Goal: Task Accomplishment & Management: Manage account settings

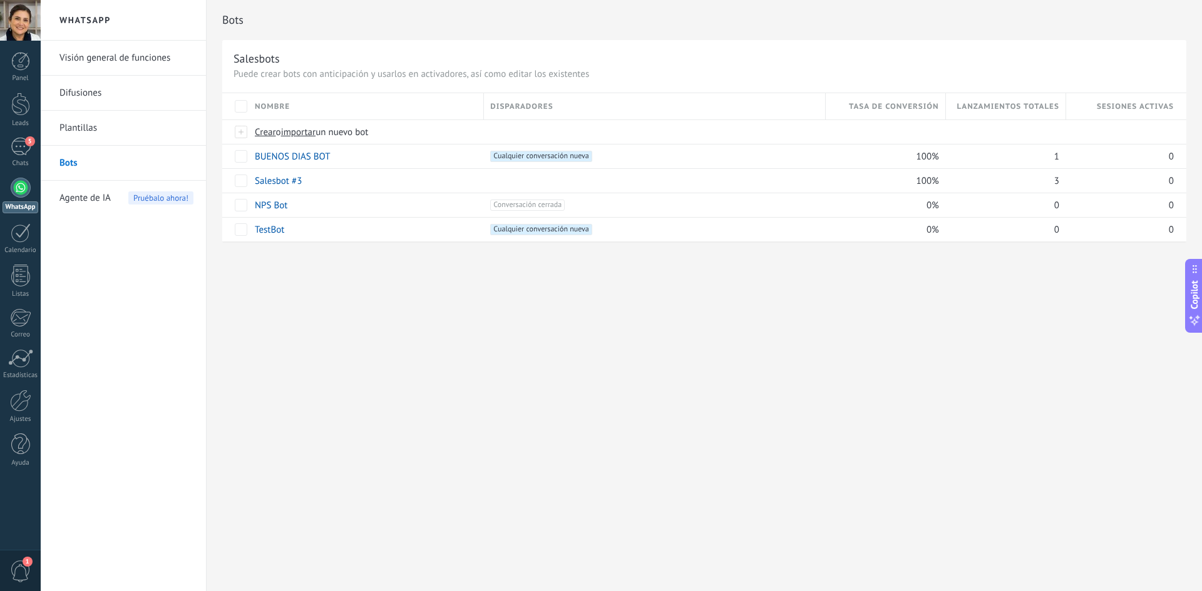
click at [13, 137] on div "Panel Leads 5 Chats WhatsApp Clientes" at bounding box center [20, 266] width 41 height 428
click at [28, 149] on div "5" at bounding box center [21, 147] width 20 height 18
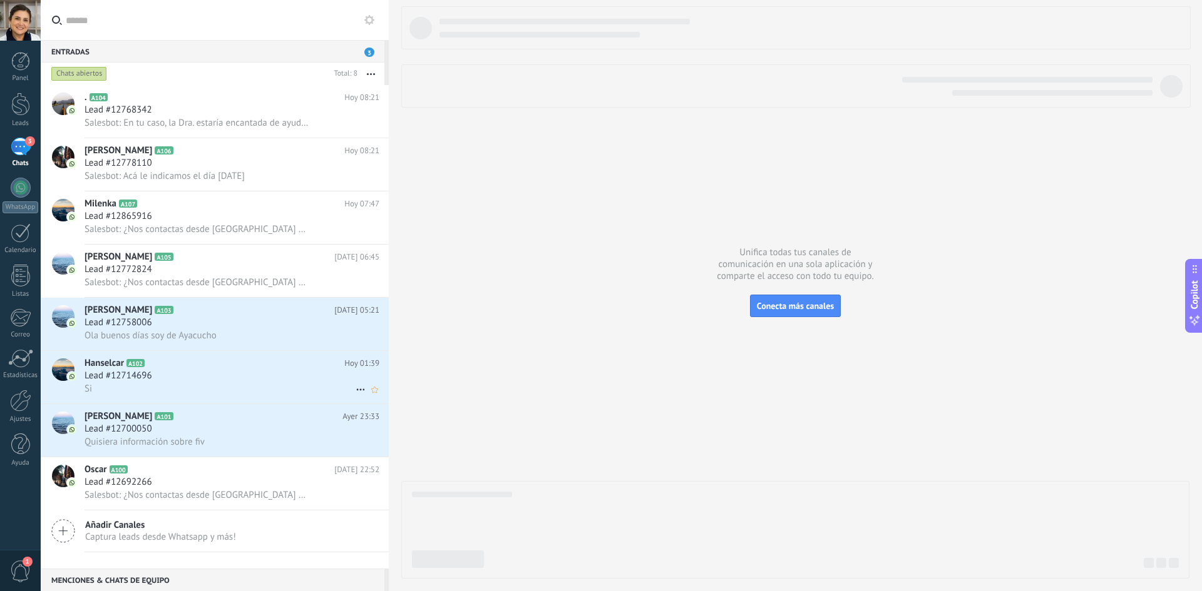
click at [148, 362] on h2 "Hanselcar A102" at bounding box center [214, 363] width 260 height 13
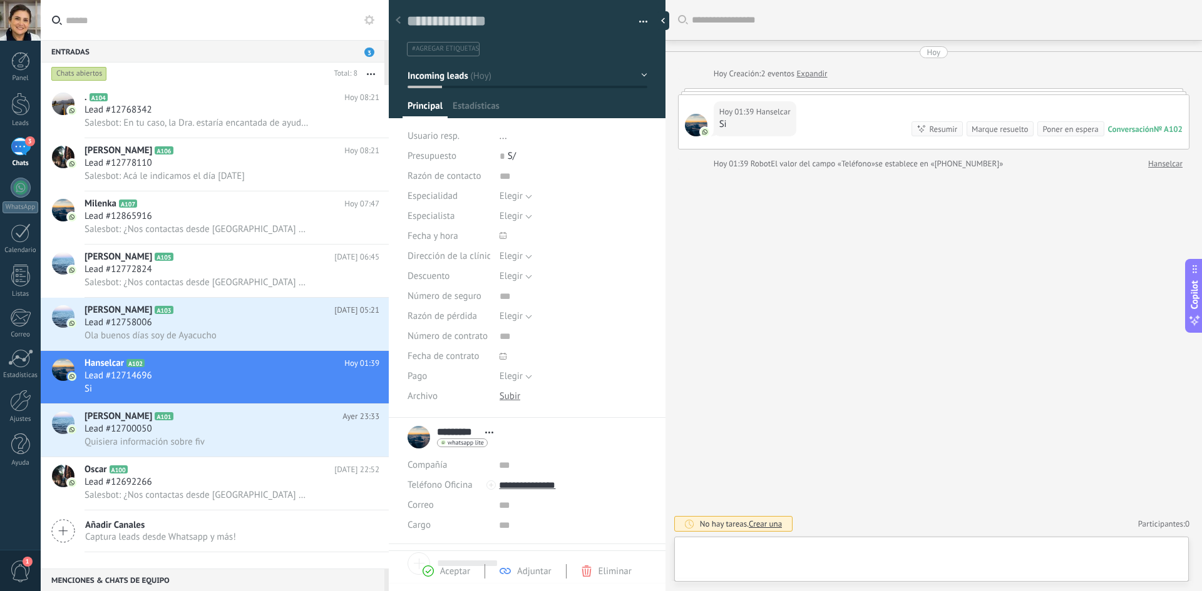
scroll to position [19, 0]
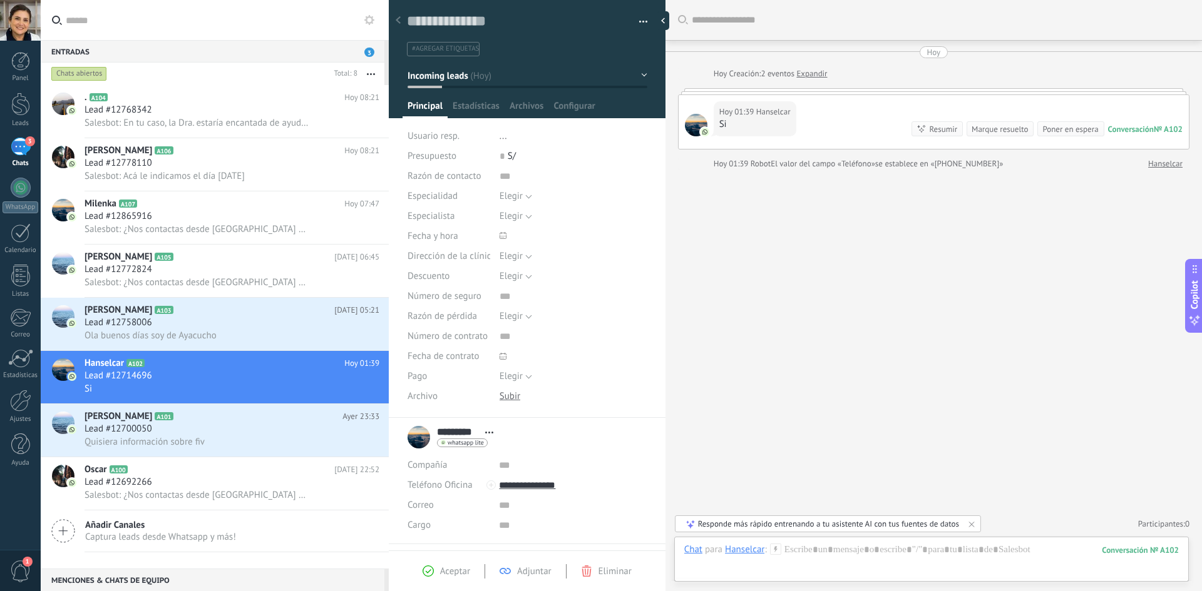
click at [864, 105] on div "Hoy 01:39 Hanselcar Si Conversación № A102 Conversación № A102 Resumir Resumir …" at bounding box center [933, 122] width 510 height 54
click at [929, 51] on div "Hoy" at bounding box center [934, 52] width 14 height 12
click at [398, 22] on use at bounding box center [398, 20] width 5 height 8
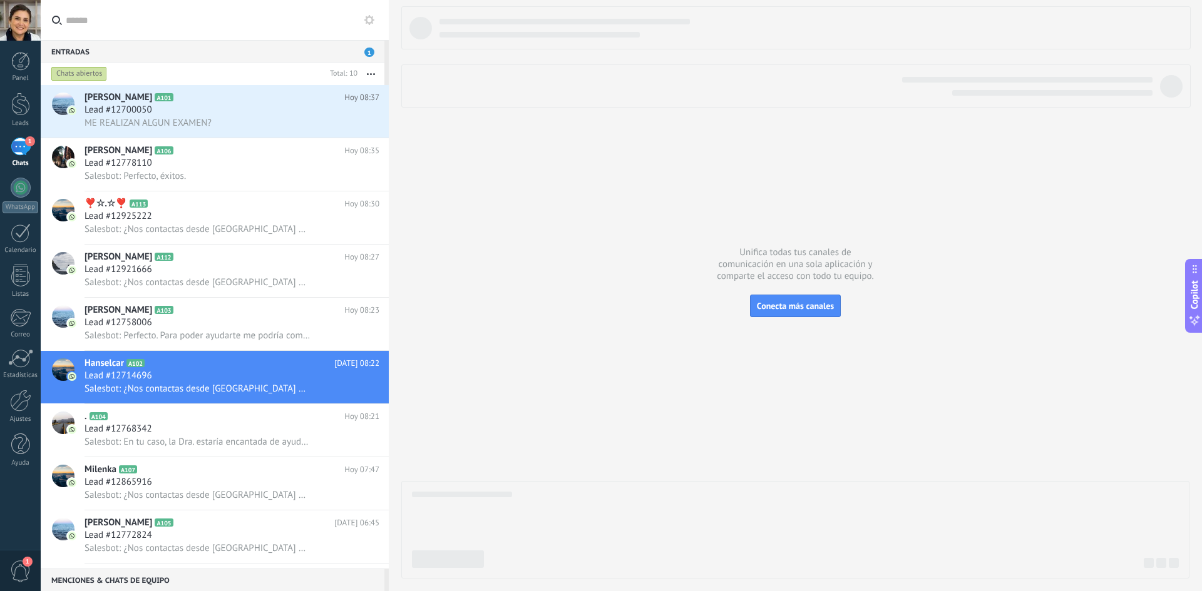
click at [510, 166] on div at bounding box center [795, 292] width 788 height 573
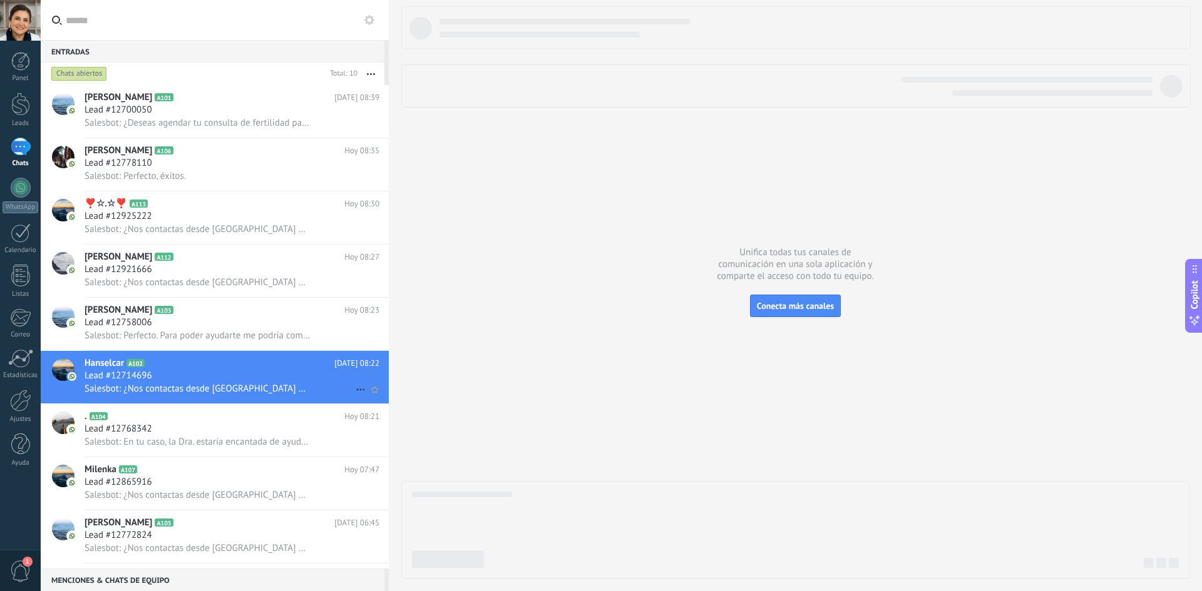
click at [222, 383] on span "Salesbot: ¿Nos contactas desde [GEOGRAPHIC_DATA] o desde Provincia?" at bounding box center [197, 389] width 226 height 12
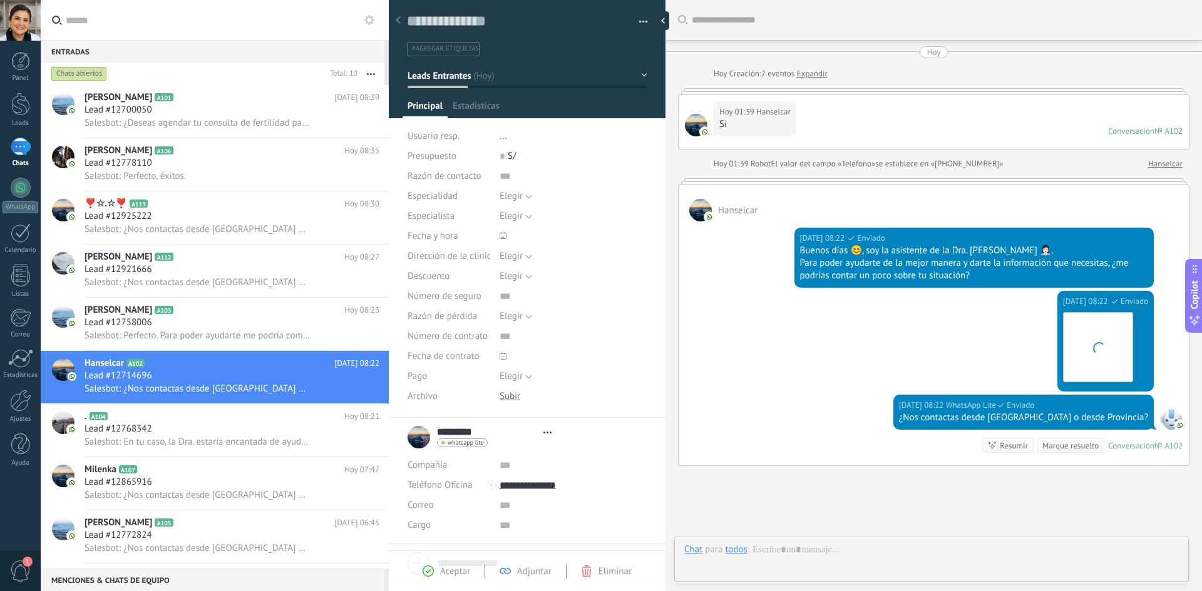
scroll to position [93, 0]
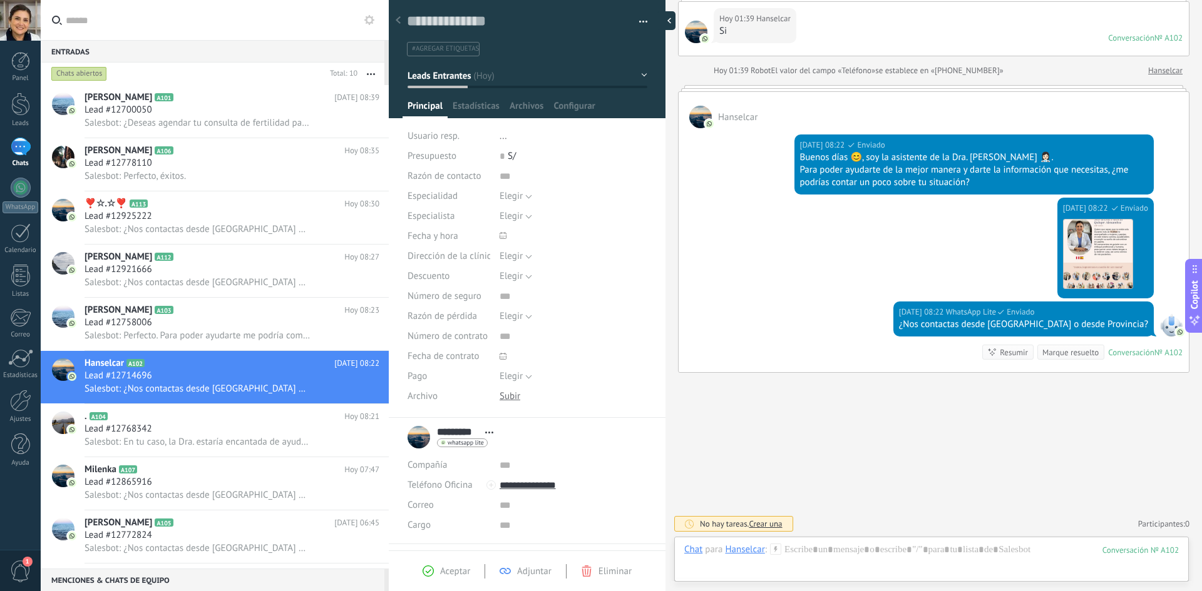
click at [662, 17] on div at bounding box center [666, 20] width 19 height 19
type textarea "**********"
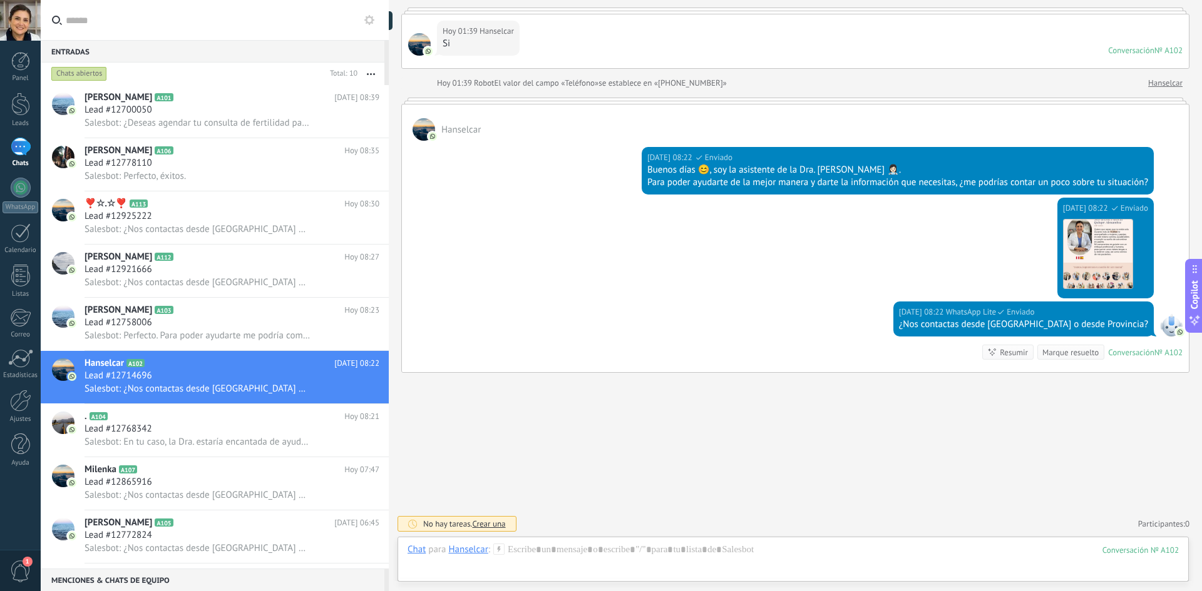
scroll to position [81, 0]
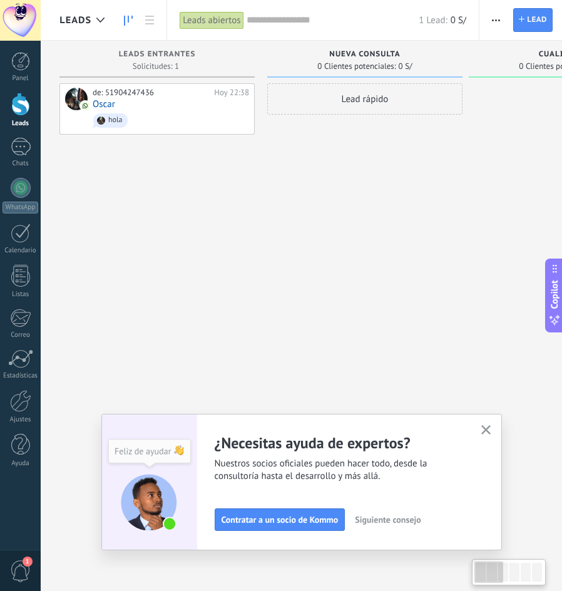
scroll to position [12, 0]
click at [326, 186] on div "Lead rápido" at bounding box center [364, 296] width 195 height 427
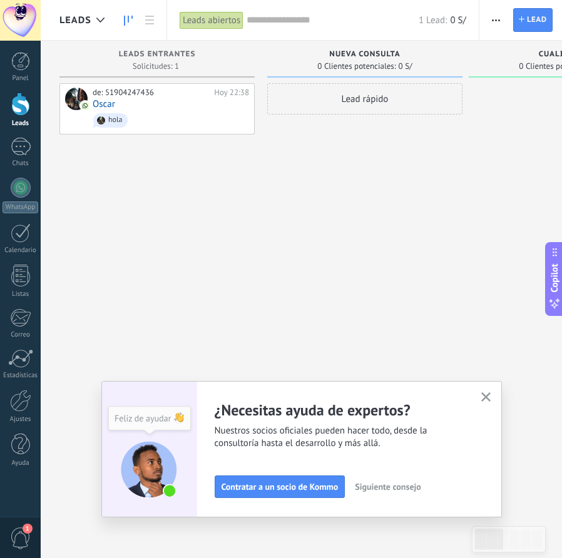
click at [502, 386] on div "Adapta tu flujo de trabajo Puedes crear varios pipelines adaptados a tus proces…" at bounding box center [301, 449] width 401 height 136
click at [488, 391] on button "button" at bounding box center [486, 397] width 16 height 17
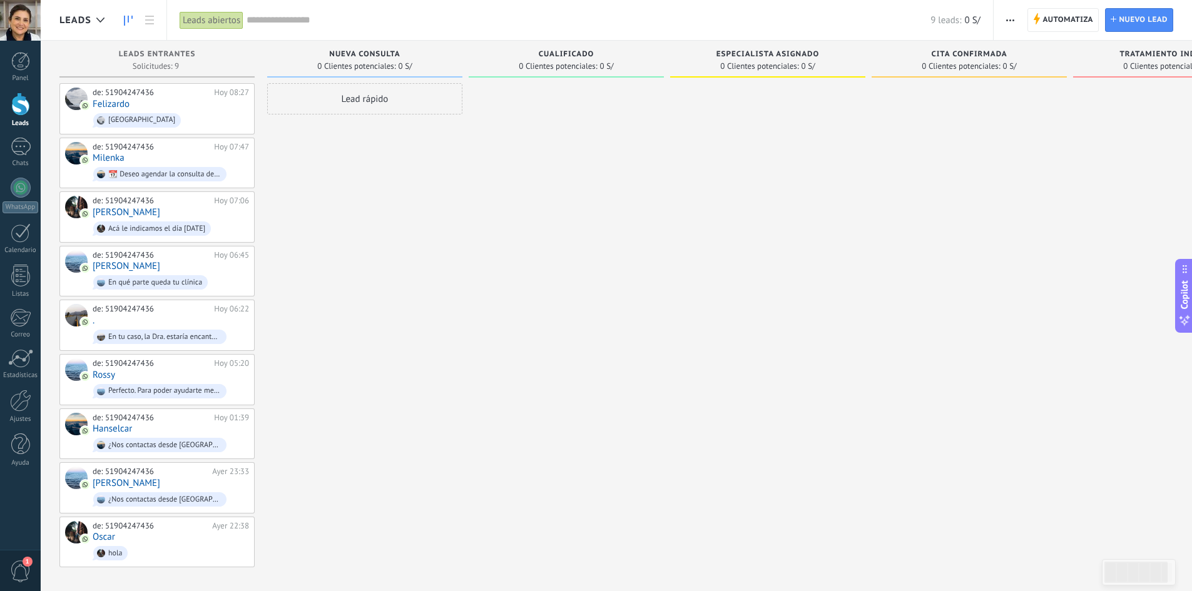
click at [1003, 28] on button "button" at bounding box center [1010, 20] width 18 height 24
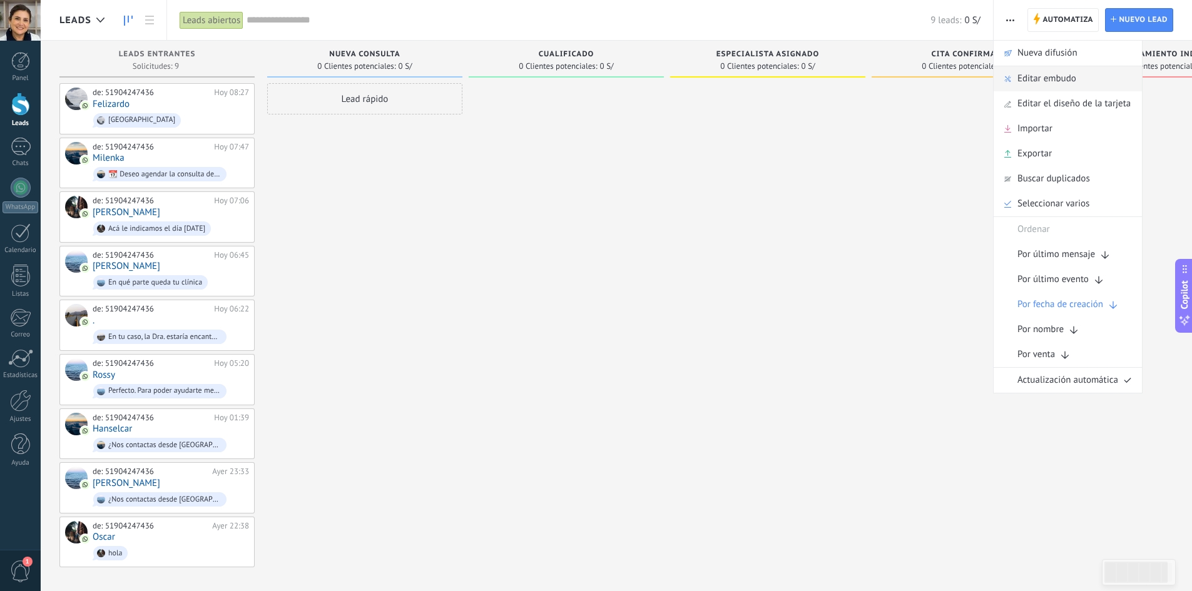
click at [1064, 79] on span "Editar embudo" at bounding box center [1047, 78] width 59 height 25
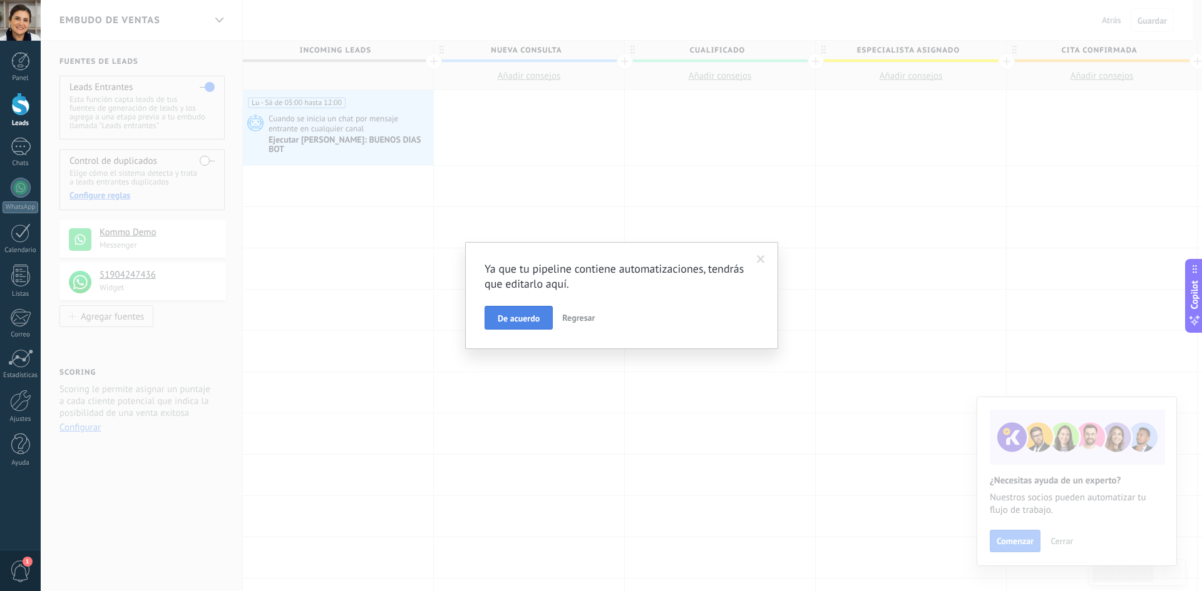
click at [540, 312] on button "De acuerdo" at bounding box center [518, 318] width 68 height 24
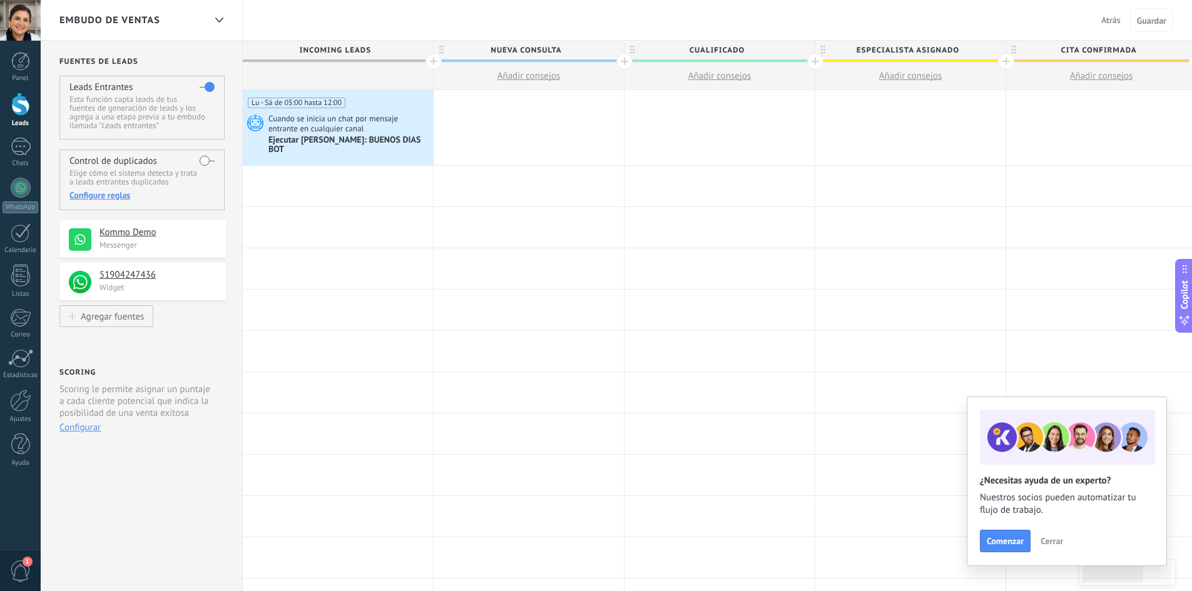
click at [532, 44] on span "Nueva consulta" at bounding box center [526, 50] width 184 height 19
click at [950, 49] on span "Especialista asignado" at bounding box center [908, 50] width 184 height 19
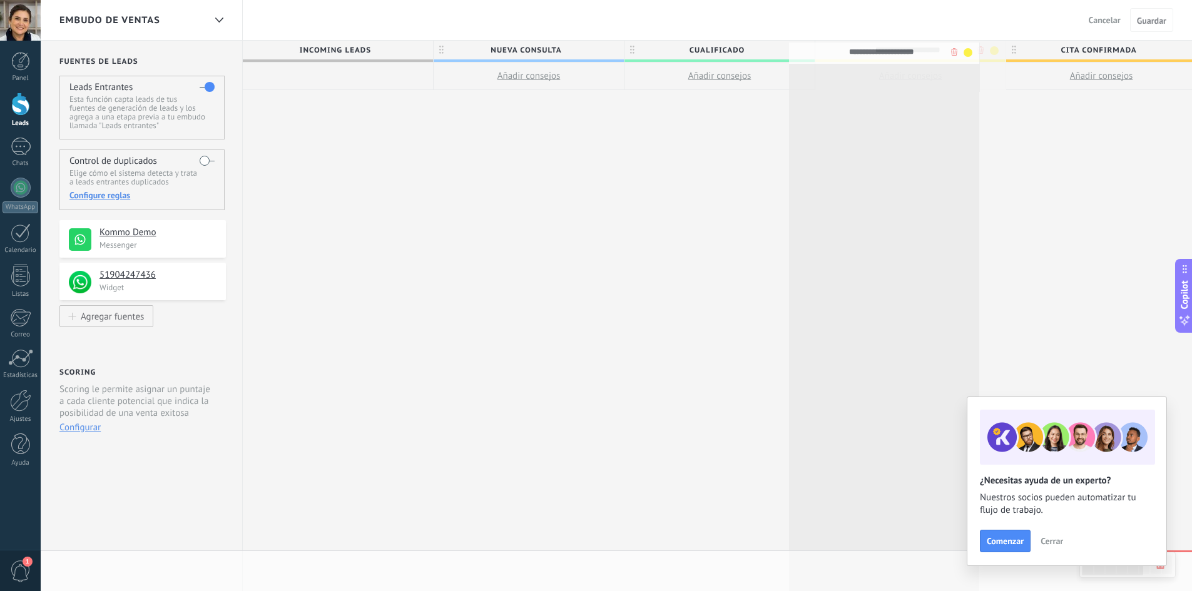
drag, startPoint x: 960, startPoint y: 48, endPoint x: 936, endPoint y: 50, distance: 23.9
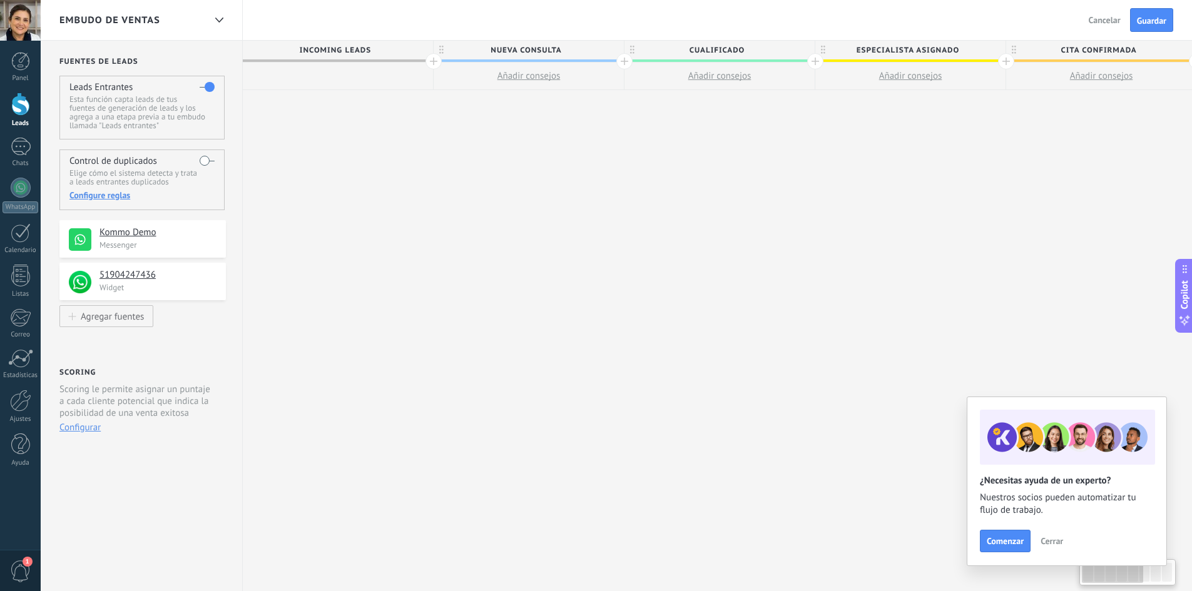
click at [938, 47] on span "Especialista asignado" at bounding box center [908, 50] width 184 height 19
click at [553, 47] on span "Nueva consulta" at bounding box center [526, 50] width 184 height 19
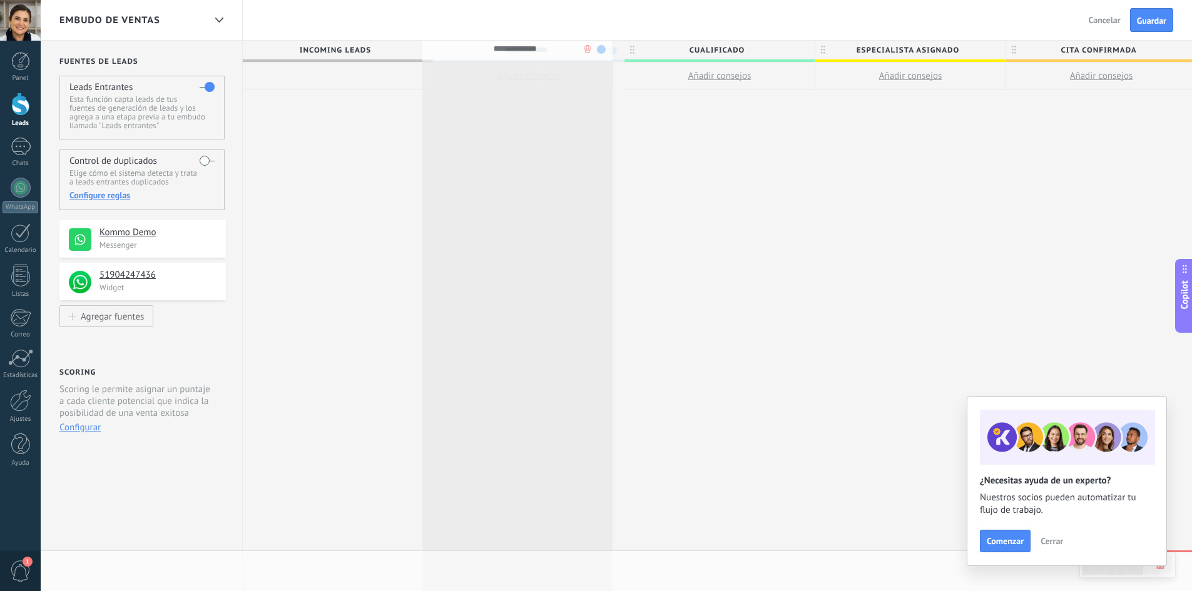
drag, startPoint x: 560, startPoint y: 50, endPoint x: 548, endPoint y: 49, distance: 11.3
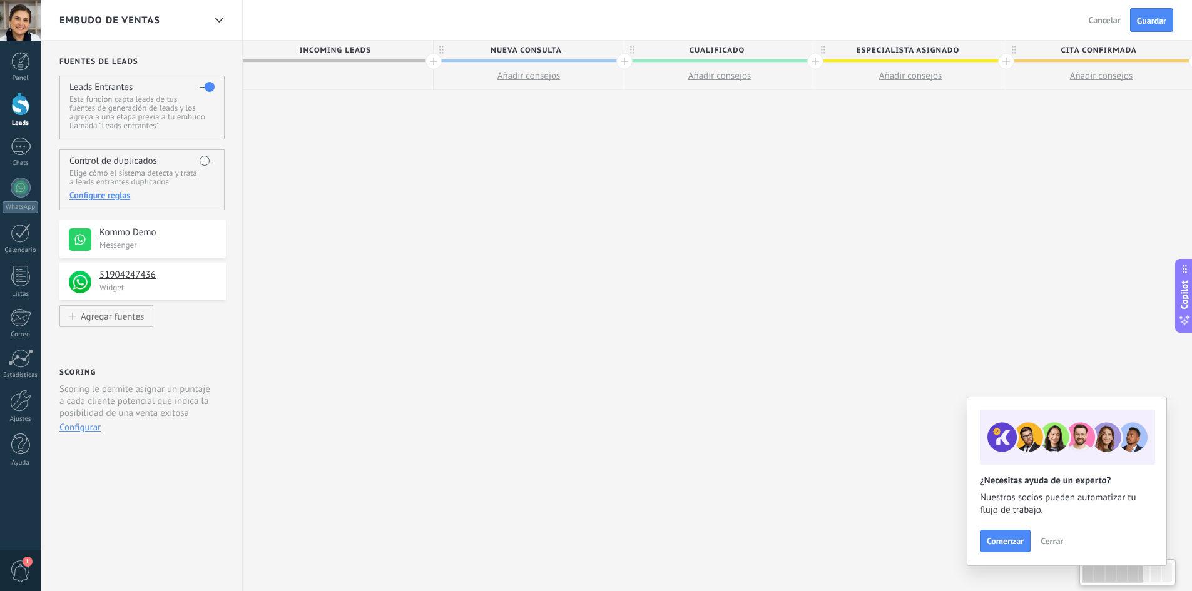
click at [550, 49] on span "Nueva consulta" at bounding box center [526, 50] width 184 height 19
type input "*"
type input "**********"
click at [693, 51] on span "Cualificado" at bounding box center [717, 50] width 184 height 19
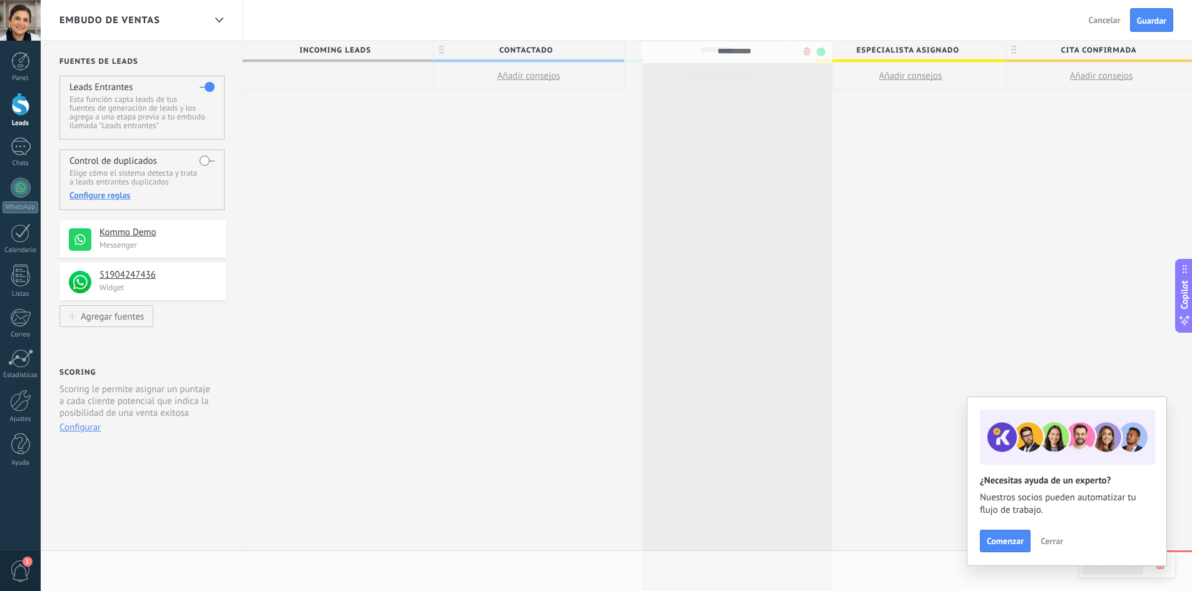
drag, startPoint x: 692, startPoint y: 48, endPoint x: 707, endPoint y: 49, distance: 15.1
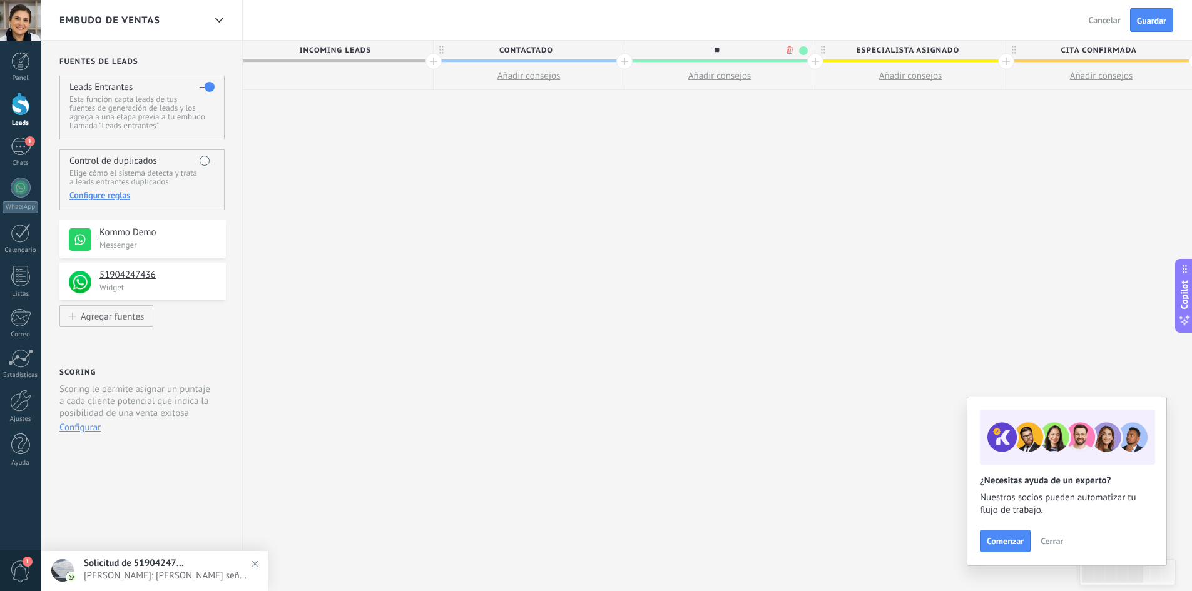
type input "*"
type input "**********"
click at [883, 49] on span "Especialista asignado" at bounding box center [908, 50] width 184 height 19
type input "*"
click at [1146, 49] on span "Cita confirmada" at bounding box center [1098, 50] width 184 height 19
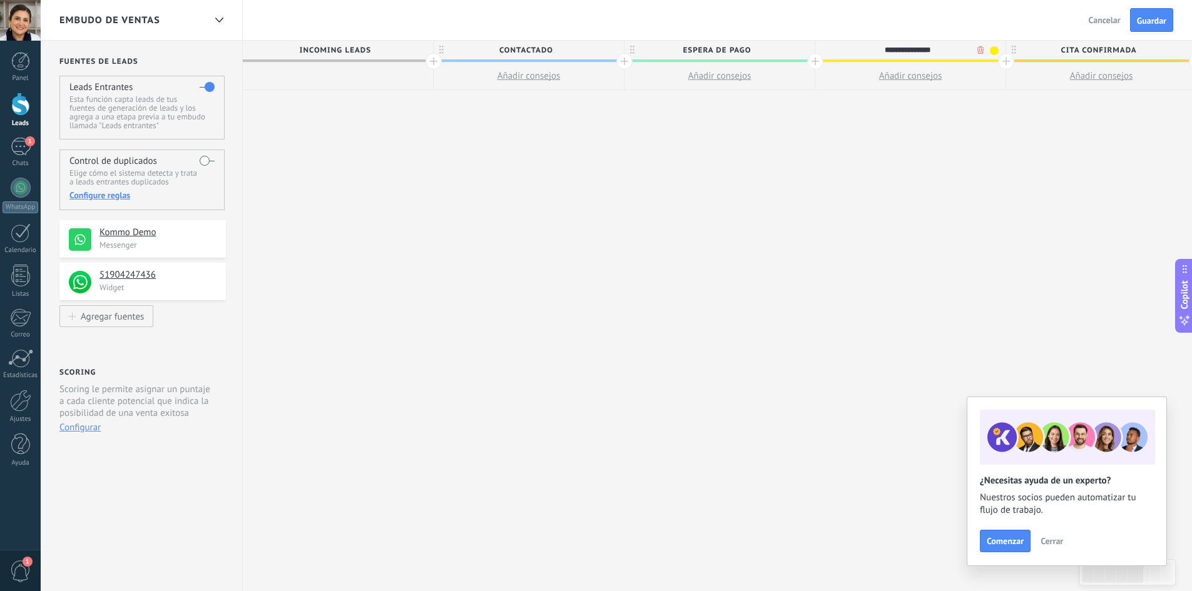
type input "**********"
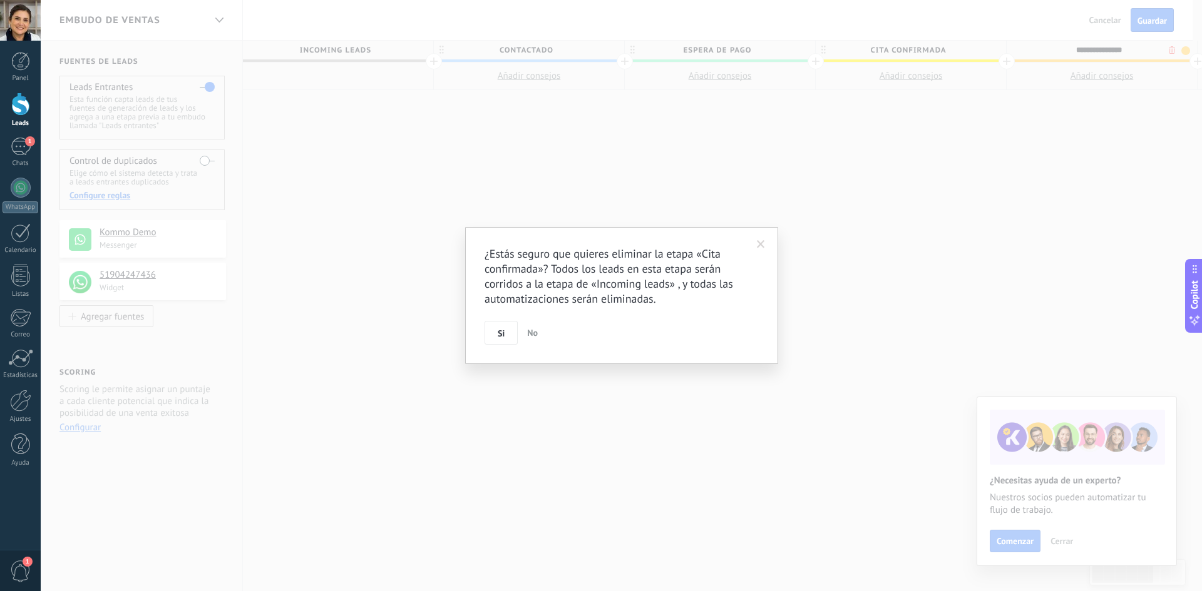
click at [1170, 49] on body ".abecls-1,.abecls-2{fill-rule:evenodd}.abecls-2{fill:#fff} .abhcls-1{fill:none}…" at bounding box center [601, 295] width 1202 height 591
click at [490, 339] on button "Si" at bounding box center [500, 333] width 33 height 24
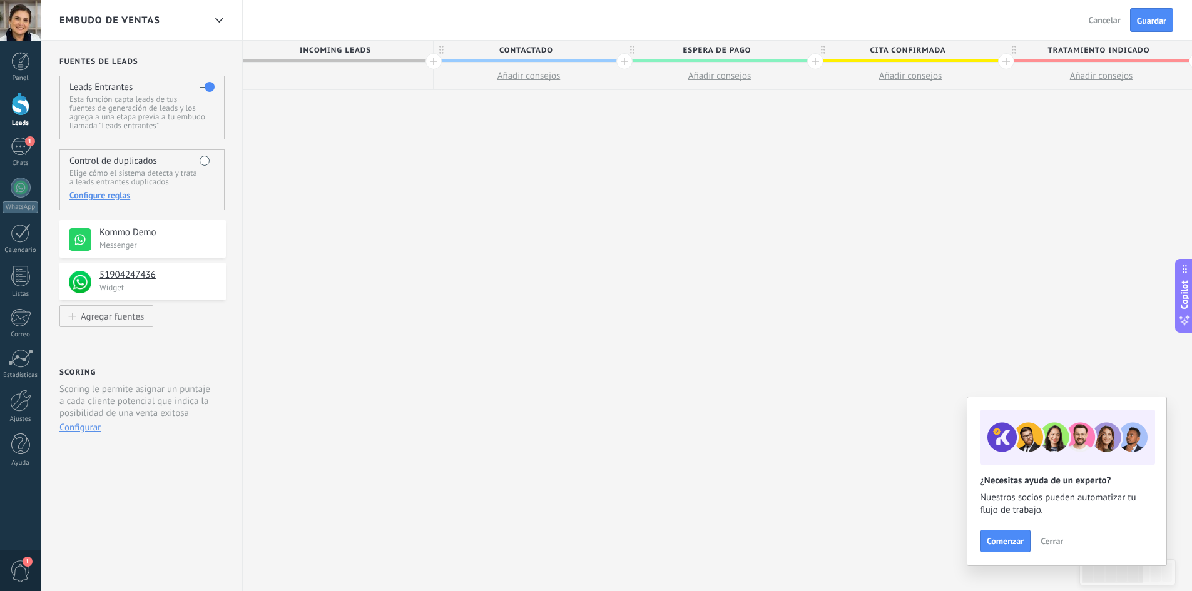
click at [1104, 52] on span "Tratamiento indicado" at bounding box center [1098, 50] width 184 height 19
click at [1172, 48] on body ".abecls-1,.abecls-2{fill-rule:evenodd}.abecls-2{fill:#fff} .abhcls-1{fill:none}…" at bounding box center [596, 295] width 1192 height 591
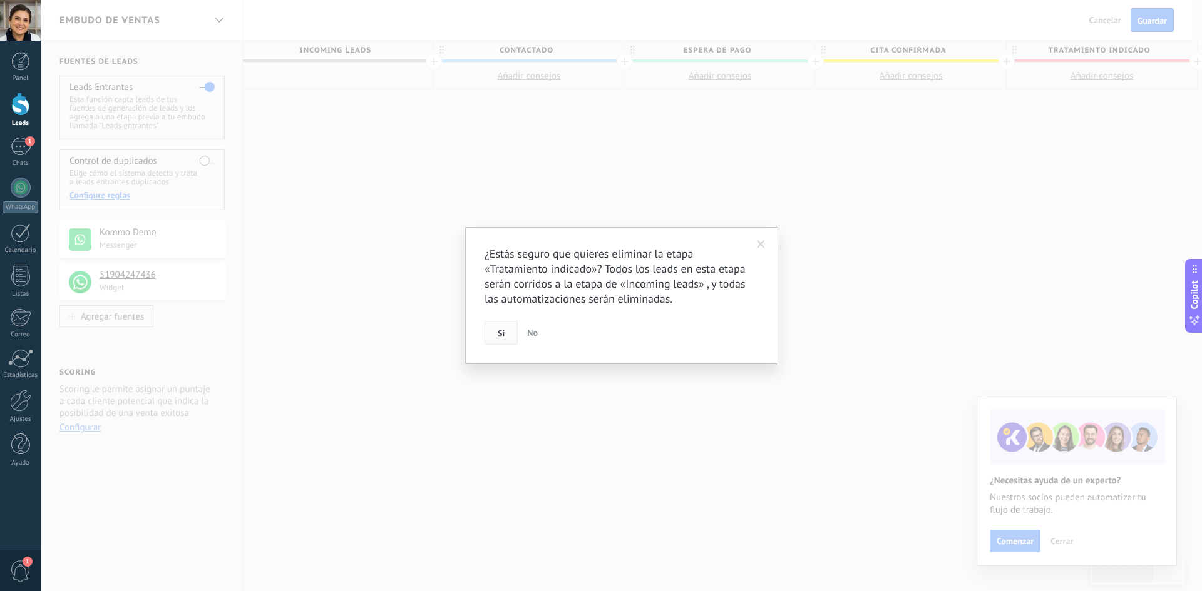
click at [505, 335] on button "Si" at bounding box center [500, 333] width 33 height 24
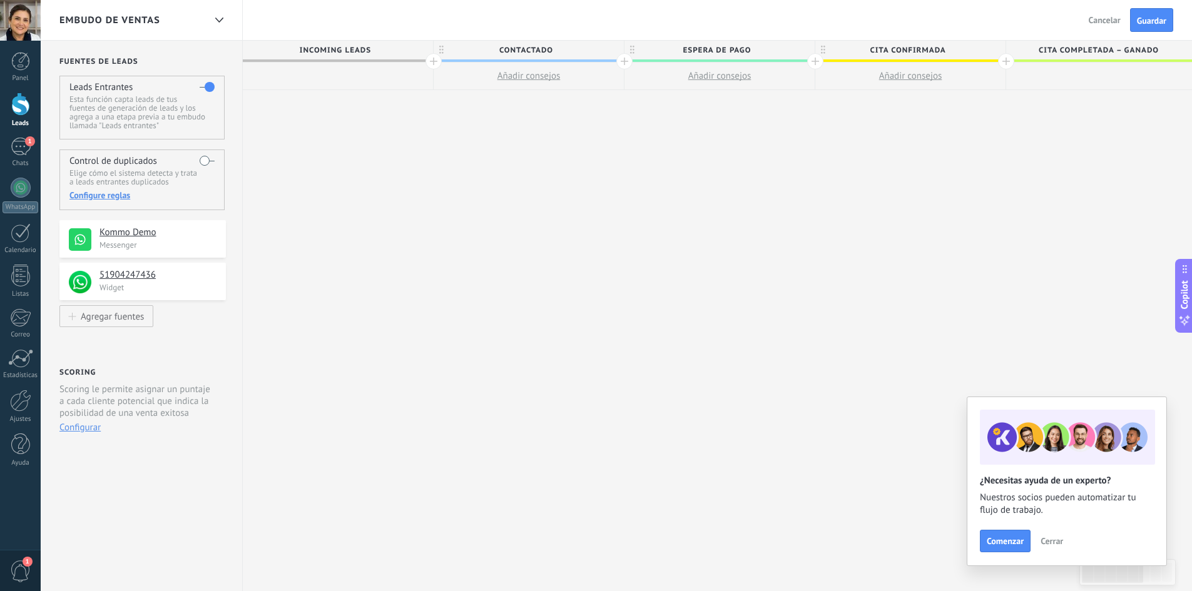
click at [1099, 47] on span "Cita completada – ganado" at bounding box center [1098, 50] width 184 height 19
click at [963, 48] on span "cita confirmada" at bounding box center [908, 50] width 184 height 19
click at [1078, 53] on span "Cita completada – ganado" at bounding box center [1098, 50] width 184 height 19
click at [945, 49] on span "cita confirmada" at bounding box center [908, 50] width 184 height 19
type input "**********"
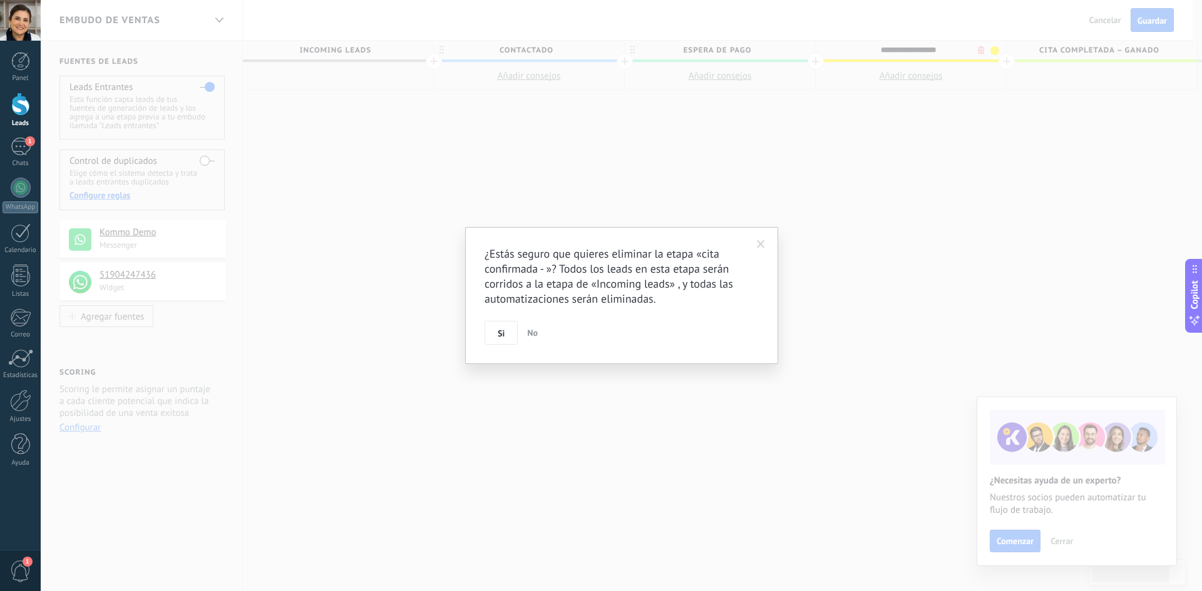
click at [980, 54] on body ".abecls-1,.abecls-2{fill-rule:evenodd}.abecls-2{fill:#fff} .abhcls-1{fill:none}…" at bounding box center [601, 295] width 1202 height 591
click at [504, 341] on button "Si" at bounding box center [500, 333] width 33 height 24
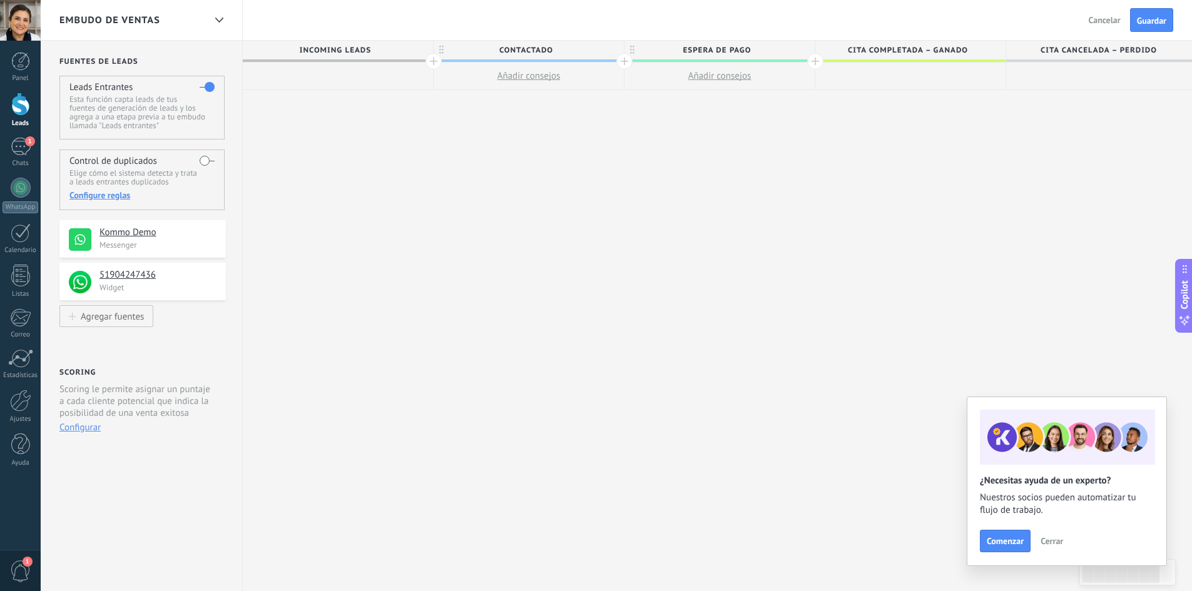
click at [1120, 53] on span "Cita cancelada – perdido" at bounding box center [1098, 50] width 184 height 19
click at [1047, 545] on span "Cerrar" at bounding box center [1052, 541] width 23 height 9
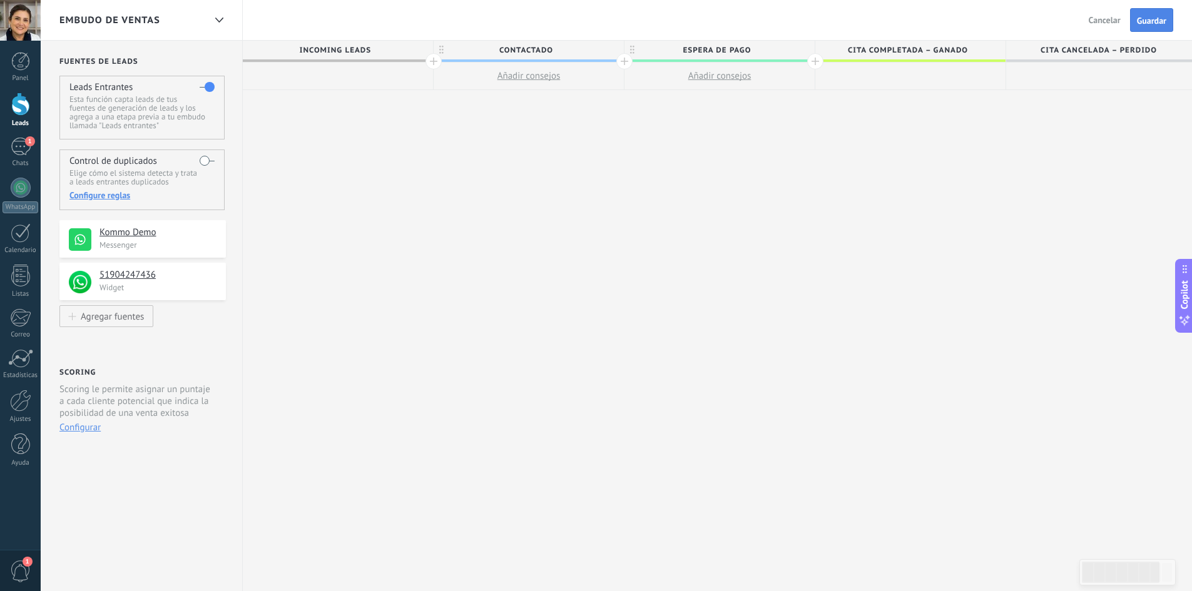
click at [1157, 28] on button "Guardar" at bounding box center [1151, 20] width 43 height 24
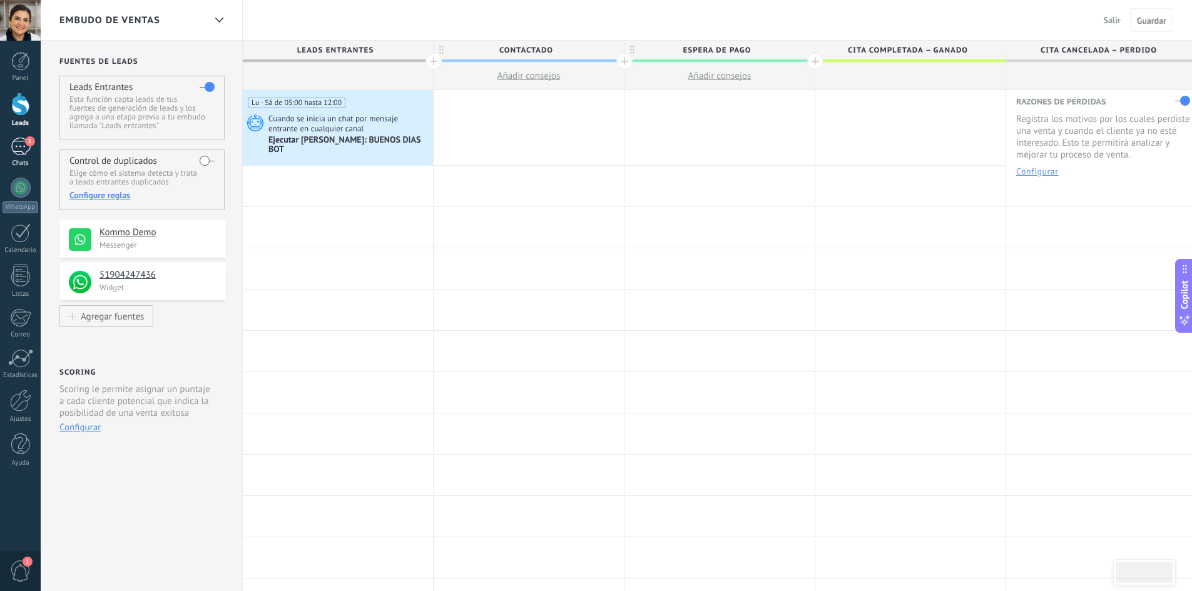
click at [24, 151] on div "1" at bounding box center [21, 147] width 20 height 18
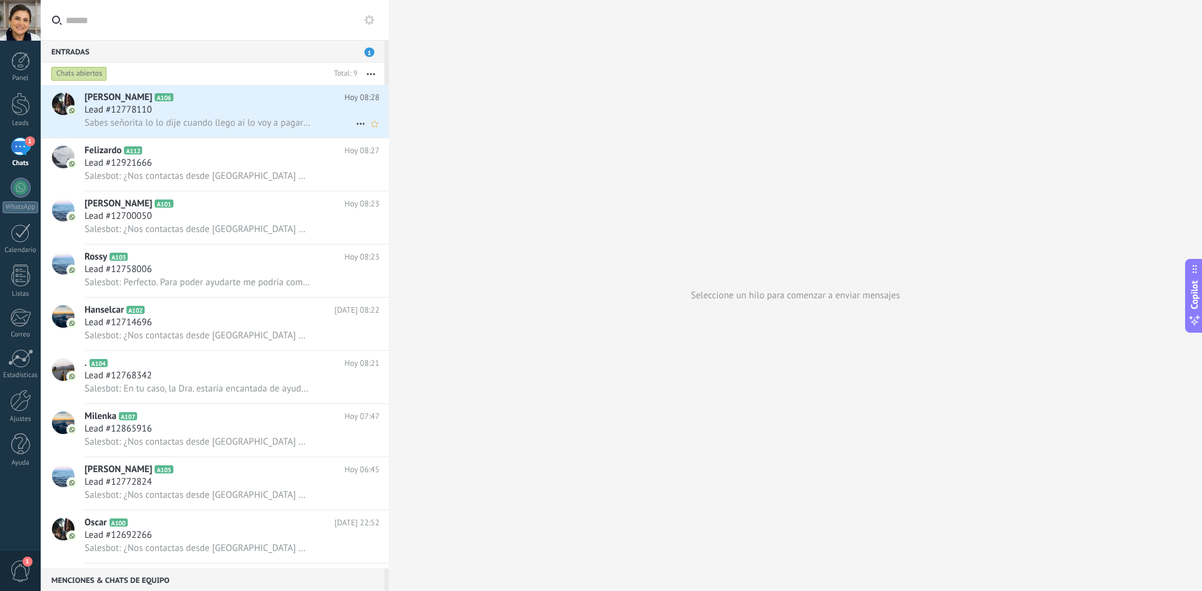
click at [350, 113] on div "Lead #12778110" at bounding box center [231, 110] width 295 height 13
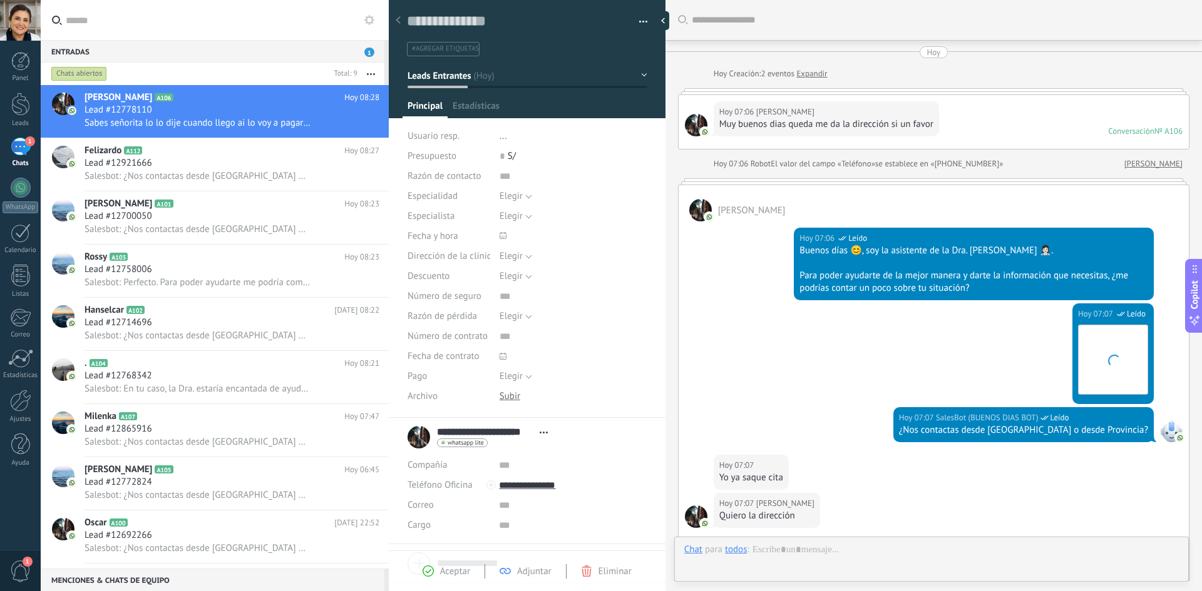
scroll to position [380, 0]
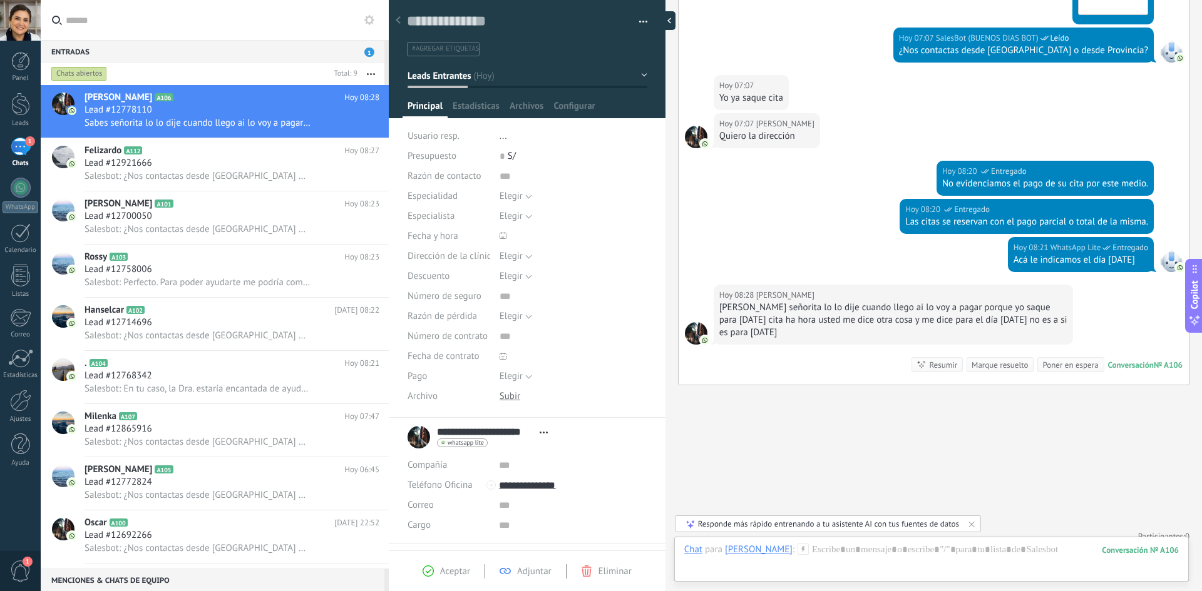
click at [660, 24] on div at bounding box center [666, 20] width 19 height 19
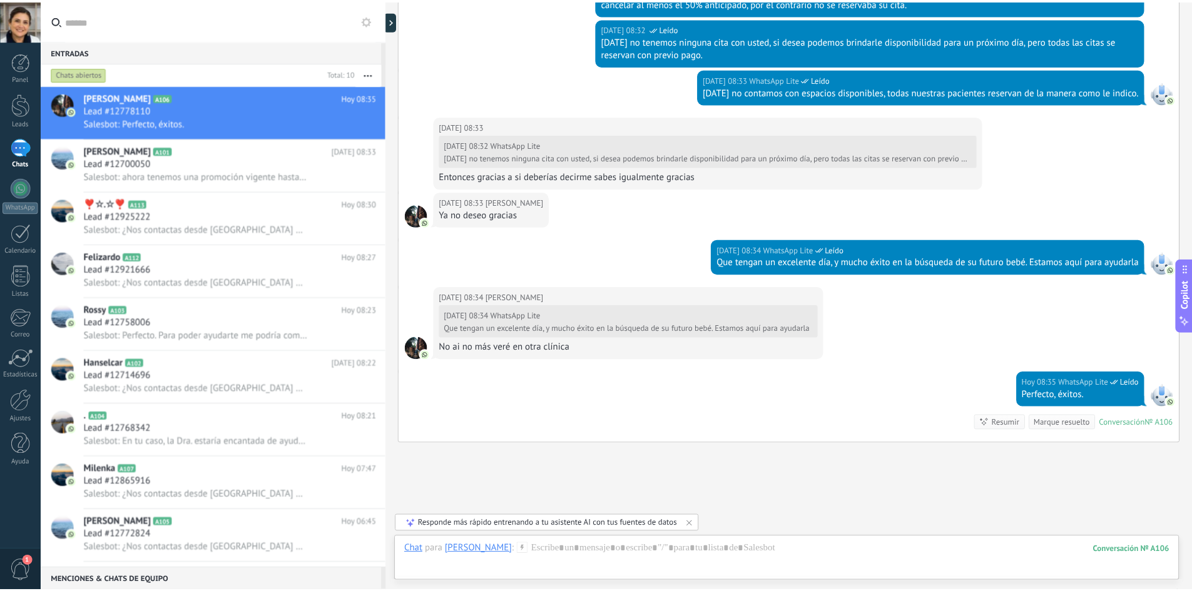
scroll to position [816, 0]
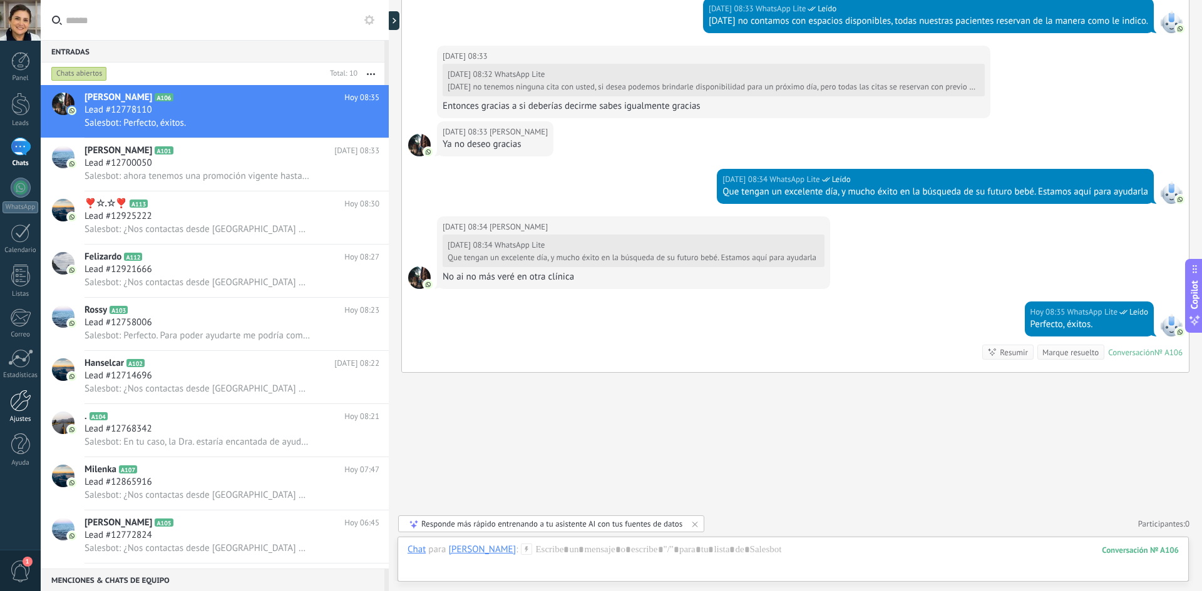
click at [23, 404] on div at bounding box center [20, 401] width 21 height 22
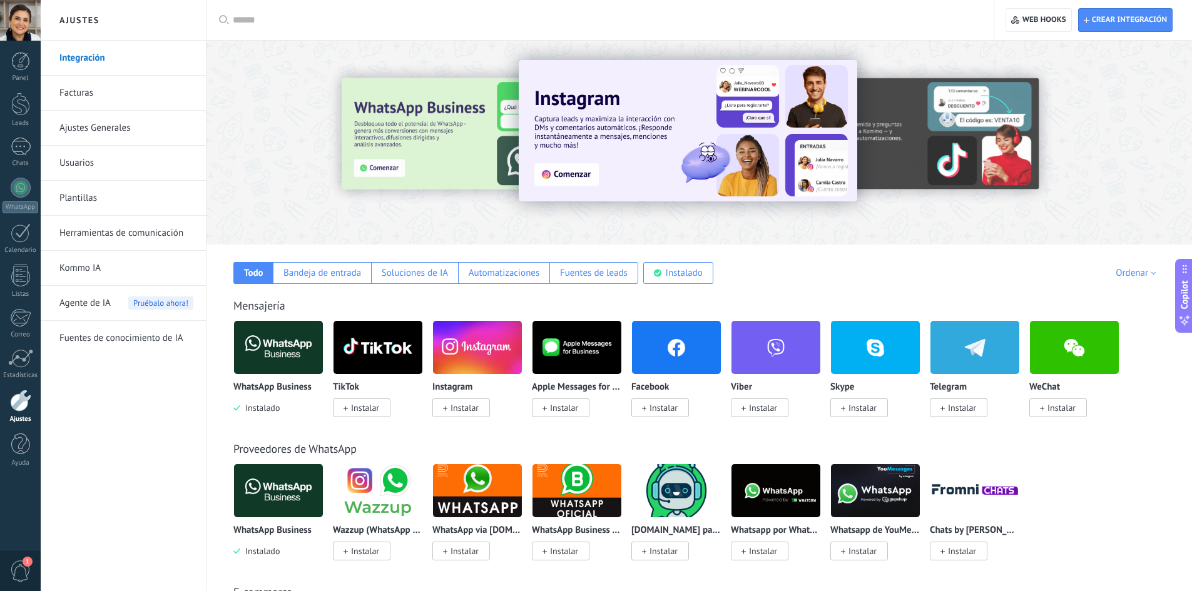
click at [131, 121] on link "Ajustes Generales" at bounding box center [126, 128] width 134 height 35
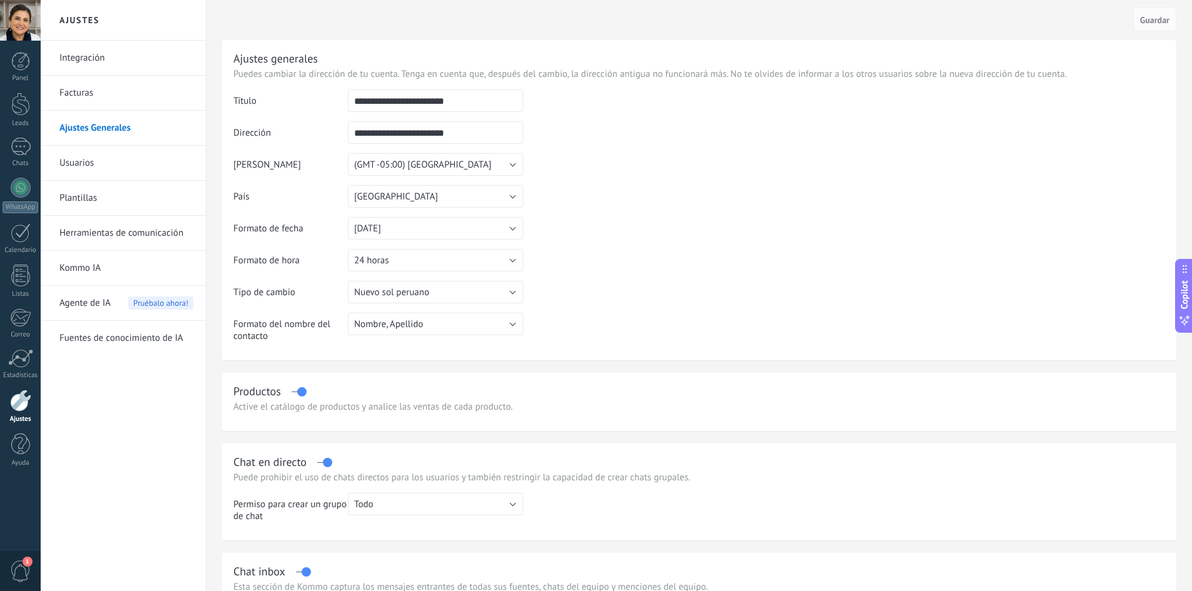
click at [87, 55] on link "Integración" at bounding box center [126, 58] width 134 height 35
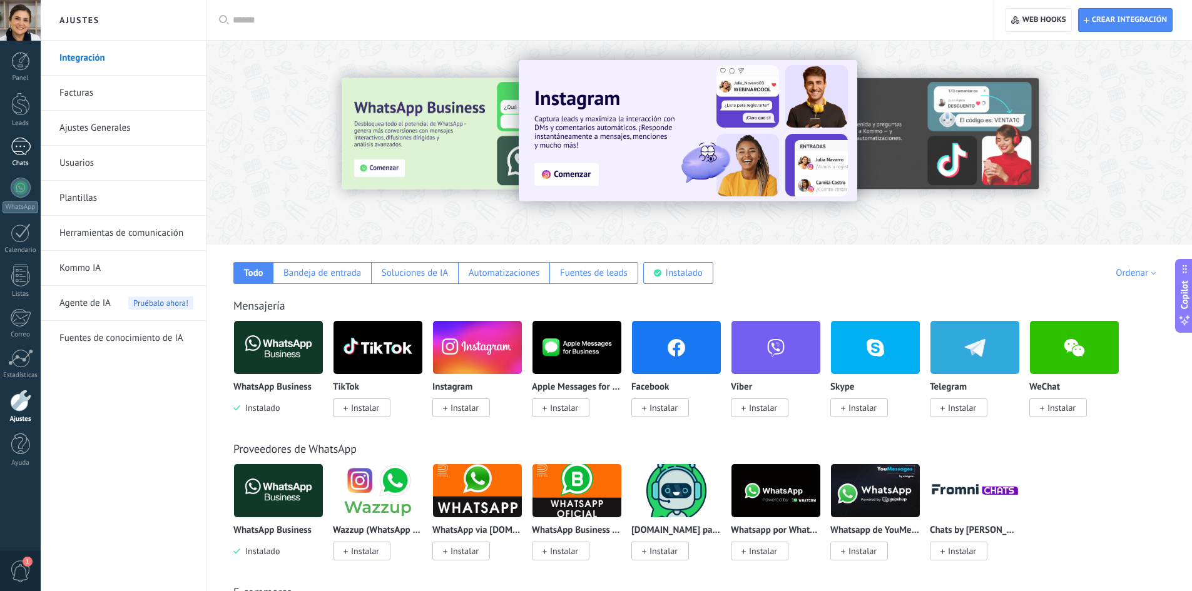
click at [18, 155] on div "1" at bounding box center [21, 147] width 20 height 18
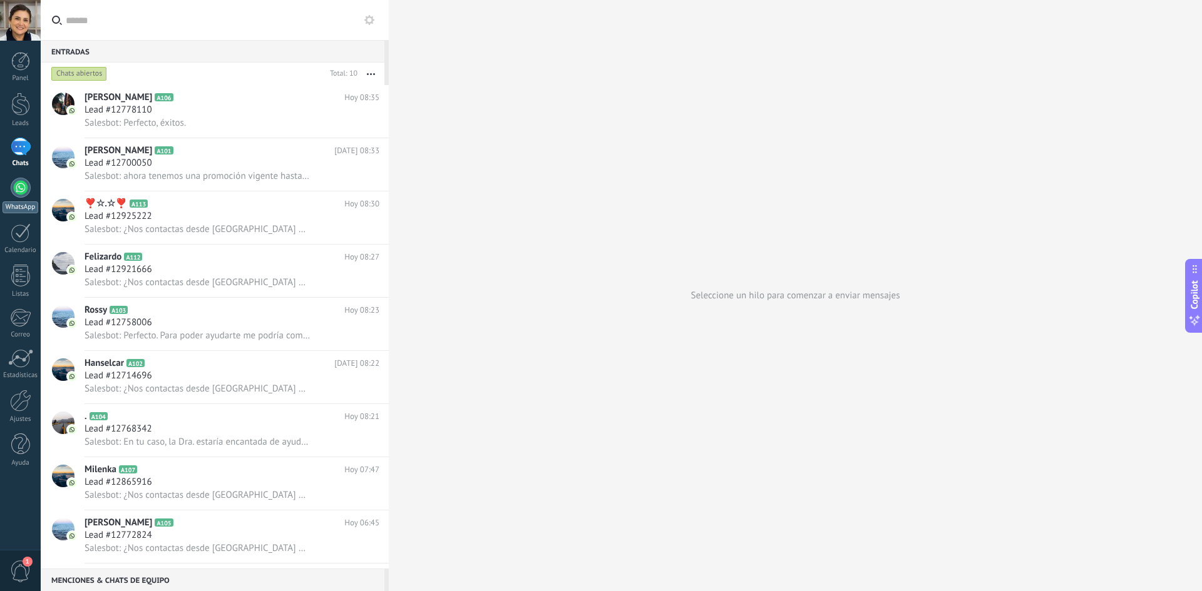
click at [23, 181] on div at bounding box center [21, 188] width 20 height 20
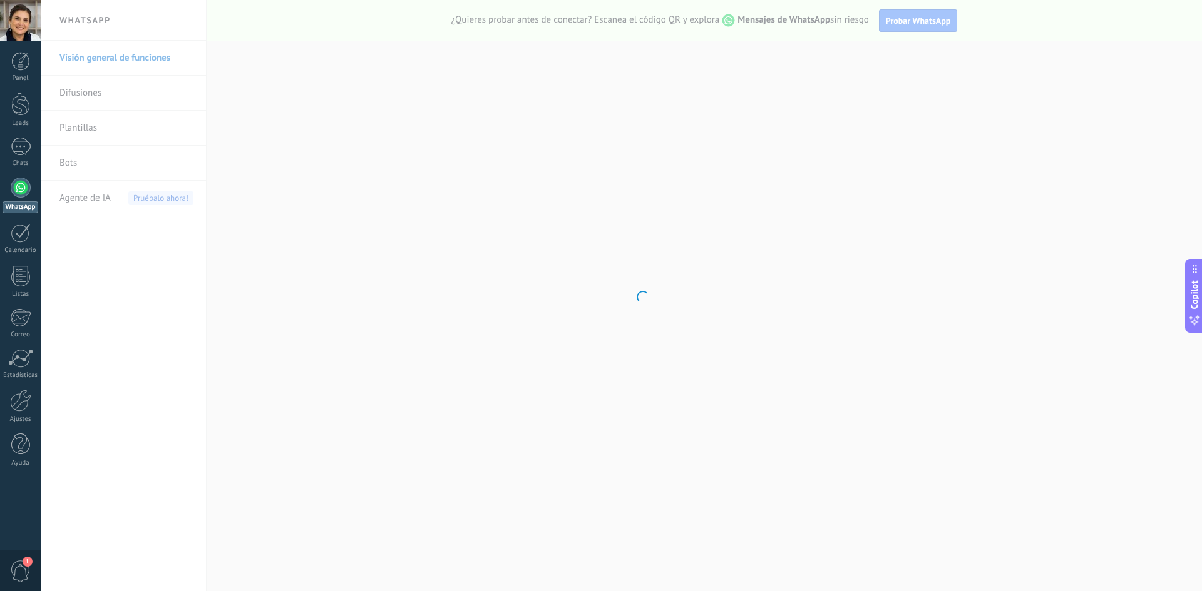
click at [79, 130] on body ".abecls-1,.abecls-2{fill-rule:evenodd}.abecls-2{fill:#fff} .abhcls-1{fill:none}…" at bounding box center [601, 295] width 1202 height 591
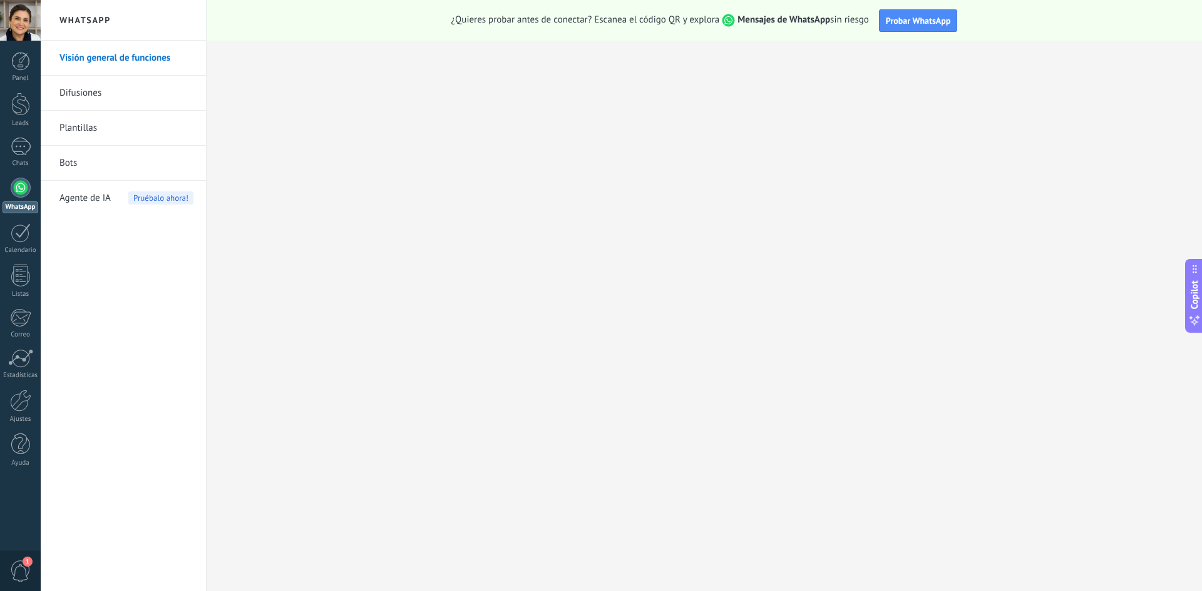
click at [78, 130] on link "Plantillas" at bounding box center [126, 128] width 134 height 35
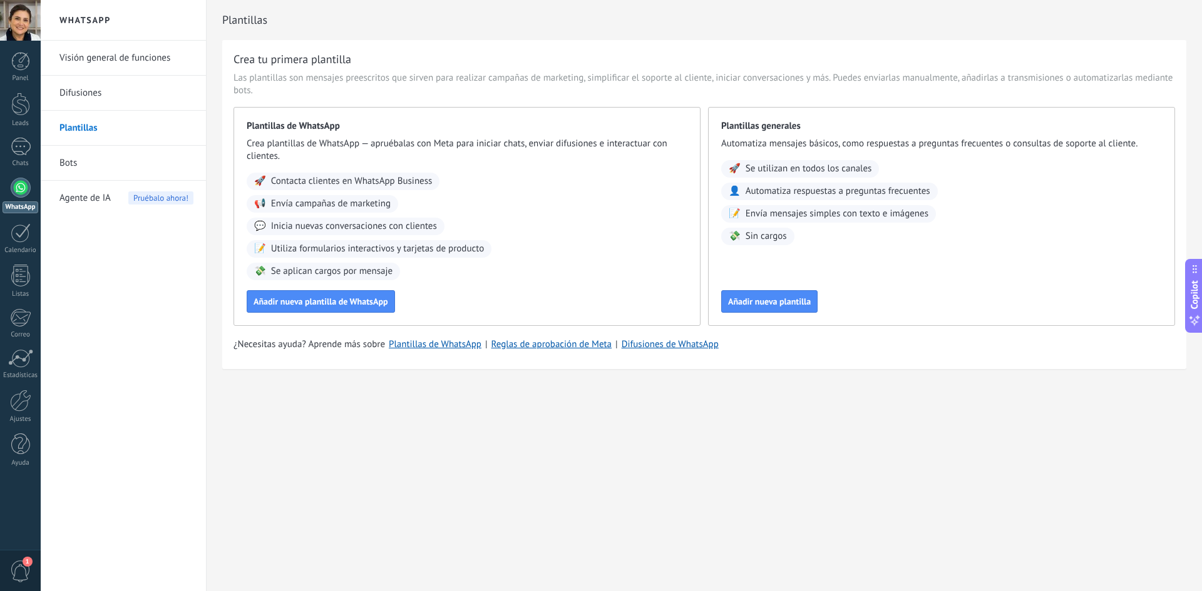
click at [86, 151] on link "Bots" at bounding box center [126, 163] width 134 height 35
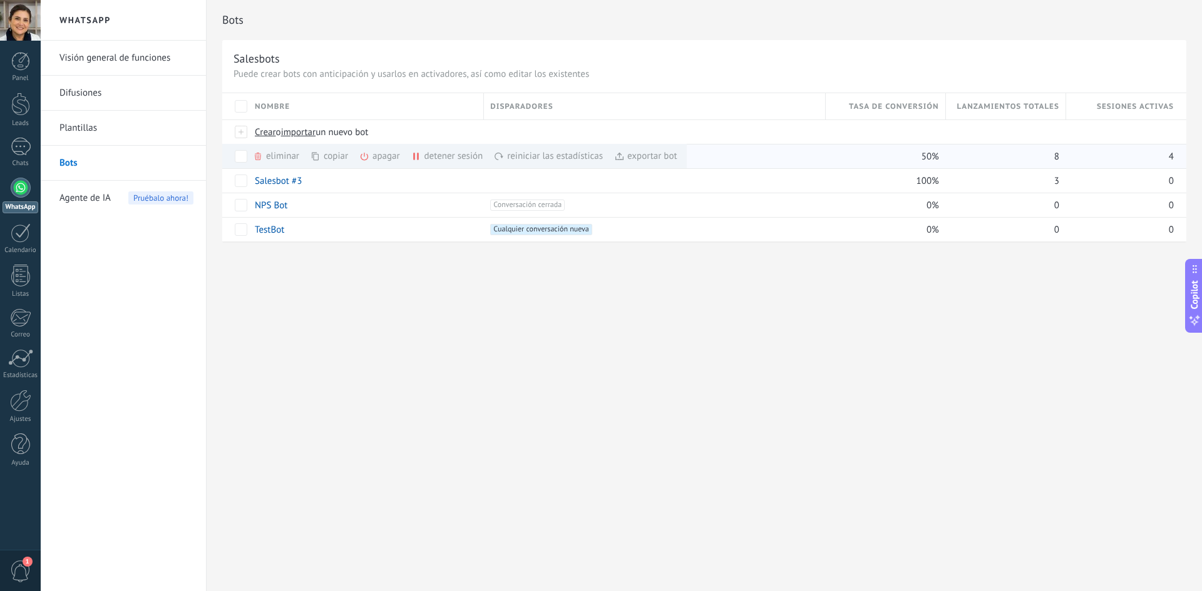
click at [638, 158] on div "exportar bot màs" at bounding box center [645, 156] width 63 height 24
click at [545, 311] on div "Bots Salesbots Puede crear bots con anticipación y usarlos en activadores, así …" at bounding box center [704, 295] width 995 height 591
click at [282, 159] on link "BUENOS DIAS BOT" at bounding box center [292, 157] width 75 height 12
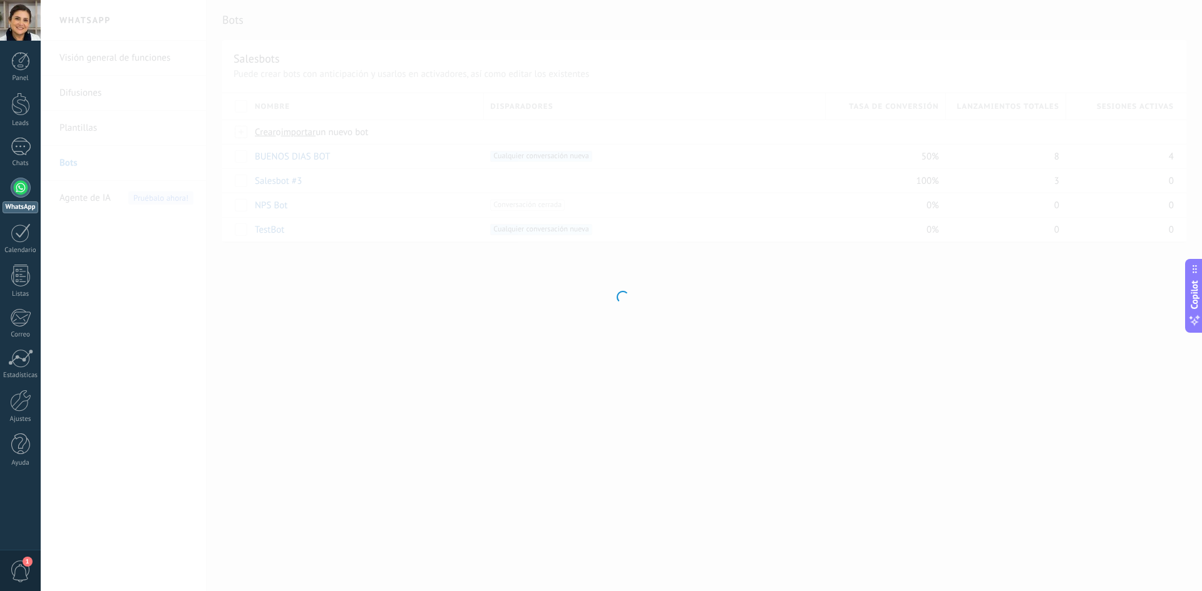
type input "**********"
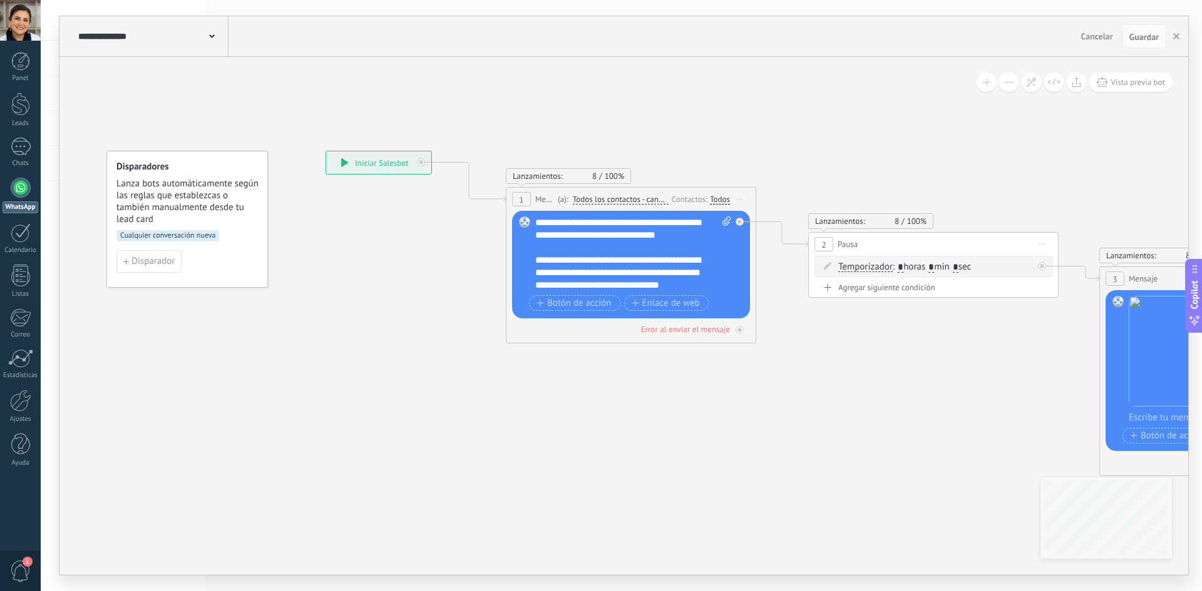
drag, startPoint x: 737, startPoint y: 481, endPoint x: 437, endPoint y: 471, distance: 300.0
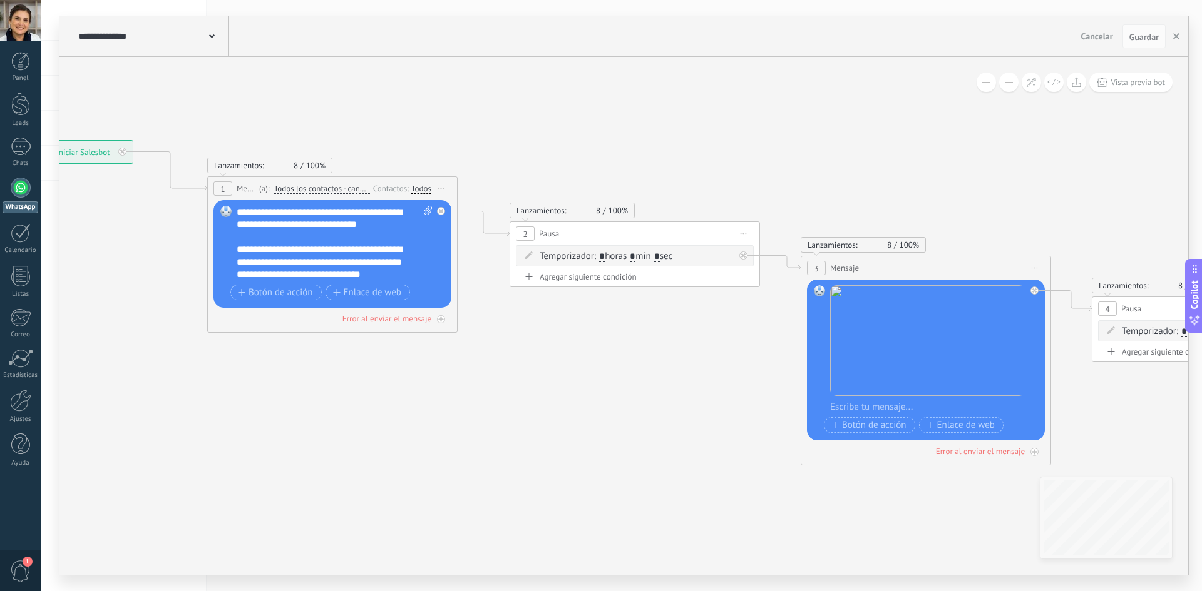
drag, startPoint x: 705, startPoint y: 522, endPoint x: 465, endPoint y: 471, distance: 245.6
click at [483, 481] on icon at bounding box center [977, 318] width 2526 height 982
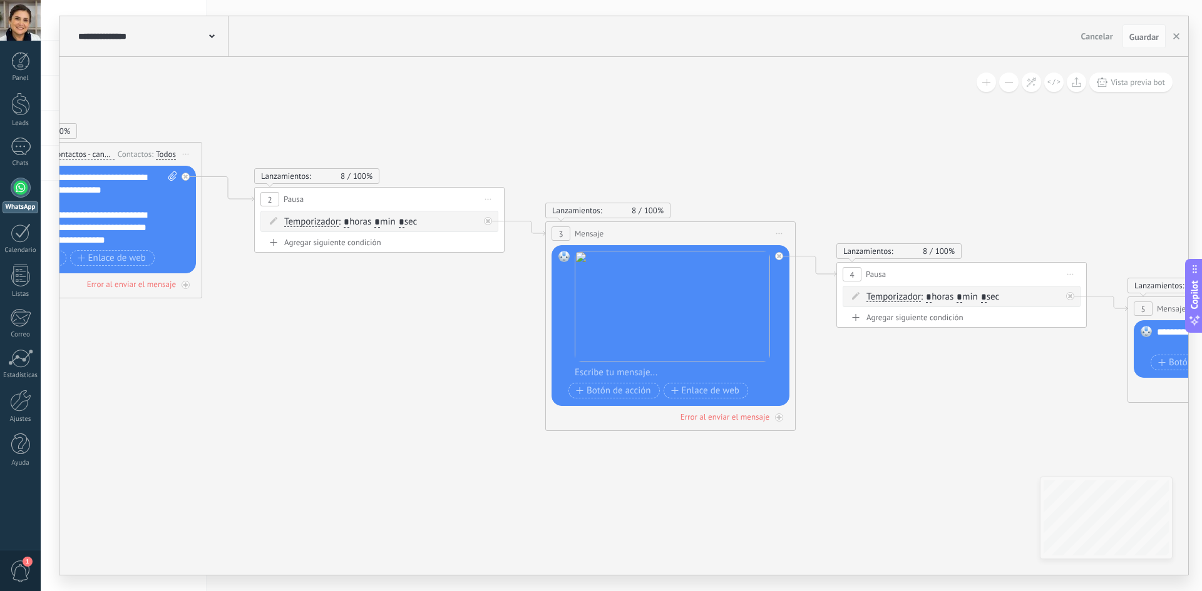
drag, startPoint x: 747, startPoint y: 459, endPoint x: 649, endPoint y: 446, distance: 99.1
click at [647, 449] on icon at bounding box center [722, 284] width 2526 height 982
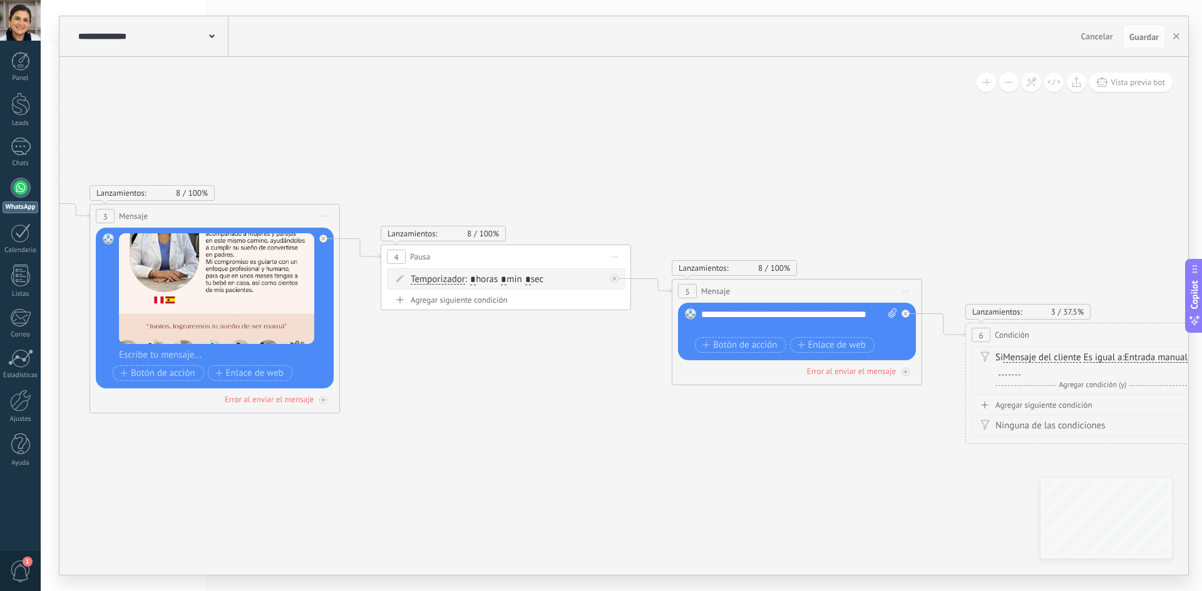
drag, startPoint x: 931, startPoint y: 435, endPoint x: 784, endPoint y: 433, distance: 147.1
click at [712, 434] on icon at bounding box center [320, 278] width 2634 height 1006
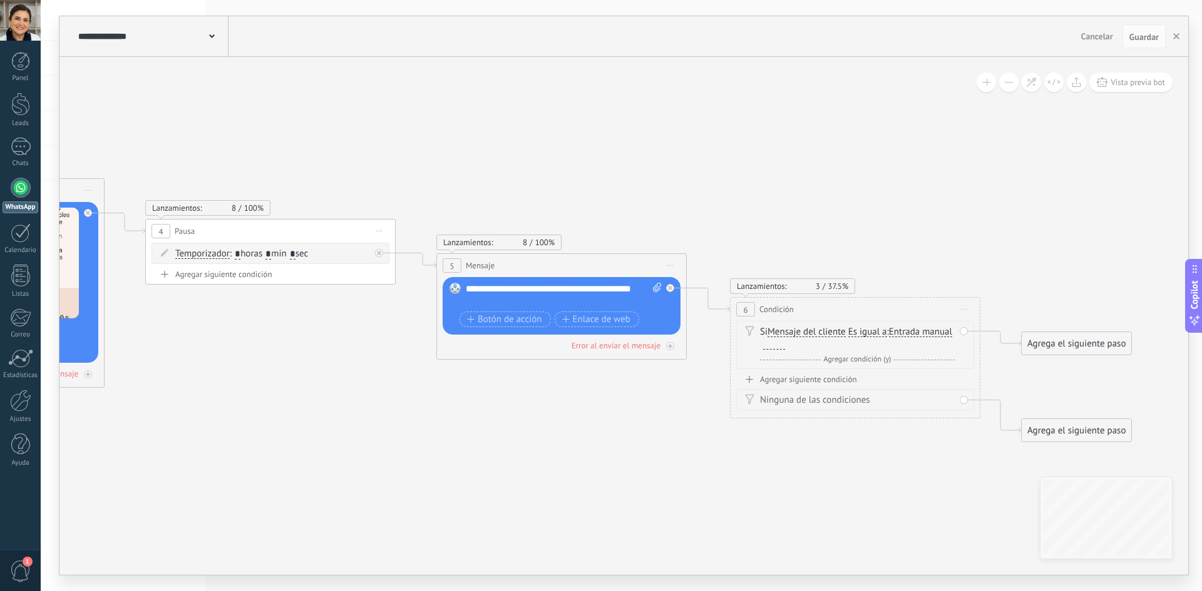
drag, startPoint x: 773, startPoint y: 443, endPoint x: 678, endPoint y: 422, distance: 96.7
click at [675, 424] on icon at bounding box center [85, 253] width 2634 height 1006
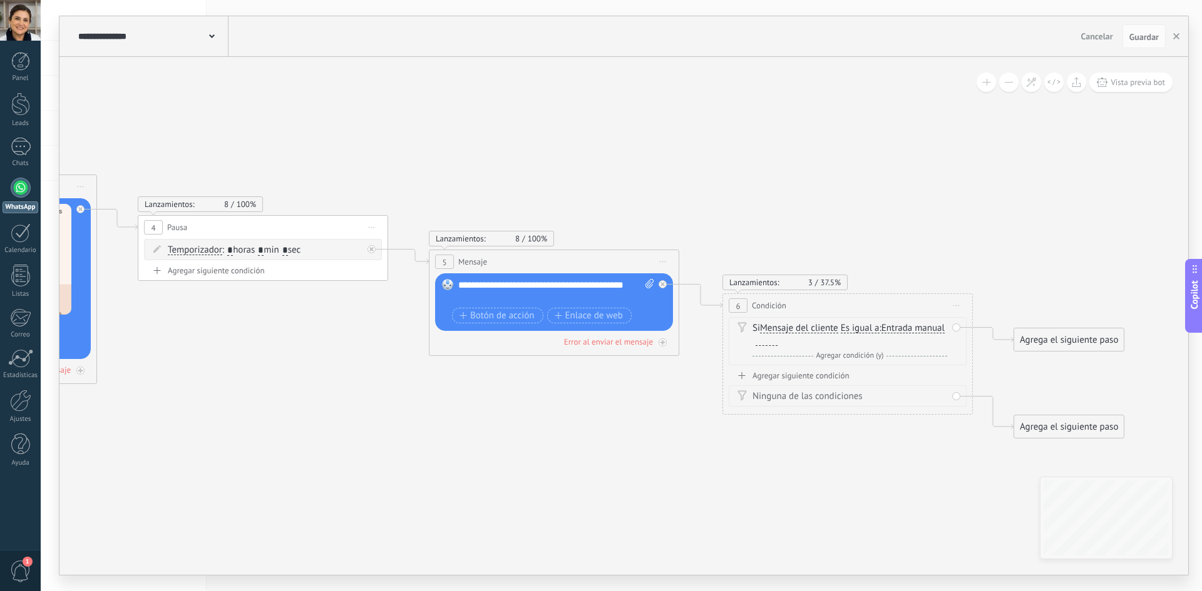
click at [787, 281] on div "Lanzamientos: 3 37.5%" at bounding box center [784, 282] width 111 height 11
click at [745, 304] on div "6" at bounding box center [738, 306] width 19 height 14
click at [762, 304] on span "Condición" at bounding box center [769, 306] width 34 height 12
click at [774, 306] on span "Condición" at bounding box center [769, 306] width 34 height 12
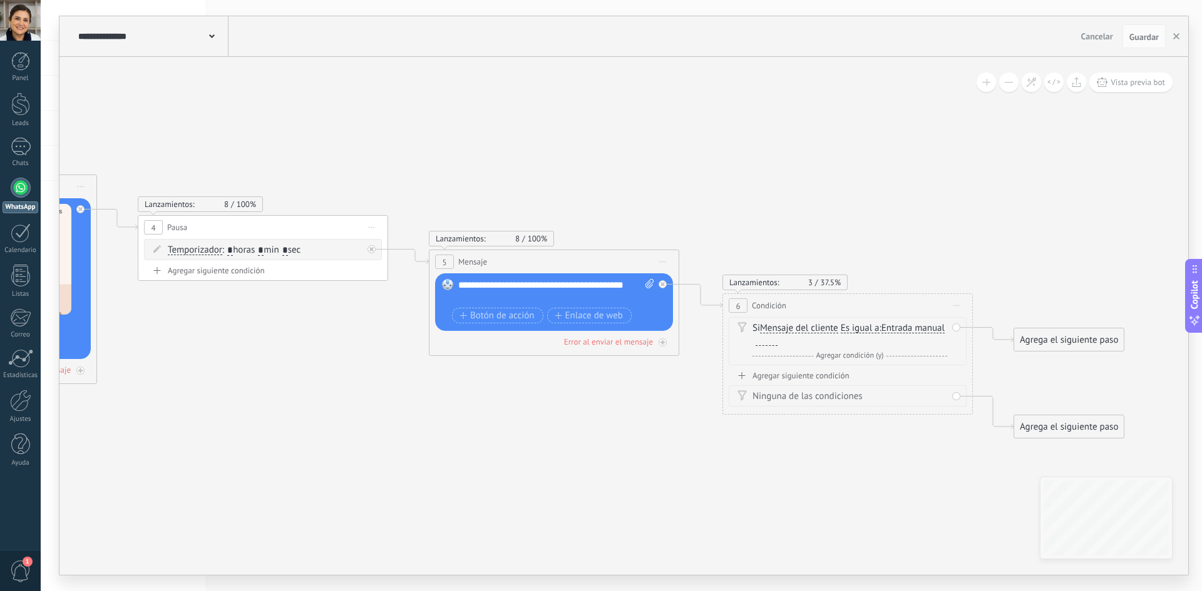
drag, startPoint x: 803, startPoint y: 356, endPoint x: 688, endPoint y: 294, distance: 131.1
click at [660, 262] on icon at bounding box center [663, 262] width 6 height 1
click at [960, 306] on span "Iniciar vista previa aquí Cambiar nombre Duplicar Borrar" at bounding box center [956, 306] width 20 height 18
click at [985, 384] on div "Borrar" at bounding box center [1013, 387] width 124 height 21
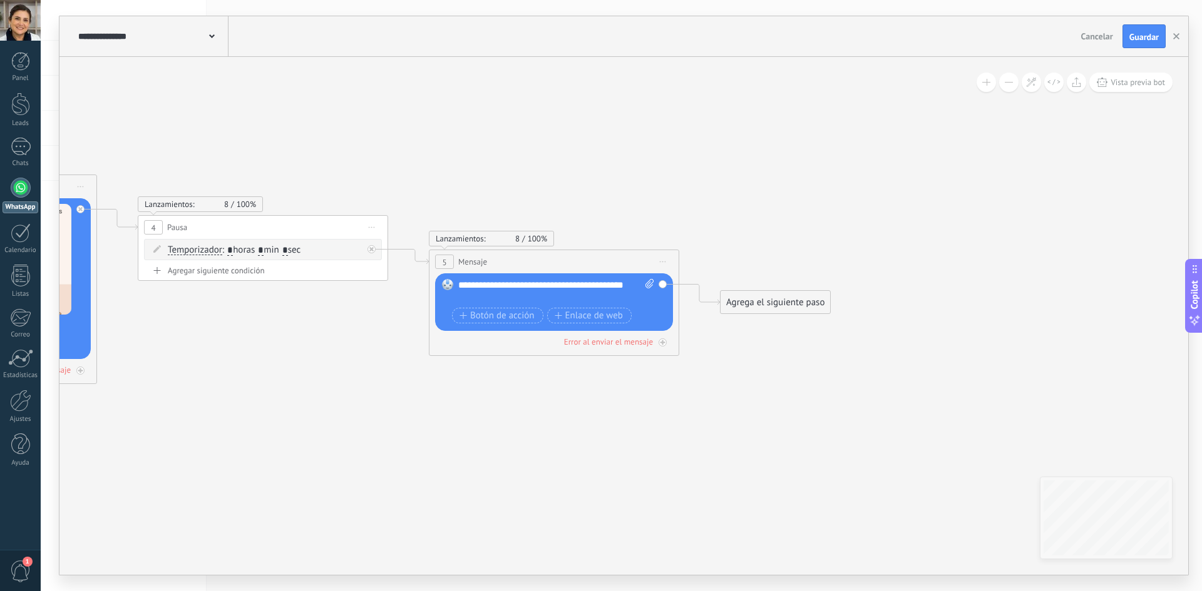
click at [761, 302] on div "Agrega el siguiente paso" at bounding box center [775, 302] width 110 height 21
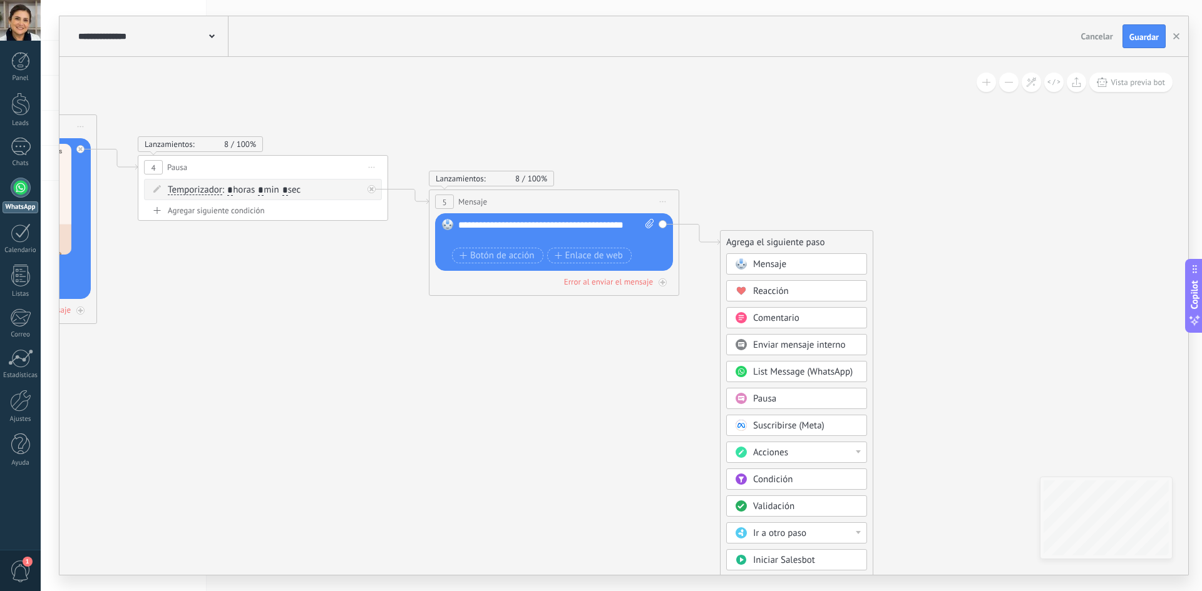
click at [781, 400] on div "Pausa" at bounding box center [805, 399] width 105 height 13
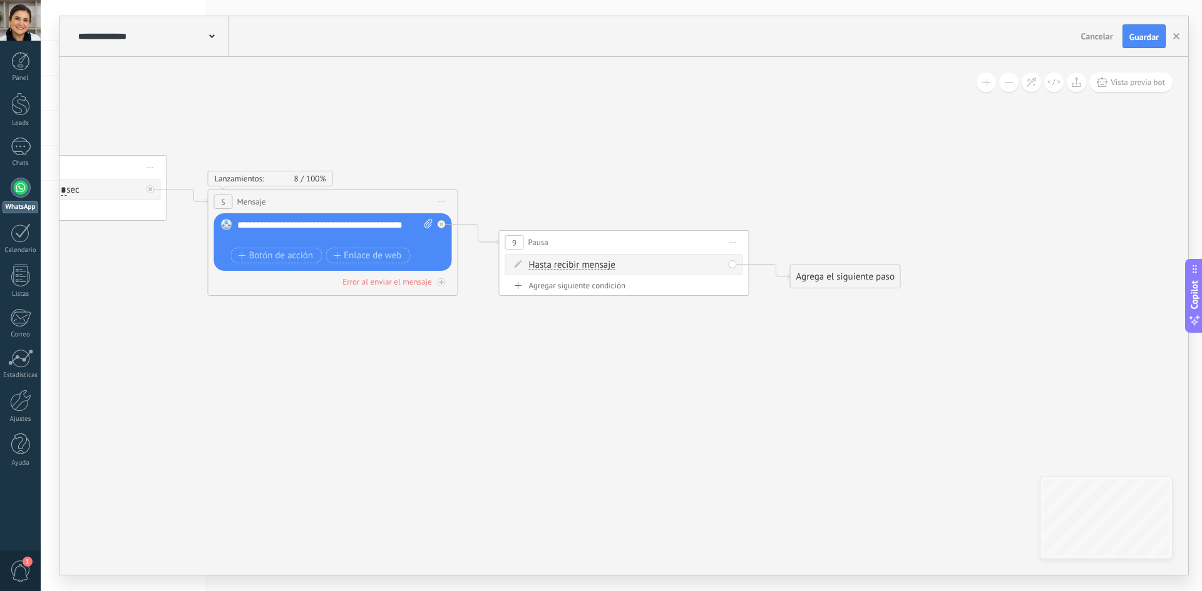
click at [608, 265] on span "Hasta recibir mensaje" at bounding box center [572, 265] width 86 height 10
click at [608, 265] on button "Hasta recibir mensaje" at bounding box center [601, 265] width 156 height 23
click at [852, 280] on div "Agrega el siguiente paso" at bounding box center [846, 277] width 110 height 21
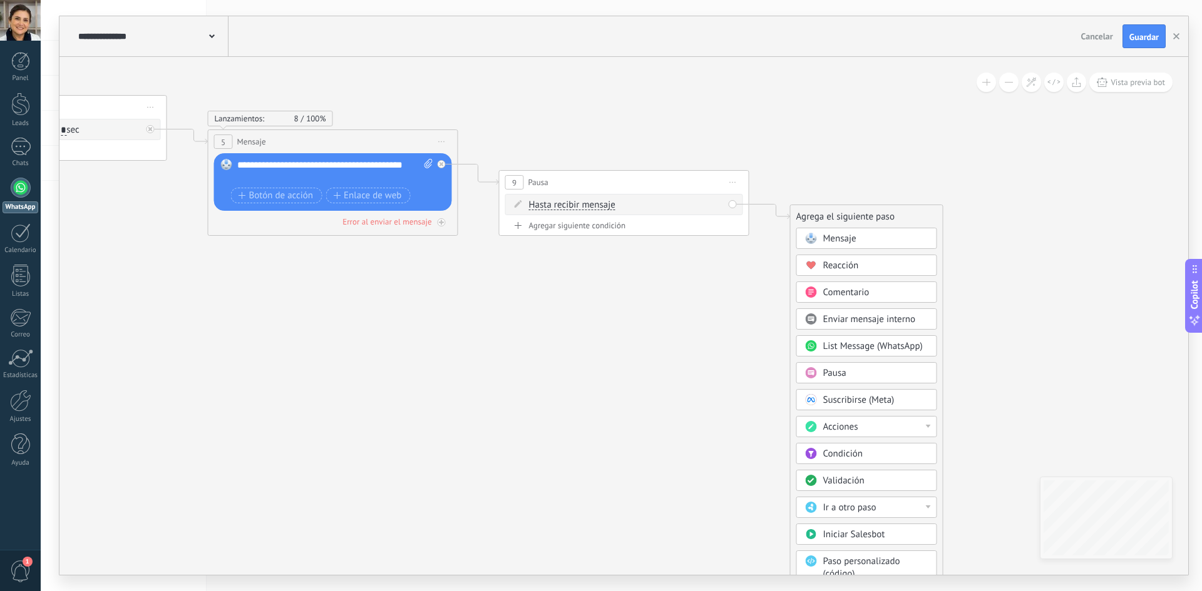
click at [925, 430] on div "Acciones" at bounding box center [875, 427] width 105 height 13
click at [894, 487] on div "Cambiar etapa del lead" at bounding box center [867, 491] width 140 height 21
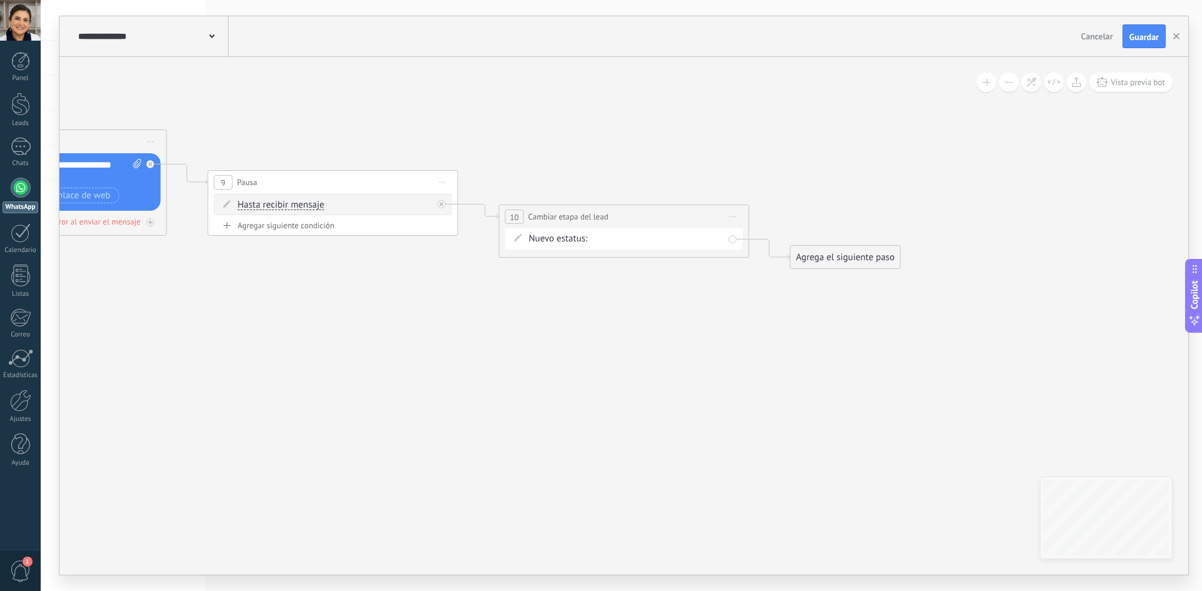
click at [0, 0] on div "contactado espera de pago Cita completada – ganado Cita cancelada – perdido" at bounding box center [0, 0] width 0 height 0
click at [0, 0] on label "contactado" at bounding box center [0, 0] width 0 height 0
click at [1143, 43] on button "Guardar" at bounding box center [1143, 36] width 43 height 24
drag, startPoint x: 462, startPoint y: 127, endPoint x: 591, endPoint y: 101, distance: 132.1
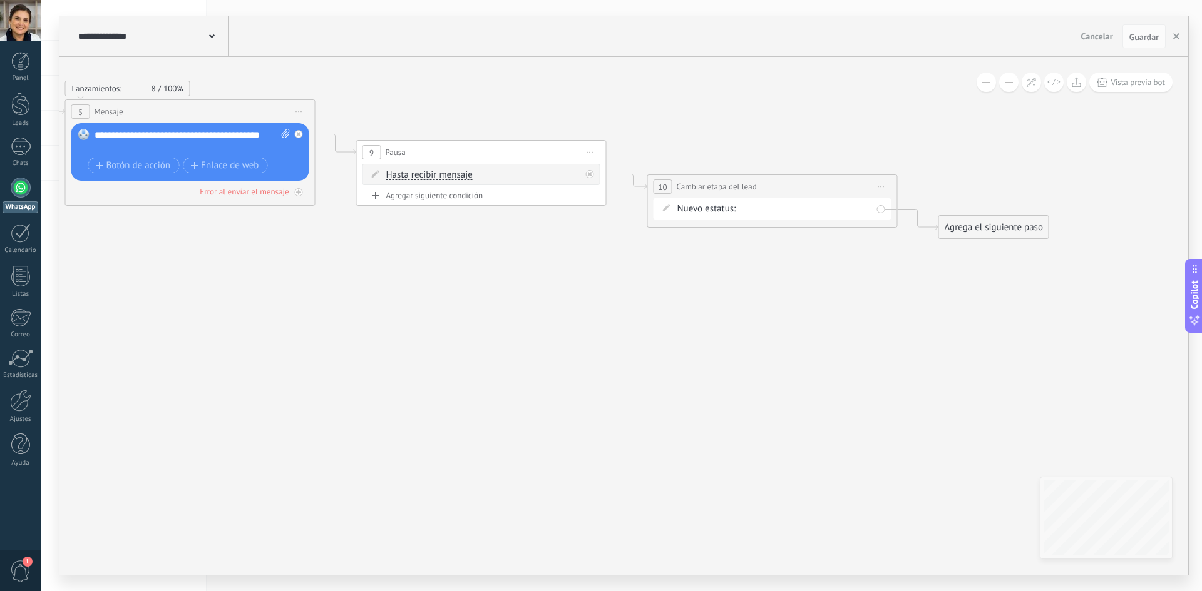
drag, startPoint x: 399, startPoint y: 103, endPoint x: 542, endPoint y: 148, distance: 149.8
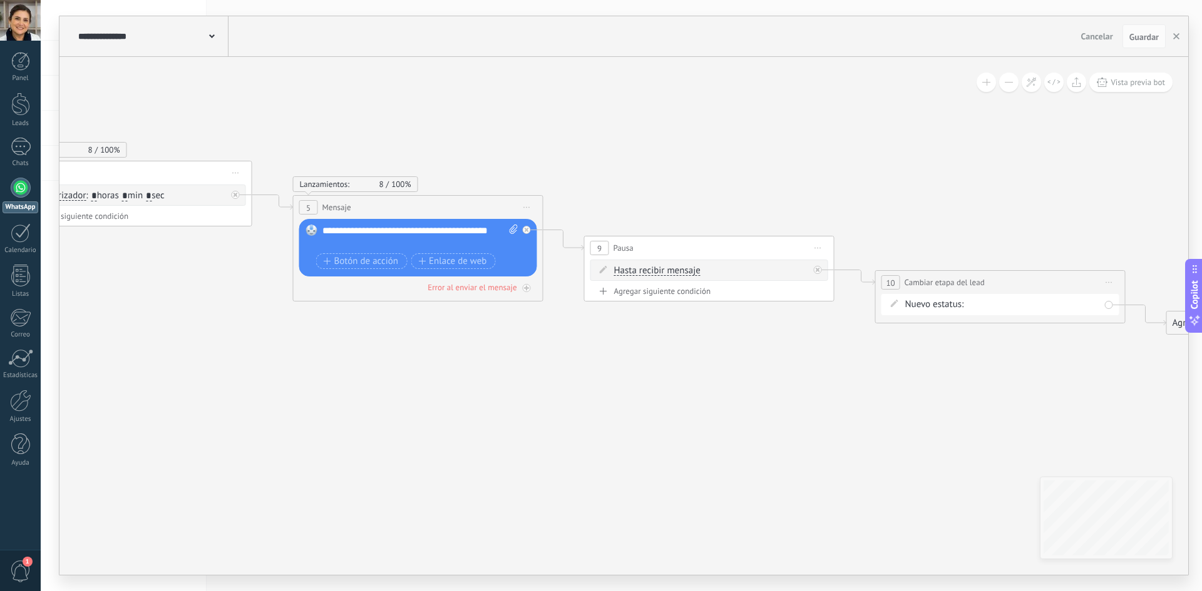
drag, startPoint x: 446, startPoint y: 144, endPoint x: 481, endPoint y: 151, distance: 35.8
click at [516, 166] on icon at bounding box center [85, 169] width 2923 height 956
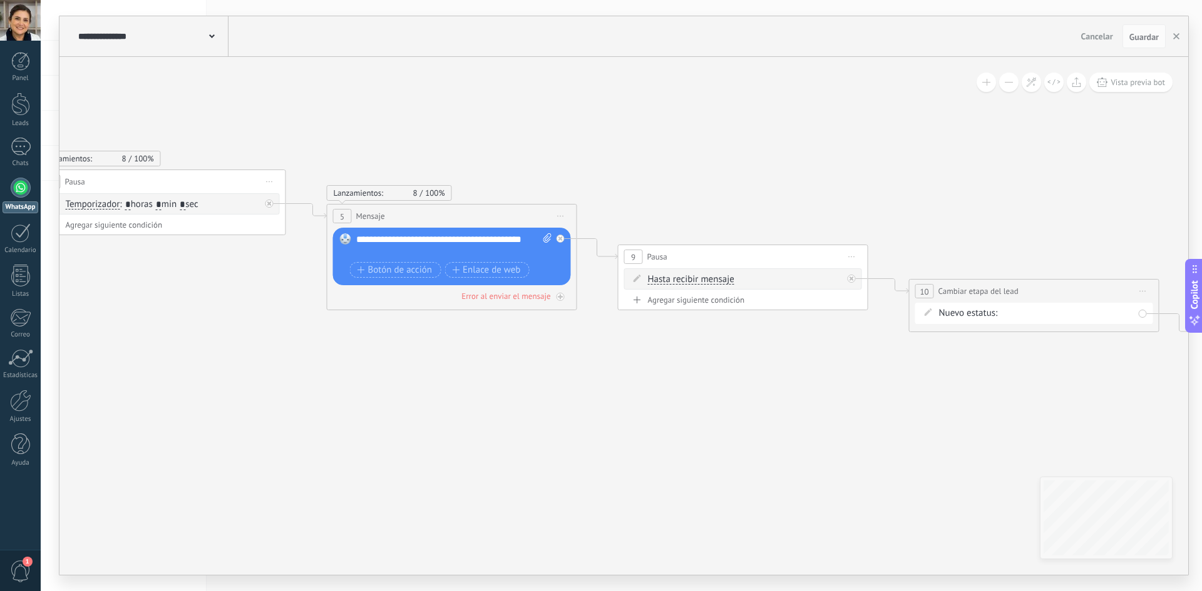
drag, startPoint x: 428, startPoint y: 126, endPoint x: 589, endPoint y: 170, distance: 166.7
click at [589, 174] on icon at bounding box center [119, 178] width 2923 height 956
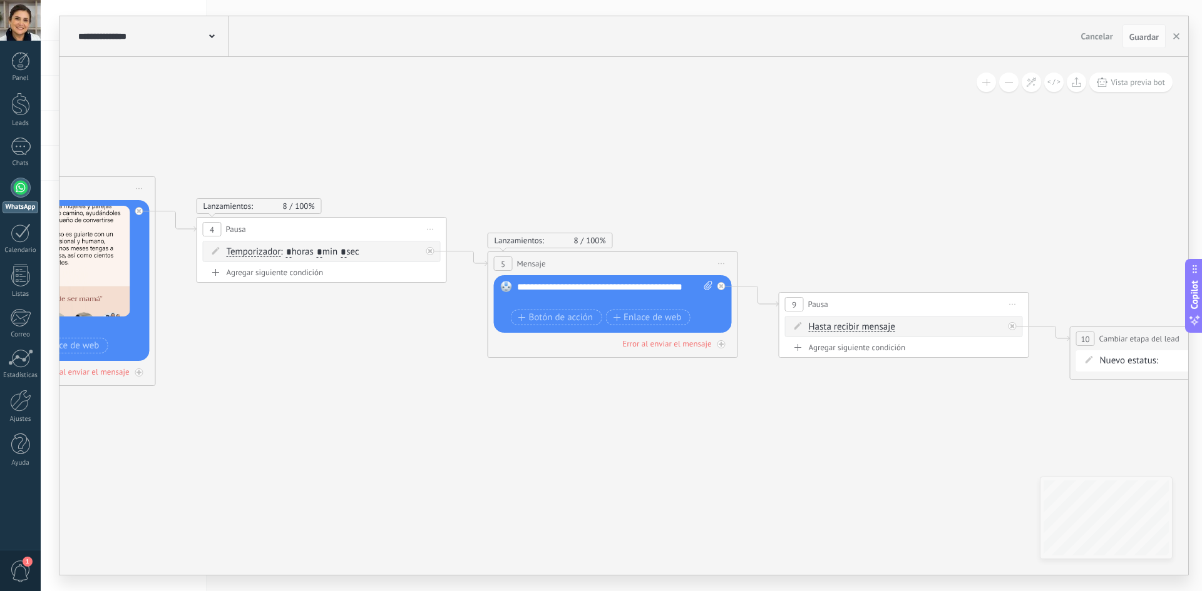
click at [600, 137] on icon at bounding box center [280, 226] width 2923 height 956
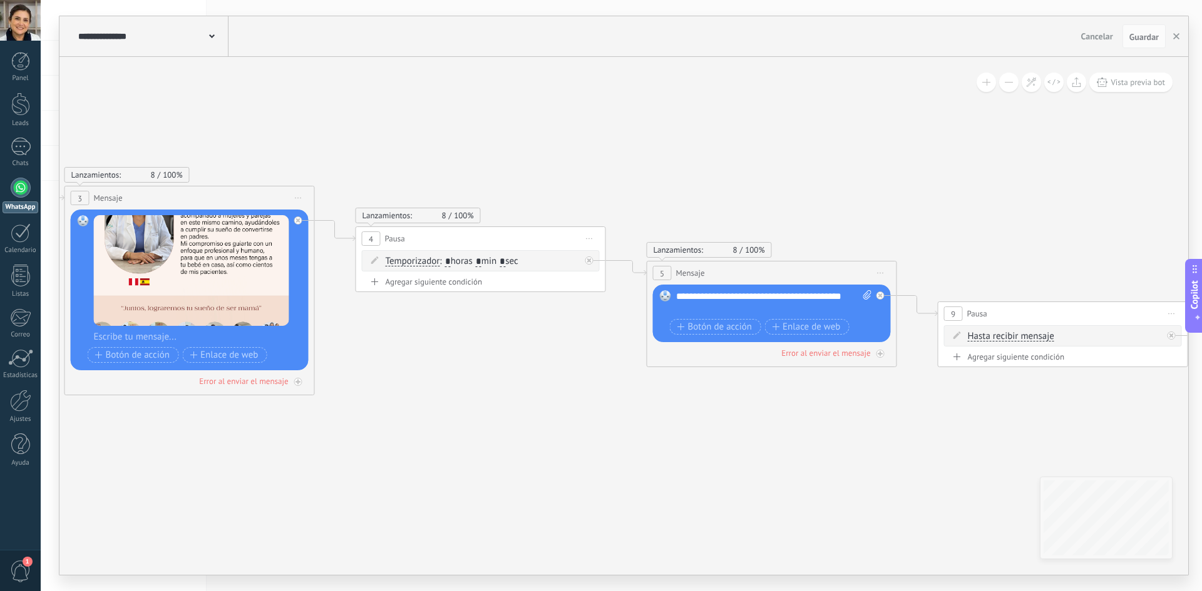
drag, startPoint x: 443, startPoint y: 140, endPoint x: 598, endPoint y: 128, distance: 155.1
click at [601, 126] on icon at bounding box center [439, 235] width 2923 height 956
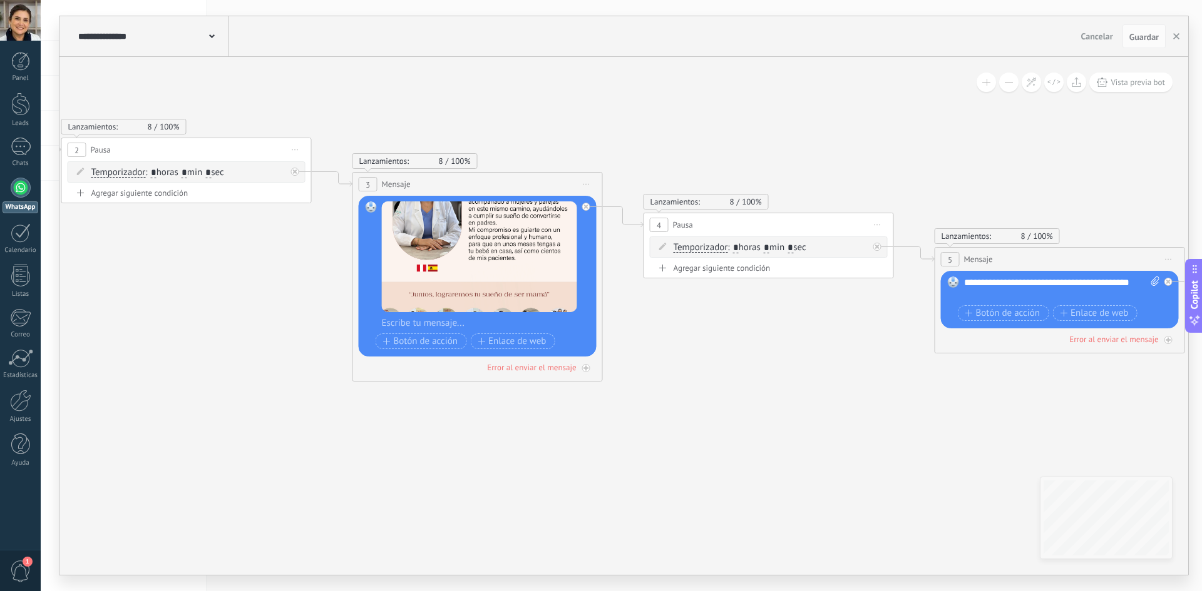
drag, startPoint x: 680, startPoint y: 130, endPoint x: 849, endPoint y: 127, distance: 168.4
click at [829, 128] on icon at bounding box center [727, 221] width 2923 height 956
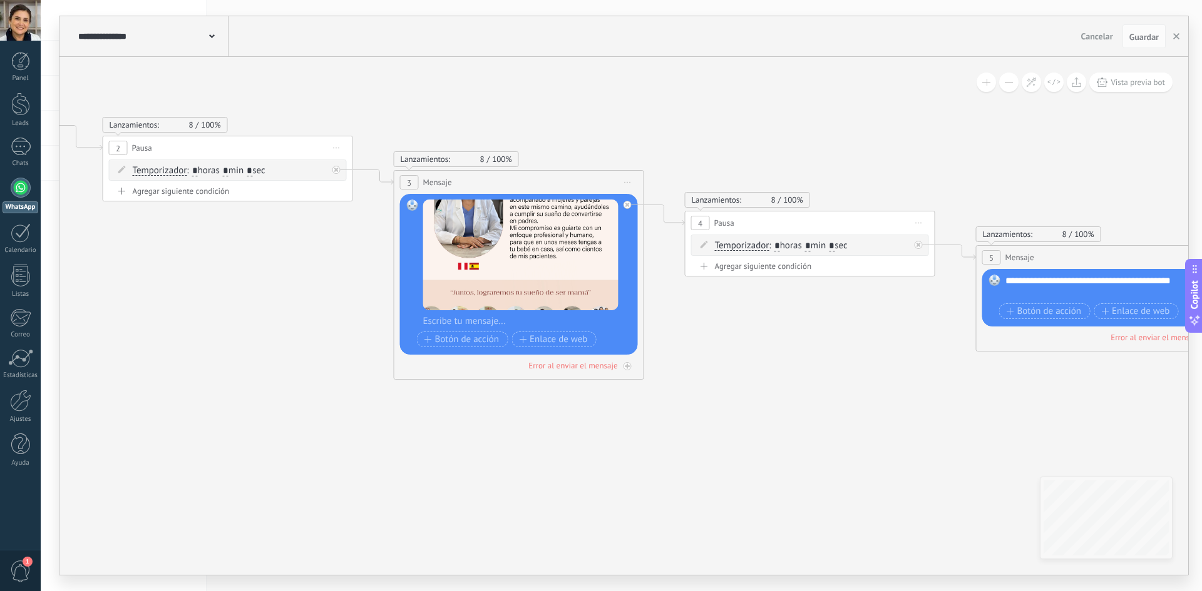
drag, startPoint x: 670, startPoint y: 116, endPoint x: 842, endPoint y: 115, distance: 172.1
click at [831, 116] on icon at bounding box center [768, 220] width 2923 height 956
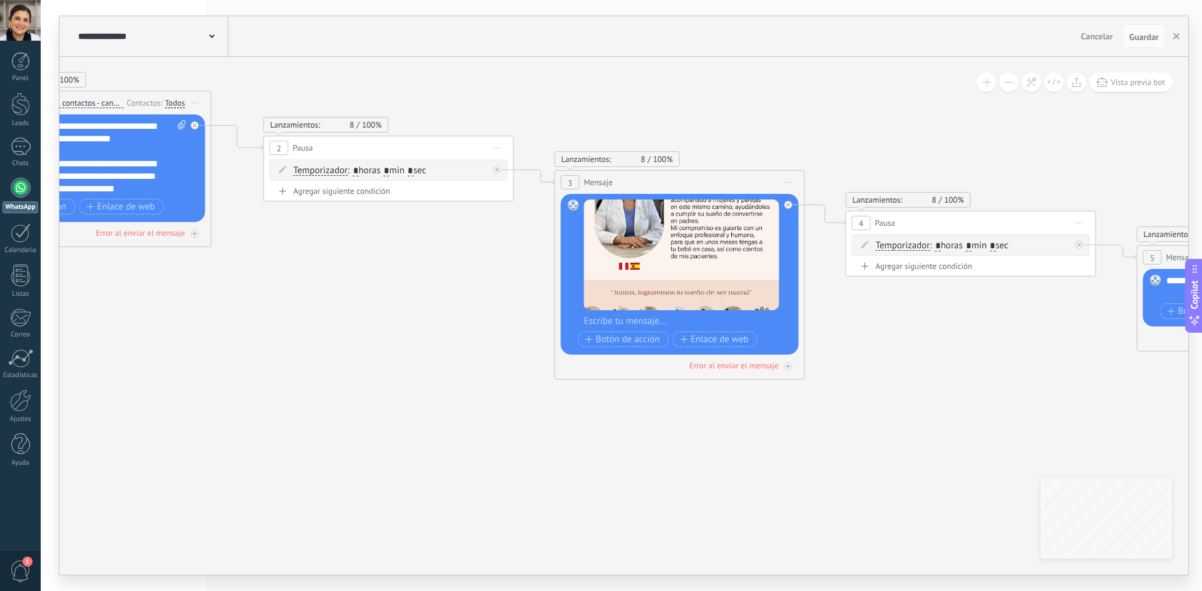
drag, startPoint x: 699, startPoint y: 102, endPoint x: 893, endPoint y: 98, distance: 193.4
click at [877, 99] on icon at bounding box center [929, 220] width 2923 height 956
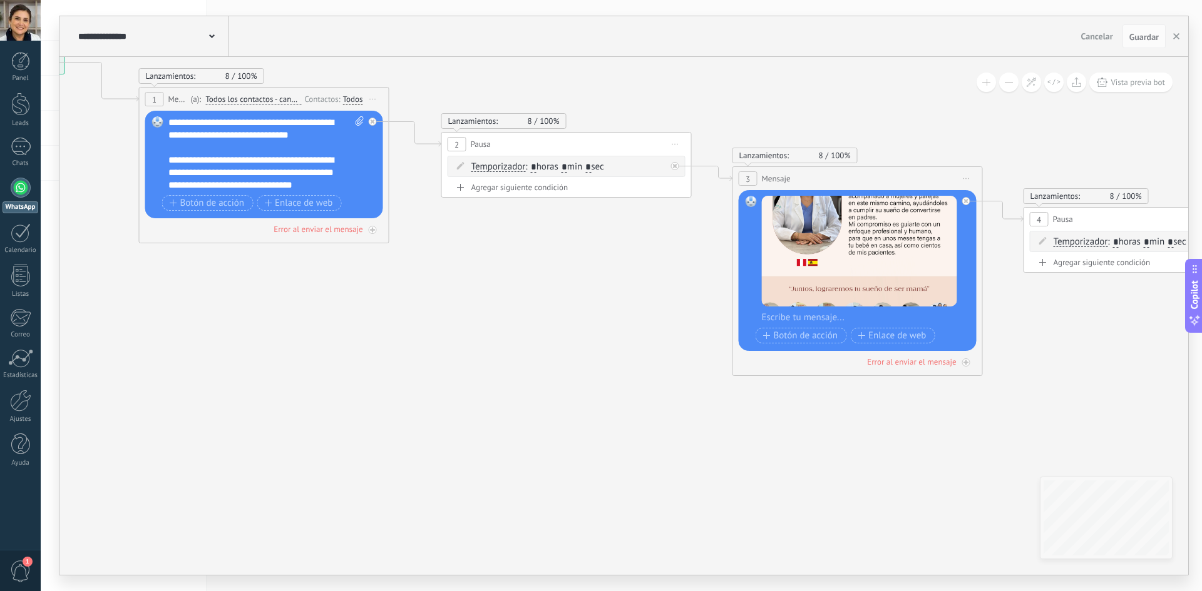
drag, startPoint x: 760, startPoint y: 79, endPoint x: 824, endPoint y: 108, distance: 69.7
click at [820, 106] on icon at bounding box center [1107, 216] width 2923 height 956
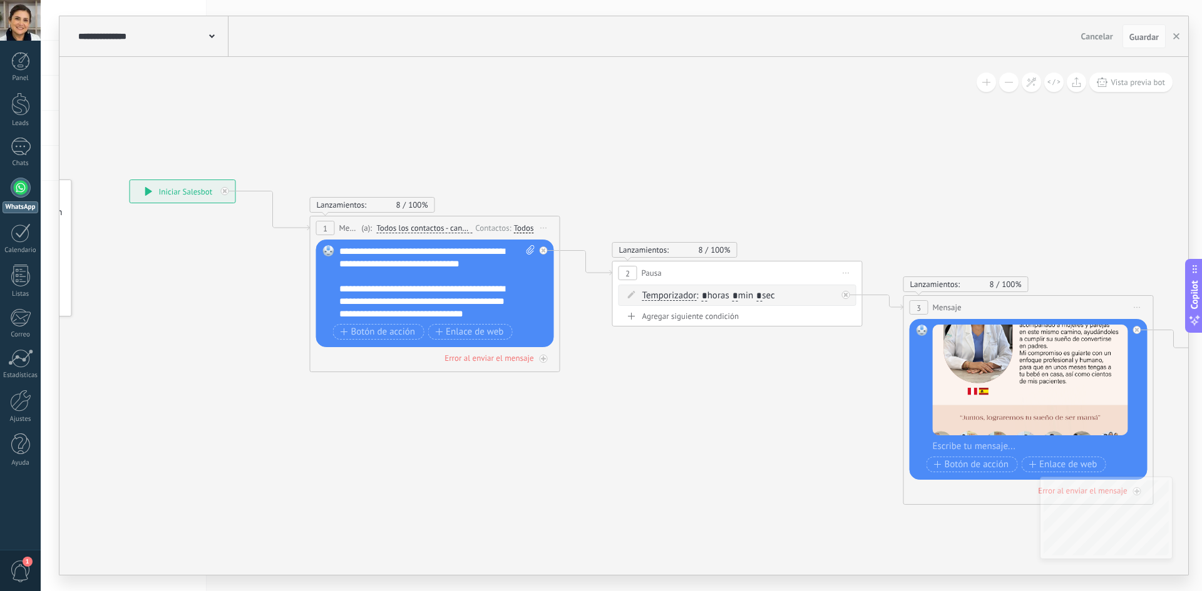
drag, startPoint x: 824, startPoint y: 106, endPoint x: 472, endPoint y: 139, distance: 353.9
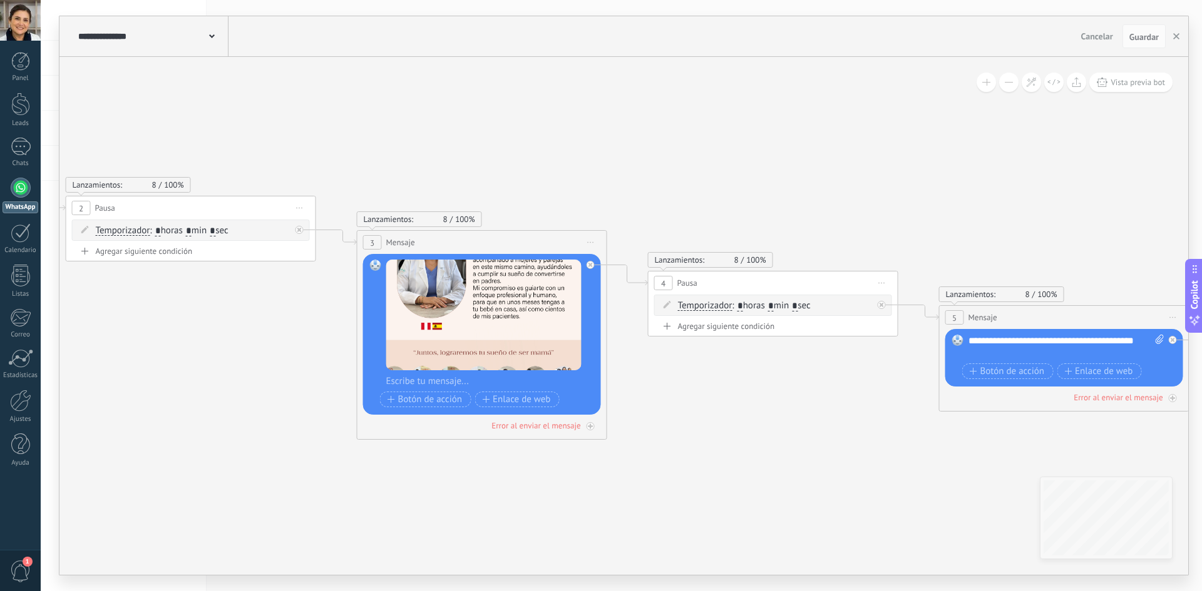
drag, startPoint x: 812, startPoint y: 126, endPoint x: 548, endPoint y: 123, distance: 264.8
click at [568, 123] on icon at bounding box center [731, 280] width 2923 height 956
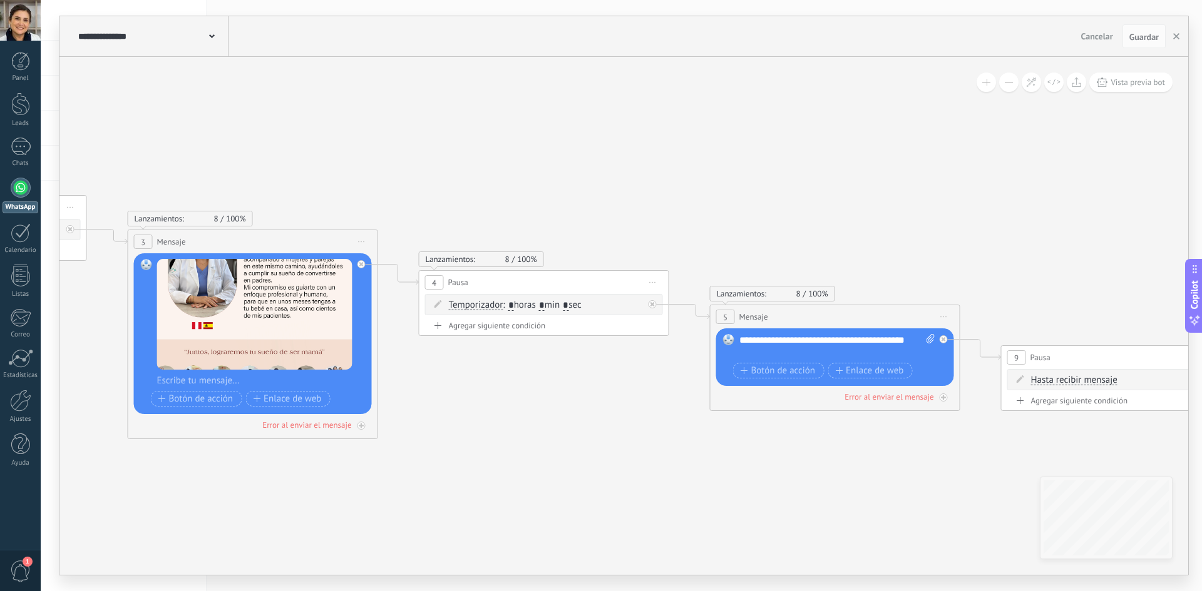
drag, startPoint x: 600, startPoint y: 129, endPoint x: 554, endPoint y: 123, distance: 46.7
click at [508, 130] on icon at bounding box center [502, 279] width 2923 height 956
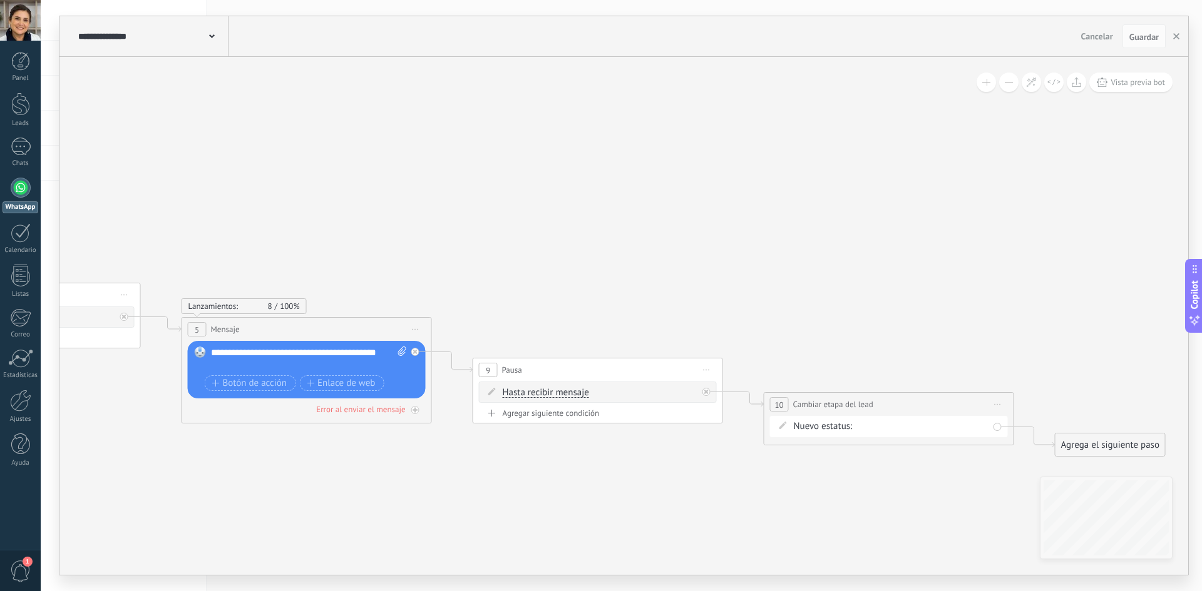
drag, startPoint x: 779, startPoint y: 143, endPoint x: 500, endPoint y: 148, distance: 279.2
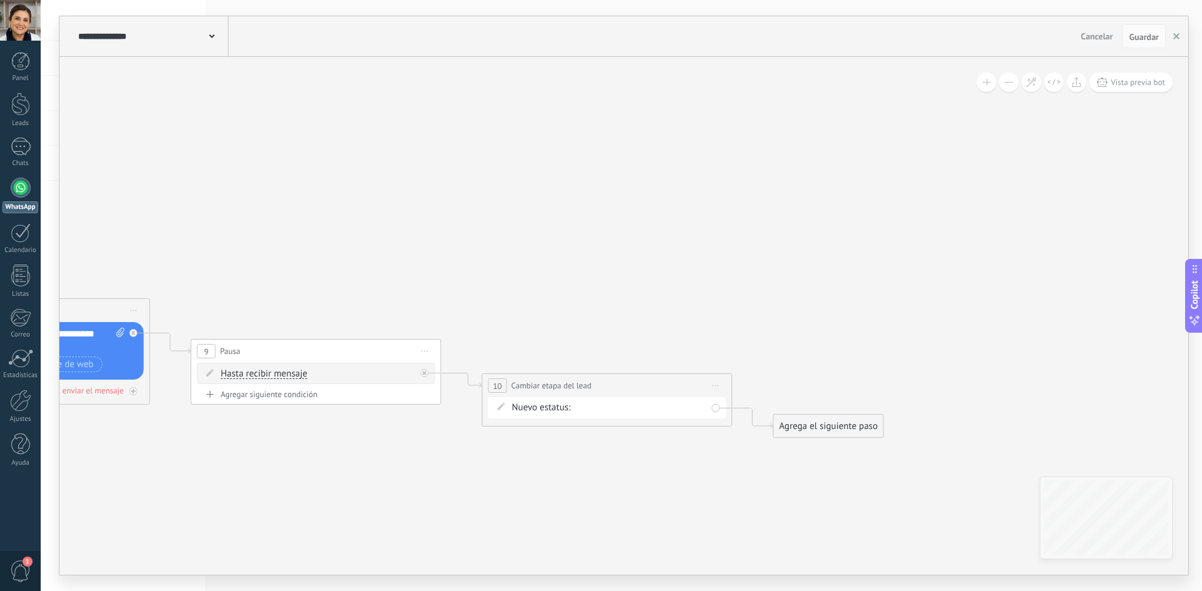
drag, startPoint x: 649, startPoint y: 185, endPoint x: 583, endPoint y: 171, distance: 67.8
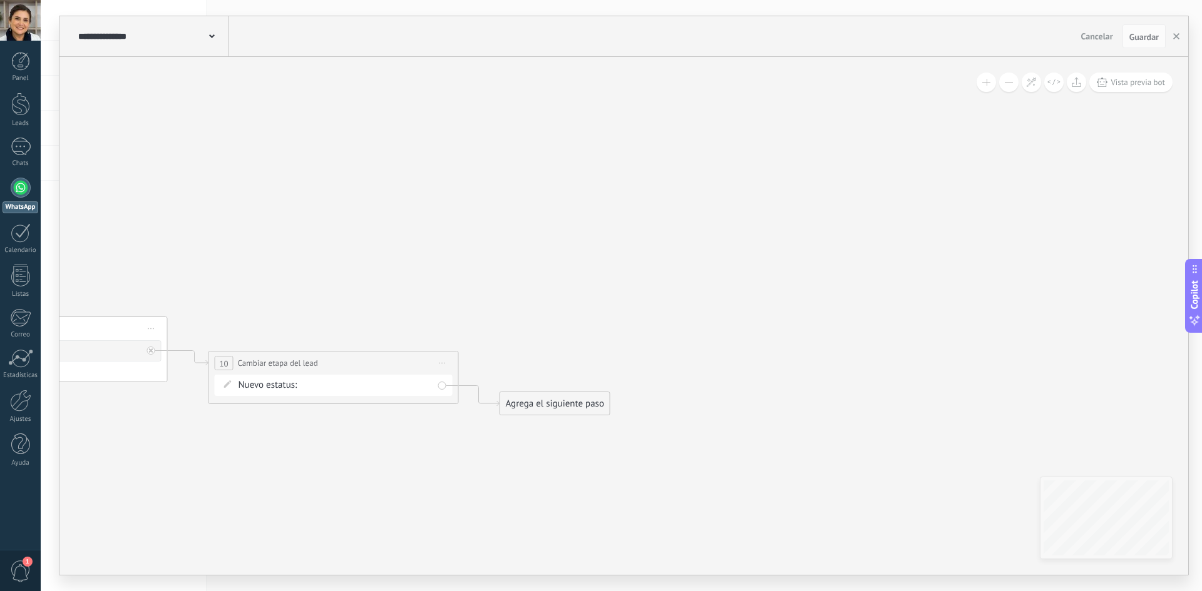
click at [1139, 36] on span "Guardar" at bounding box center [1143, 37] width 29 height 9
click at [21, 103] on div at bounding box center [20, 104] width 19 height 23
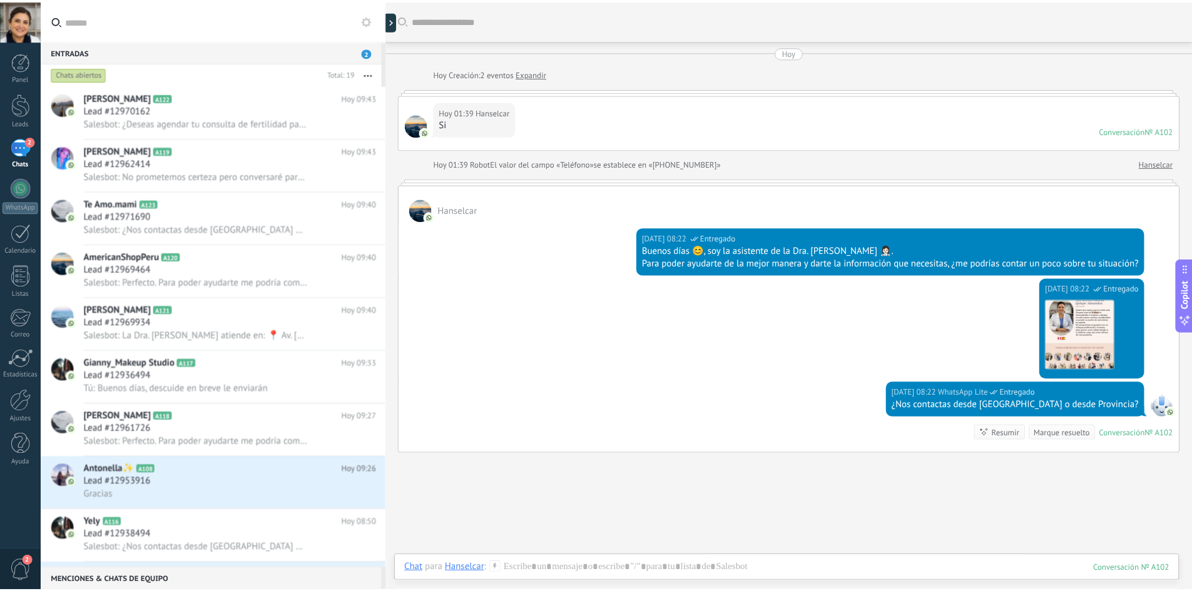
scroll to position [12, 0]
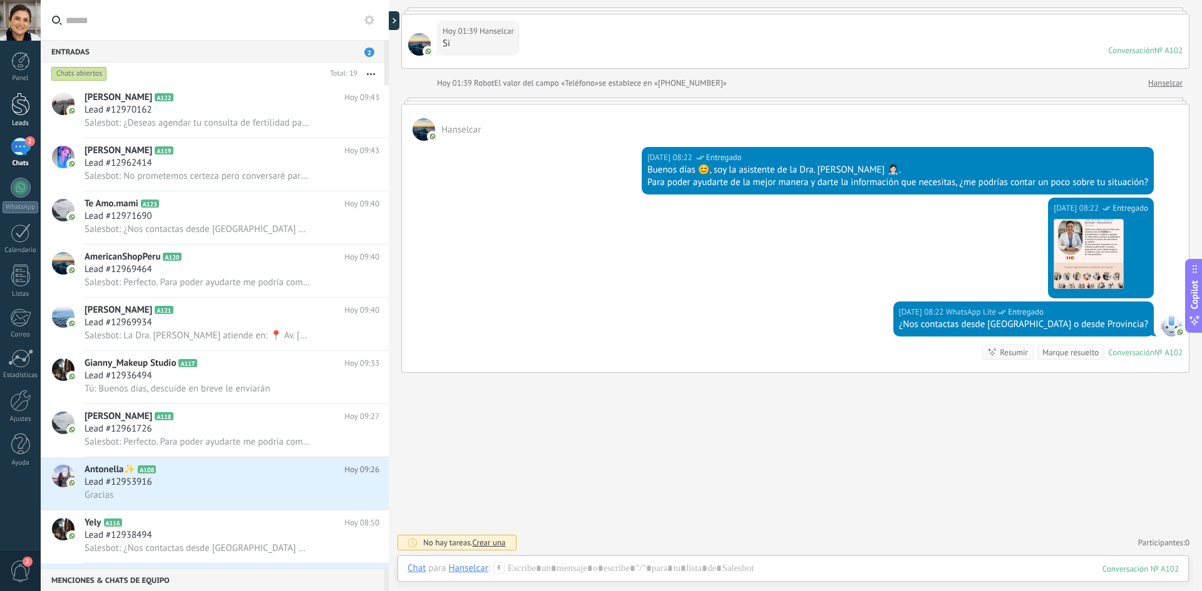
click at [8, 107] on link "Leads" at bounding box center [20, 110] width 41 height 35
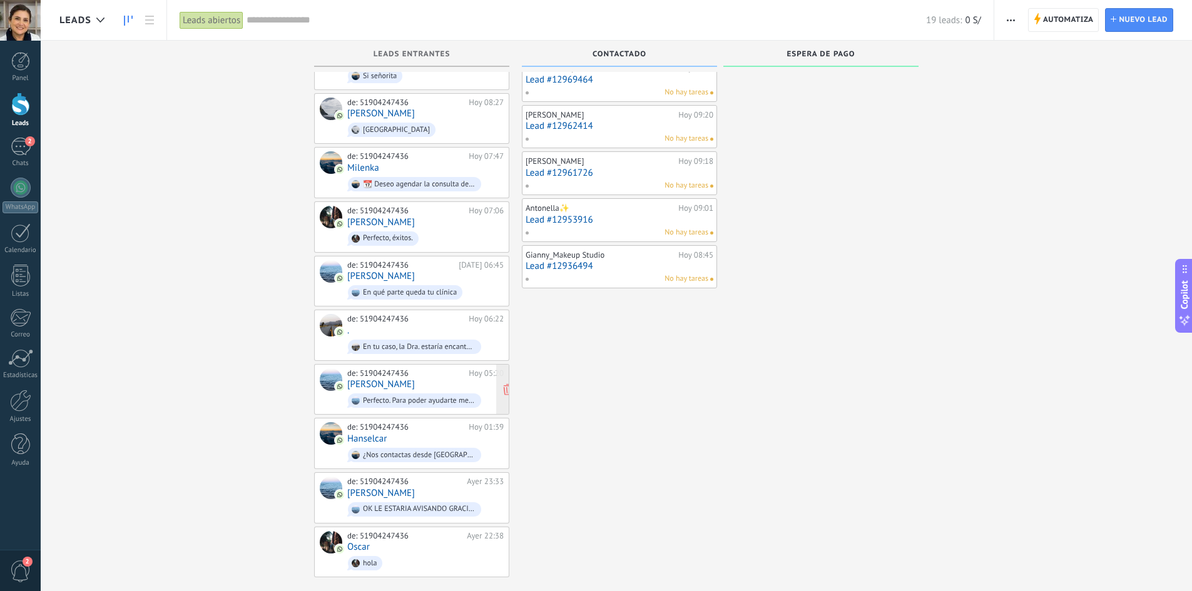
scroll to position [162, 0]
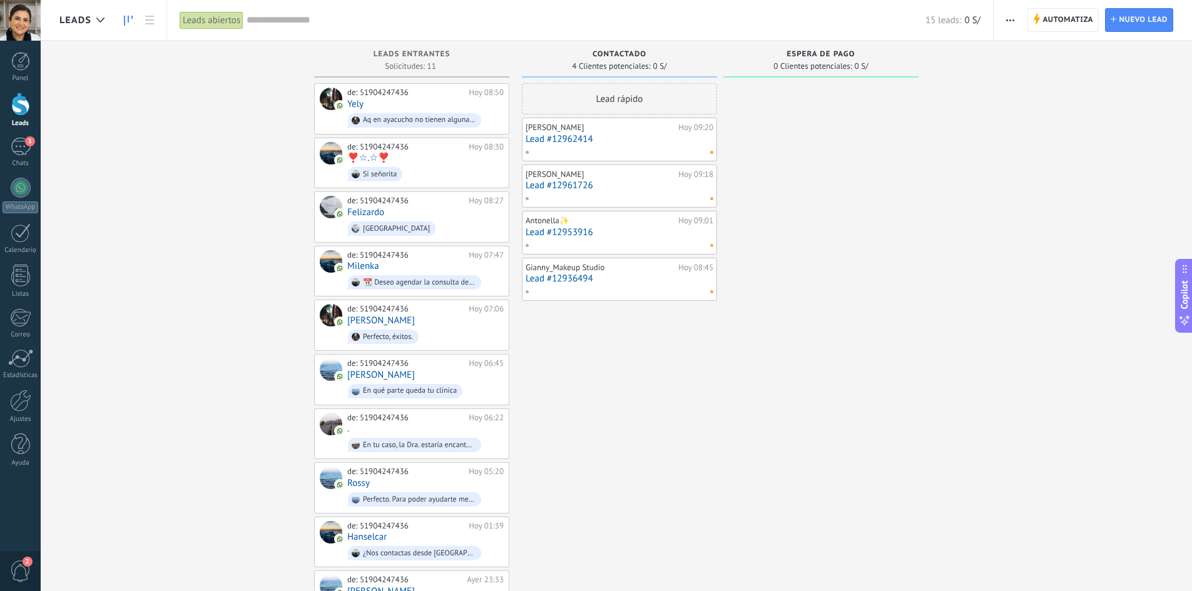
click at [1015, 25] on button "button" at bounding box center [1010, 20] width 18 height 24
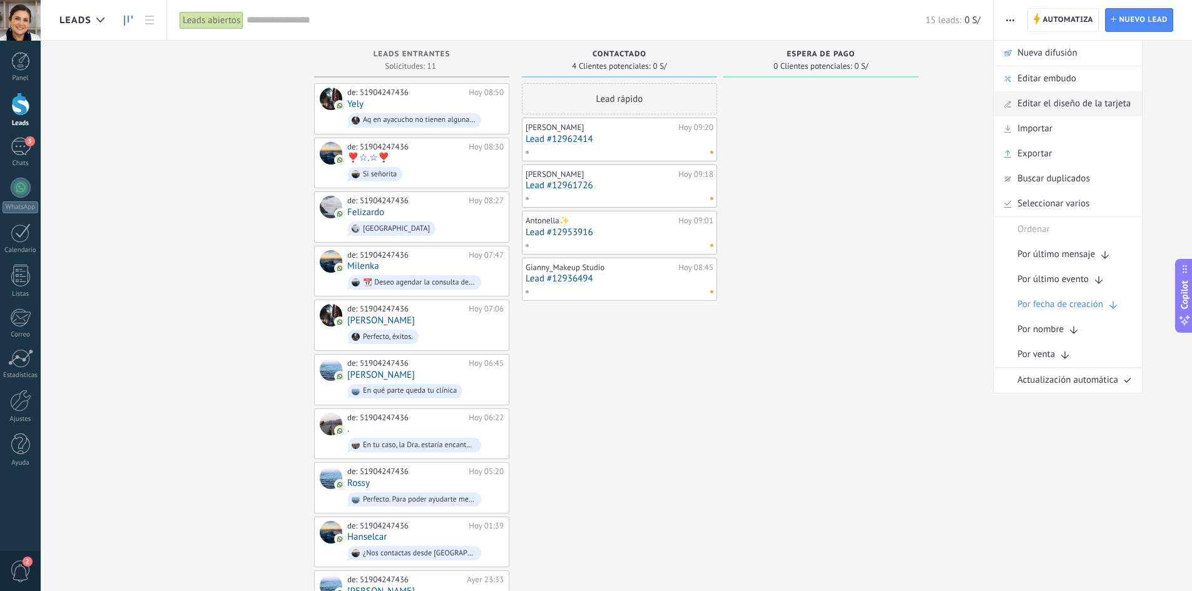
click at [1117, 106] on span "Editar el diseño de la tarjeta" at bounding box center [1074, 103] width 113 height 25
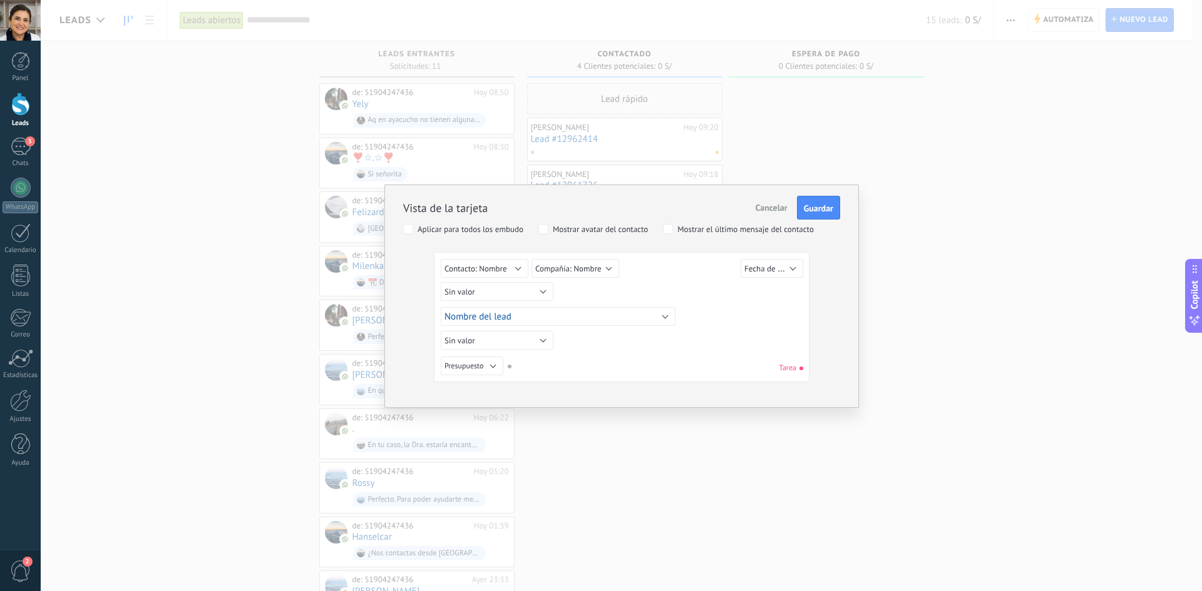
click at [474, 232] on div "Aplicar para todos los embudo" at bounding box center [470, 229] width 106 height 9
click at [475, 232] on div "Aplicar para todos los embudo" at bounding box center [470, 229] width 106 height 9
click at [868, 99] on div "Vista de la tarjeta Cancelar Guardar Aplicar para todos los embudo Mostrar avat…" at bounding box center [621, 295] width 1161 height 591
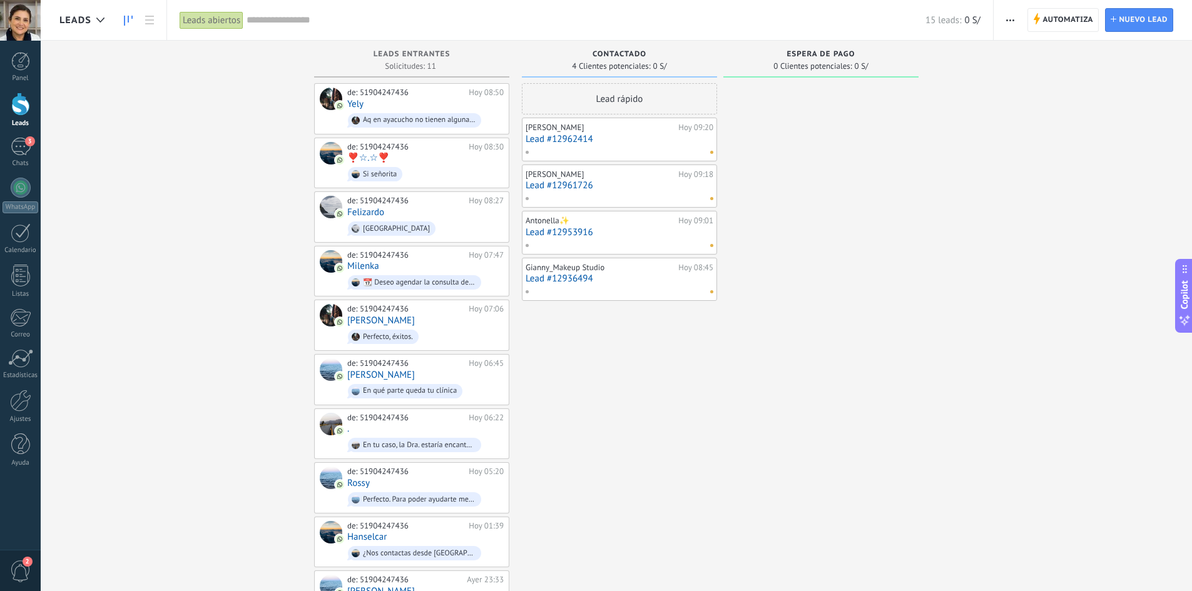
click at [1016, 23] on button "button" at bounding box center [1010, 20] width 18 height 24
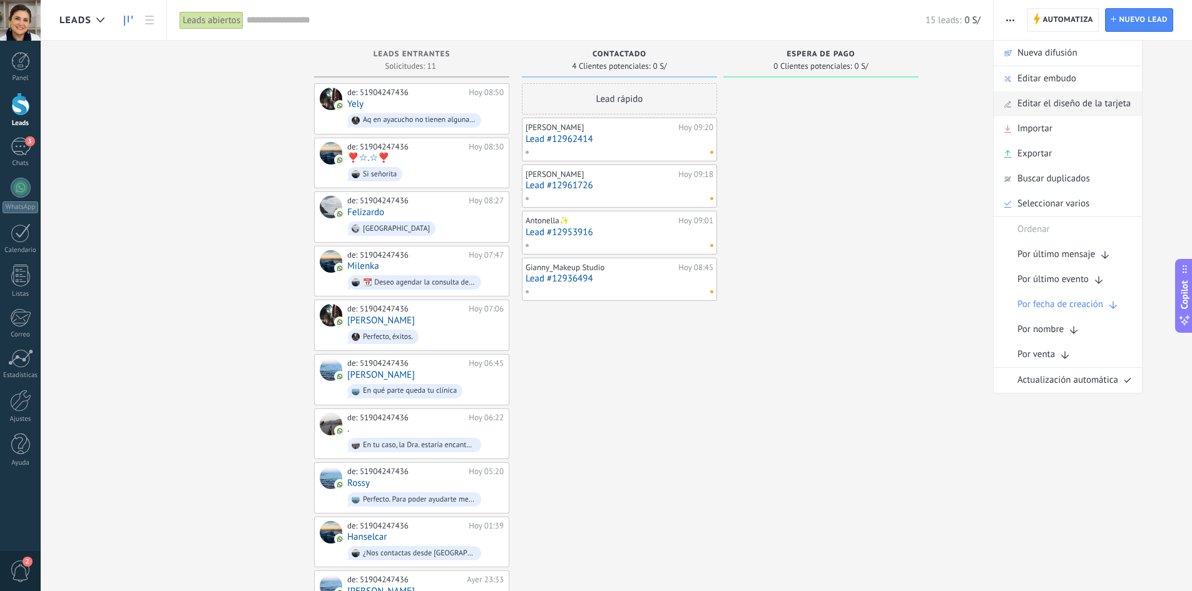
click at [1078, 101] on span "Editar el diseño de la tarjeta" at bounding box center [1074, 103] width 113 height 25
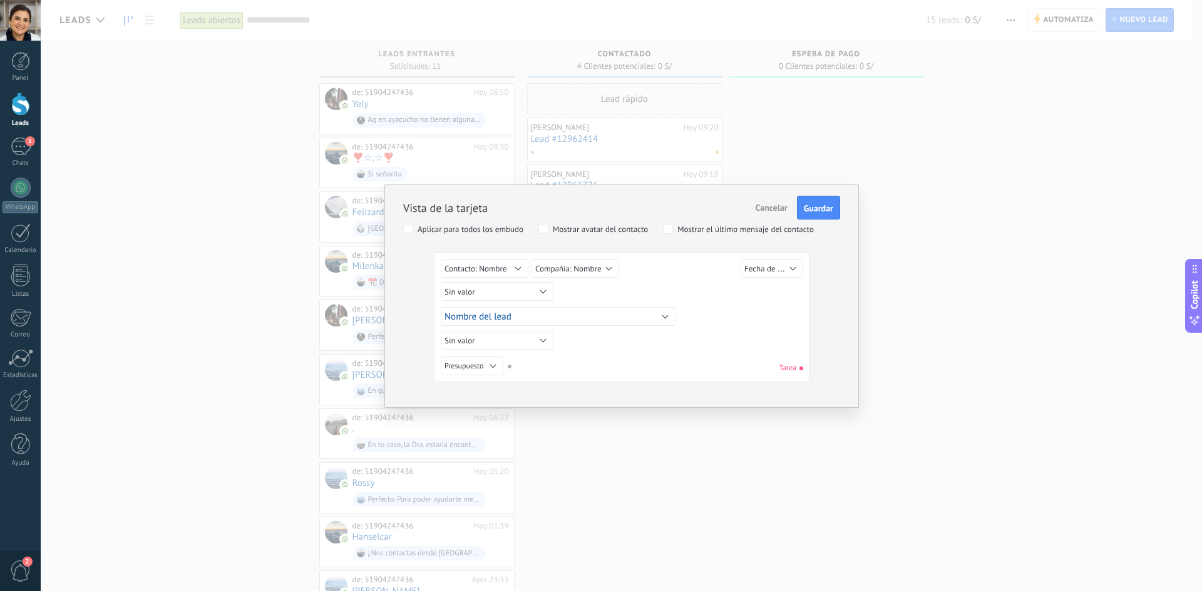
click at [673, 237] on div "Vista de la tarjeta Cancelar Guardar Aplicar para todos los embudo Mostrar avat…" at bounding box center [621, 282] width 437 height 201
click at [462, 269] on span "Contacto: Nombre" at bounding box center [475, 269] width 63 height 11
click at [664, 292] on div "Sin valor Lead ID del Lead Nombre del lead Fecha de Creación Presupuesto Usuari…" at bounding box center [624, 293] width 366 height 23
click at [530, 312] on button "Nombre del lead" at bounding box center [558, 316] width 235 height 19
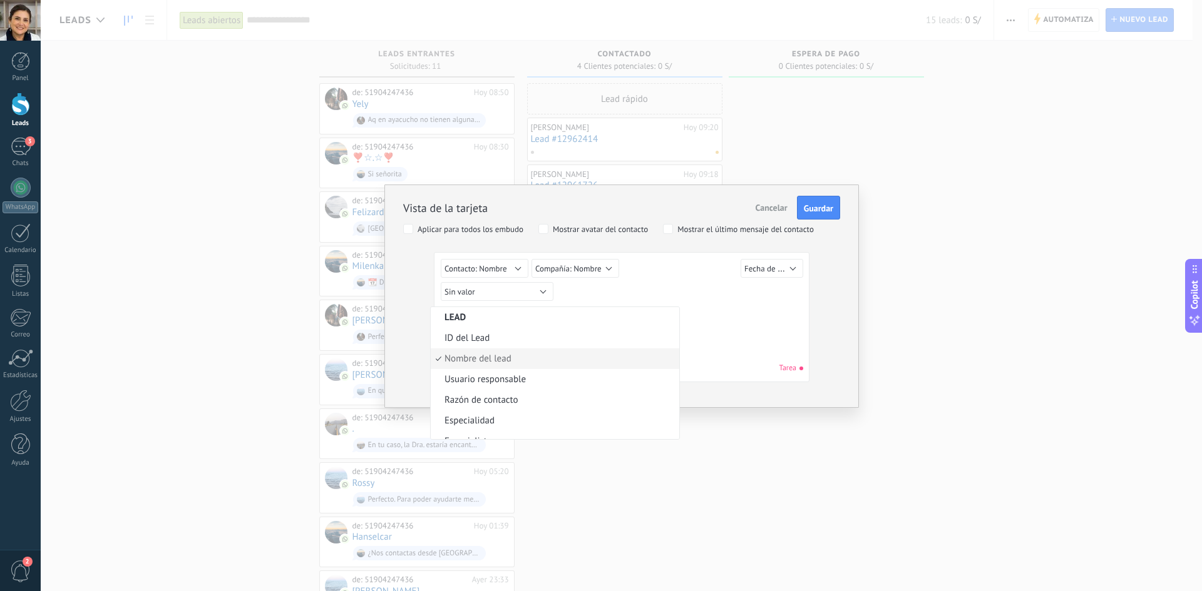
click at [670, 279] on div "Sin valor Lead ID del Lead Nombre del lead Fecha de Creación Presupuesto Usuari…" at bounding box center [624, 270] width 366 height 23
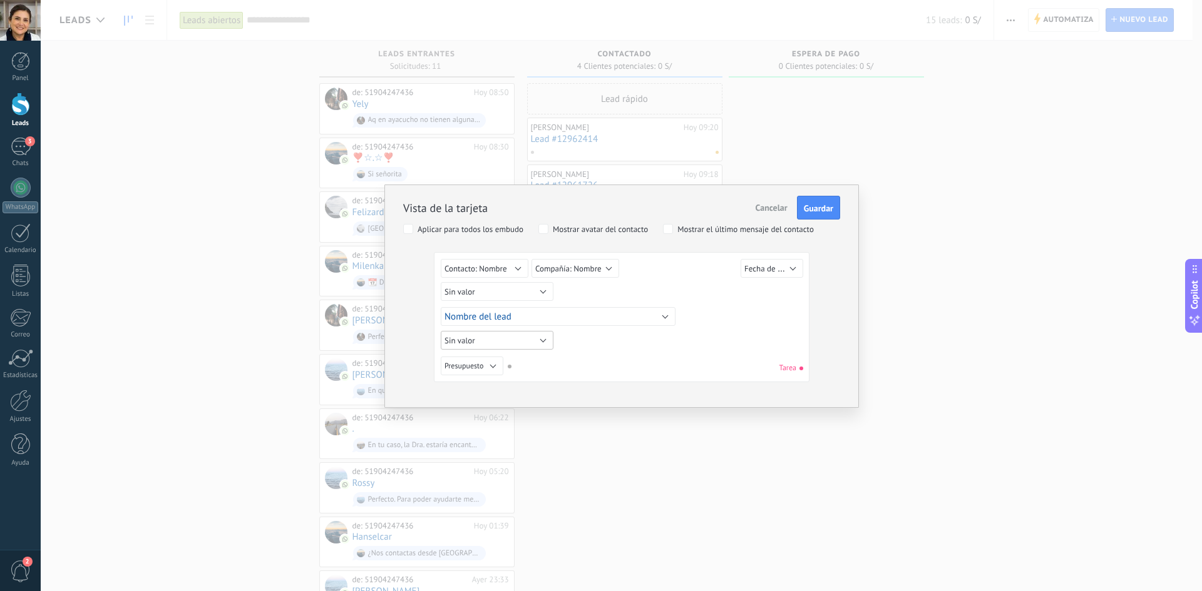
click at [496, 340] on button "Sin valor" at bounding box center [497, 340] width 113 height 19
drag, startPoint x: 595, startPoint y: 355, endPoint x: 583, endPoint y: 354, distance: 12.5
click at [596, 355] on div "Sin valor Lead ID del Lead Nombre del lead Fecha de Creación Presupuesto Usuari…" at bounding box center [622, 319] width 362 height 121
click at [484, 367] on button "Presupuesto" at bounding box center [472, 366] width 63 height 19
click at [655, 341] on div "Sin valor Lead ID del Lead Nombre del lead Fecha de Creación Presupuesto Usuari…" at bounding box center [622, 319] width 362 height 121
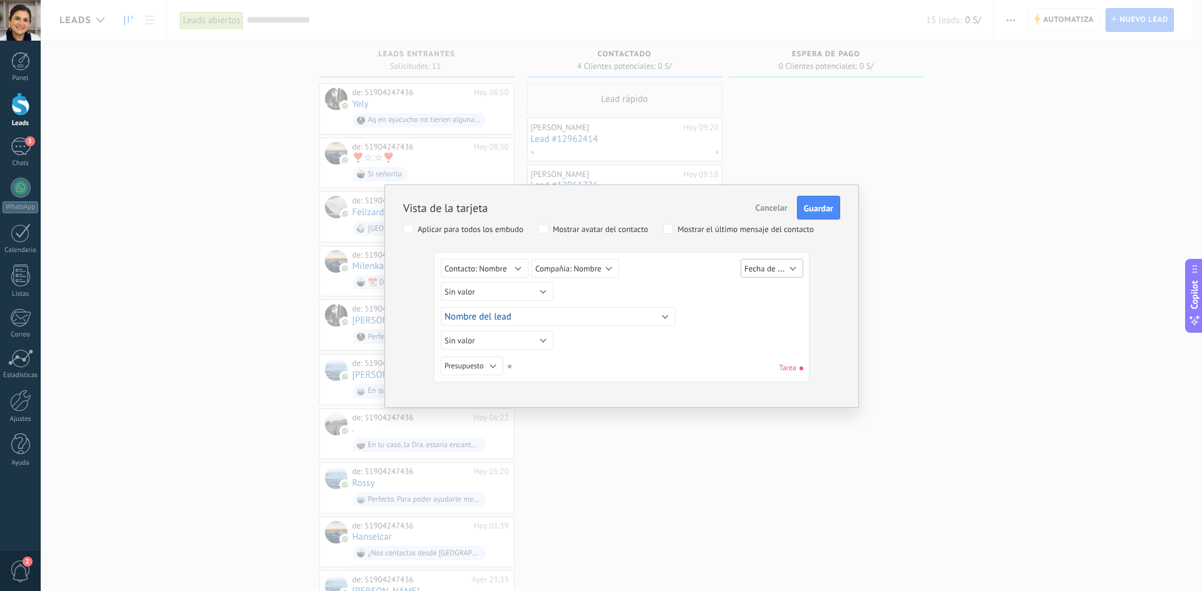
click at [767, 274] on span "Fecha de Creación" at bounding box center [775, 269] width 63 height 12
click at [700, 289] on div "Sin valor Lead ID del Lead Nombre del lead Fecha de Creación Presupuesto Usuari…" at bounding box center [624, 293] width 366 height 23
click at [783, 200] on button "Cancelar" at bounding box center [771, 208] width 42 height 24
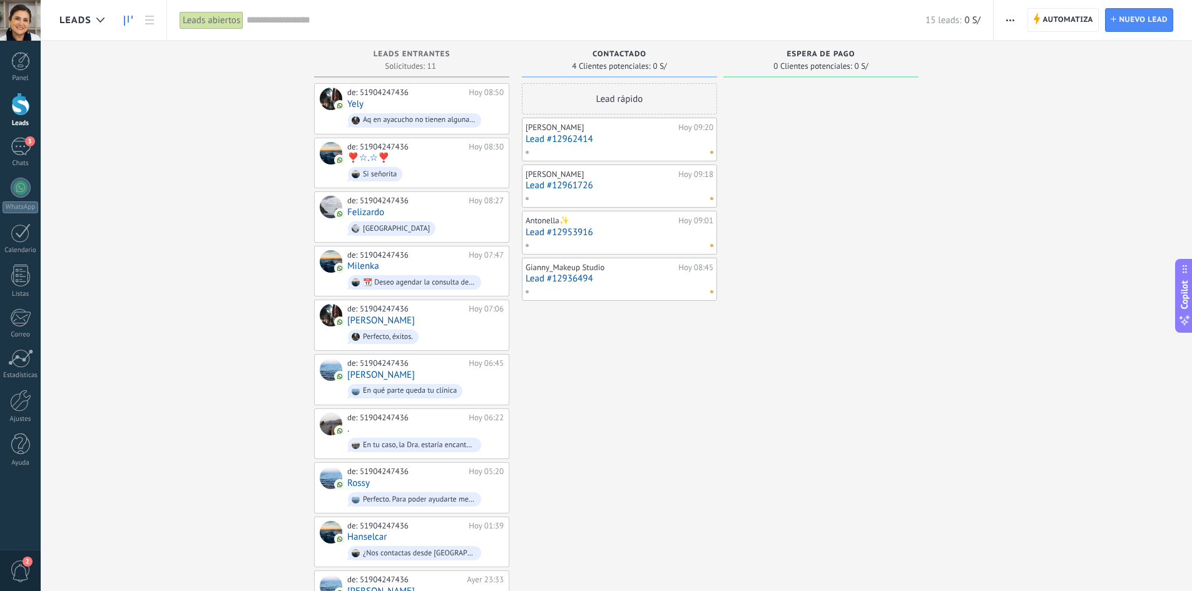
drag, startPoint x: 300, startPoint y: 21, endPoint x: 932, endPoint y: 111, distance: 638.0
click at [315, 23] on input "text" at bounding box center [586, 20] width 679 height 13
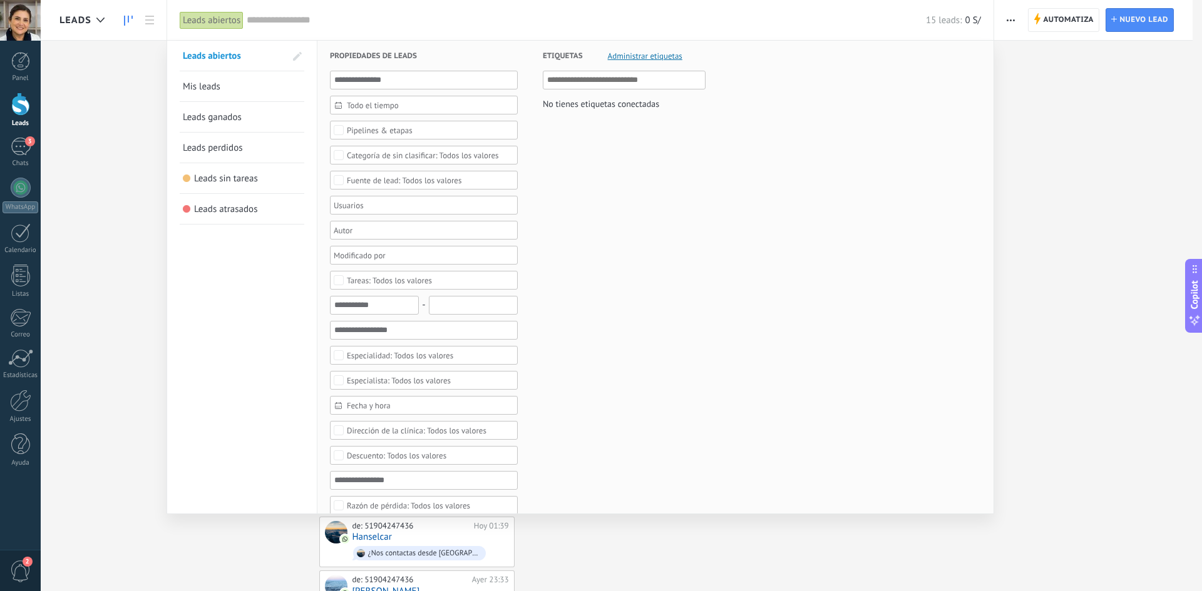
click at [1065, 158] on div at bounding box center [601, 295] width 1202 height 591
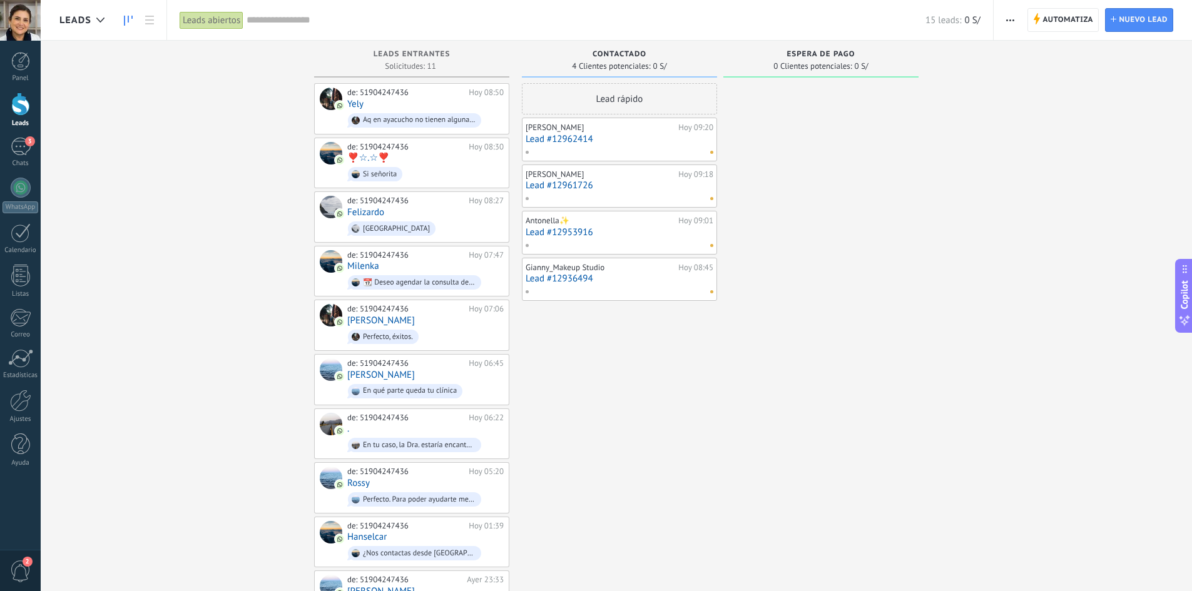
click at [1023, 135] on div "Leads Entrantes Solicitudes: 11 0 0 0 11 0 0 0 11 de: 51904247436 [DATE] 08:50 …" at bounding box center [625, 359] width 1133 height 636
drag, startPoint x: 1052, startPoint y: 100, endPoint x: 969, endPoint y: 64, distance: 90.3
click at [1049, 95] on div "Leads Entrantes Solicitudes: 11 0 0 0 11 0 0 0 11 de: 51904247436 [DATE] 08:50 …" at bounding box center [625, 359] width 1133 height 636
click at [923, 54] on div "espera de pago 0 Clientes potenciales: 0 S/" at bounding box center [831, 359] width 214 height 636
click at [1003, 16] on button "button" at bounding box center [1010, 20] width 18 height 24
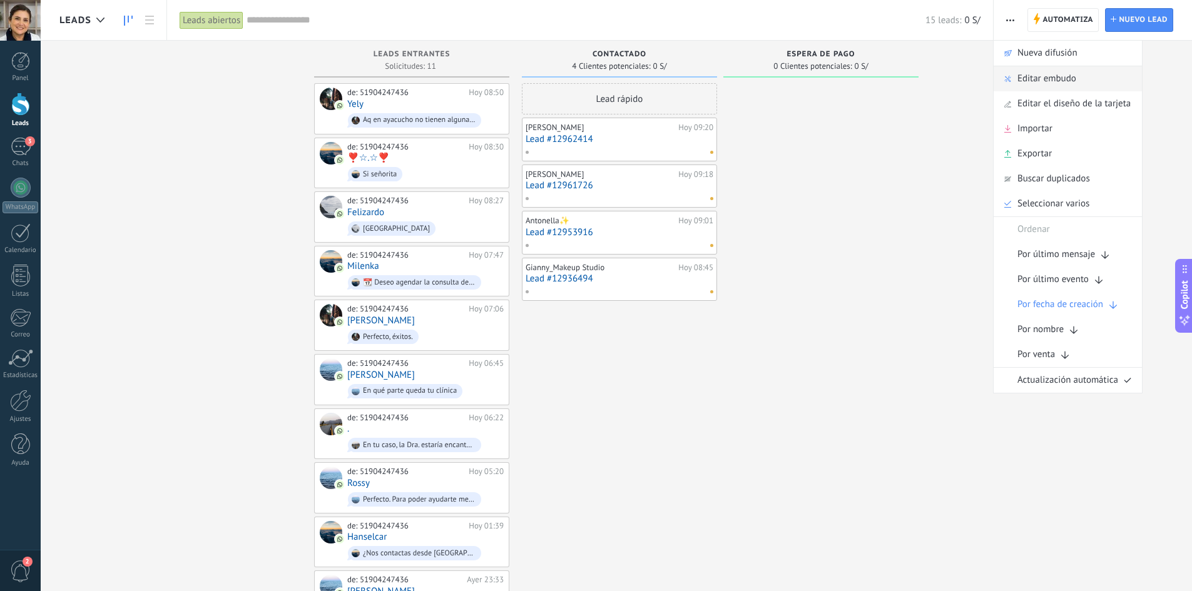
click at [1078, 76] on div "Editar embudo" at bounding box center [1068, 78] width 148 height 25
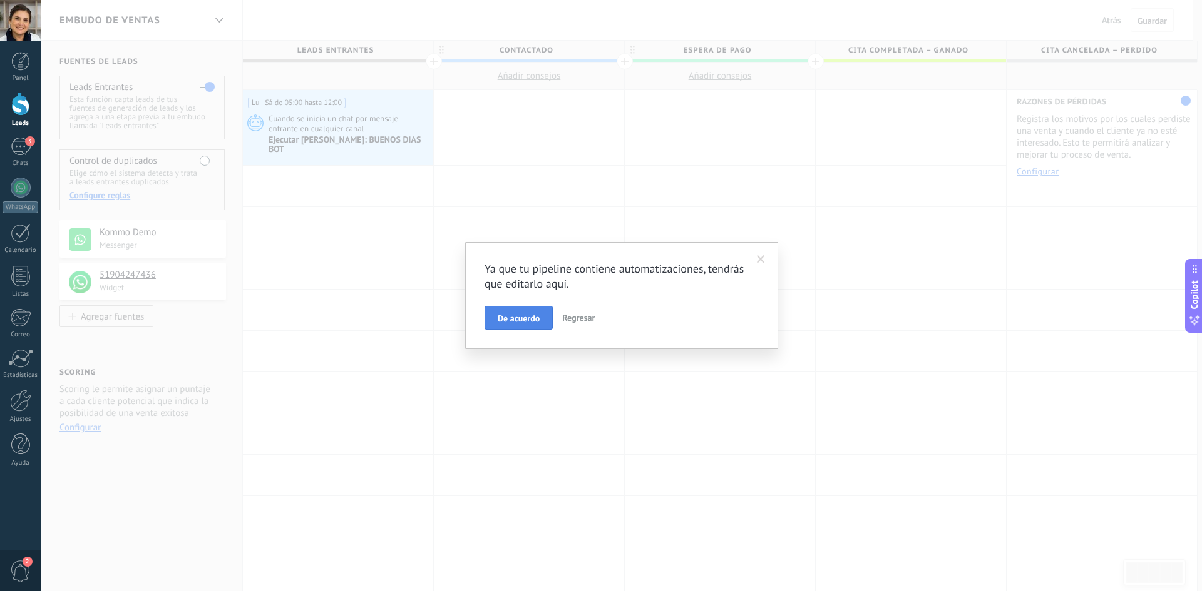
click at [519, 317] on span "De acuerdo" at bounding box center [519, 318] width 42 height 9
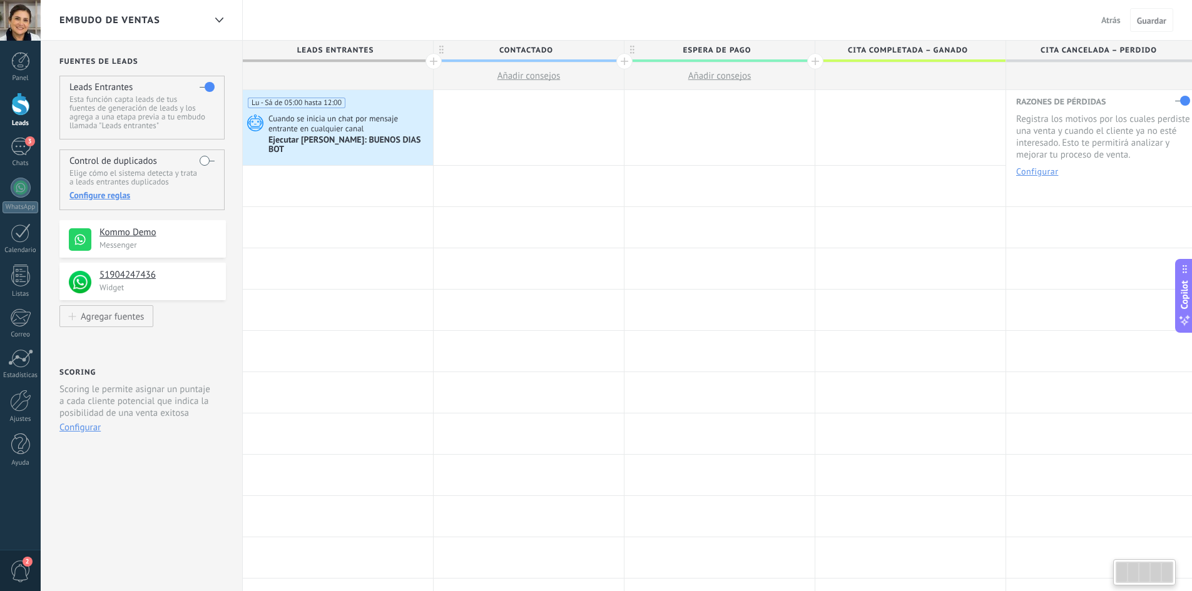
click at [972, 51] on span "Cita completada – ganado" at bounding box center [908, 50] width 184 height 19
click at [917, 73] on div at bounding box center [911, 77] width 190 height 28
click at [1179, 99] on label at bounding box center [1182, 101] width 15 height 20
click at [1145, 18] on span "Guardar" at bounding box center [1151, 20] width 29 height 9
click at [1147, 573] on div at bounding box center [1145, 572] width 58 height 21
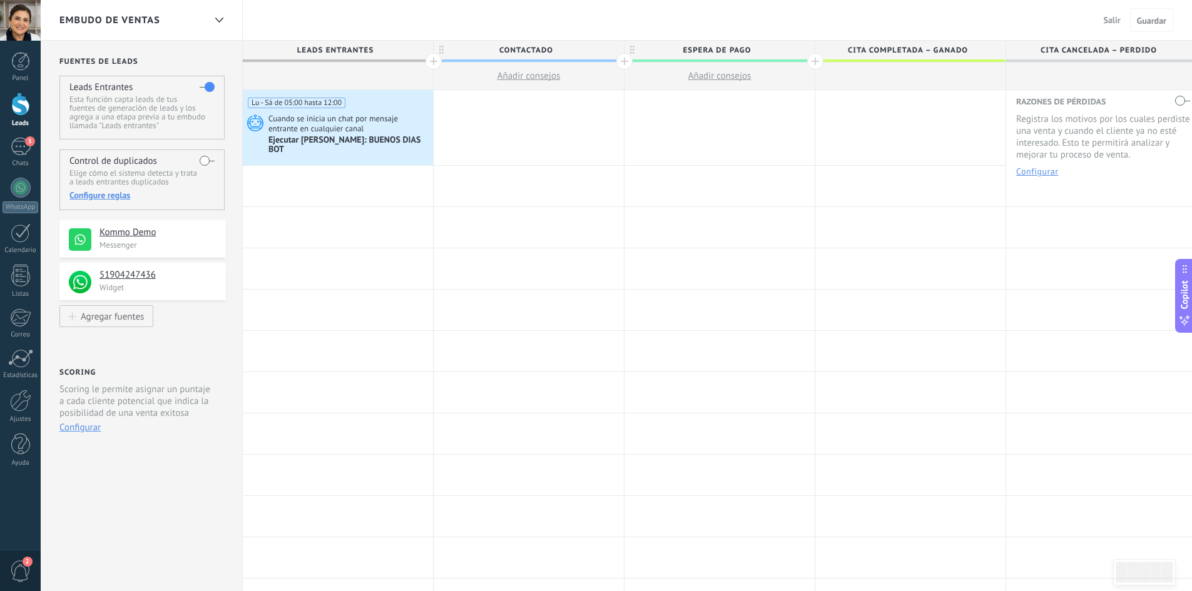
click at [19, 98] on div at bounding box center [20, 104] width 19 height 23
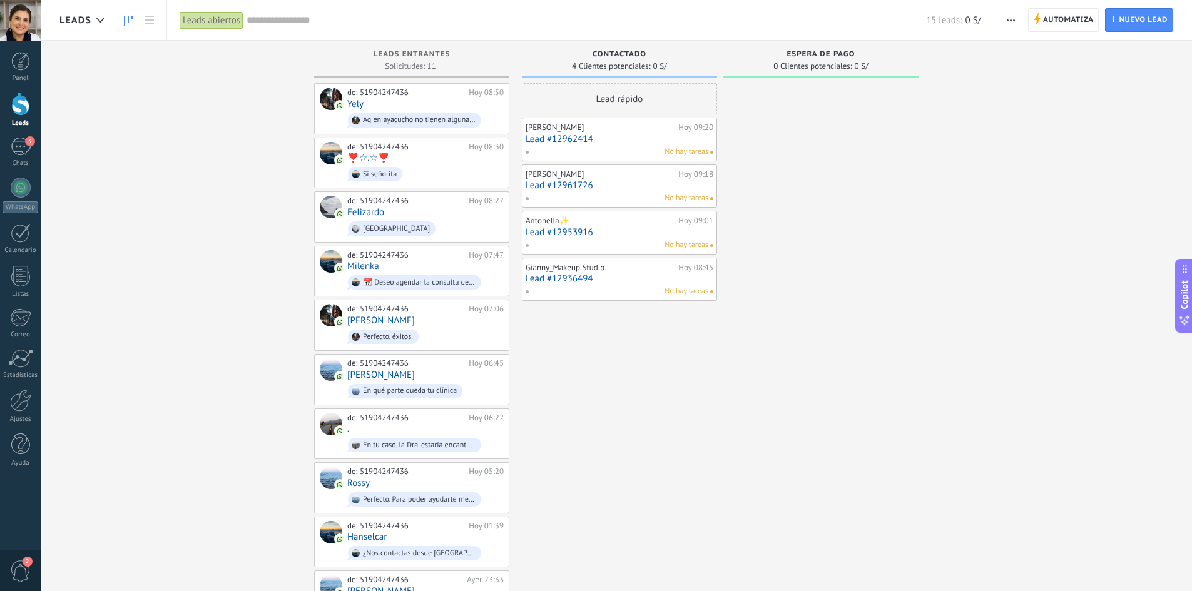
click at [923, 57] on div "espera de pago 0 Clientes potenciales: 0 S/" at bounding box center [831, 359] width 214 height 636
click at [1012, 19] on use "button" at bounding box center [1011, 20] width 8 height 2
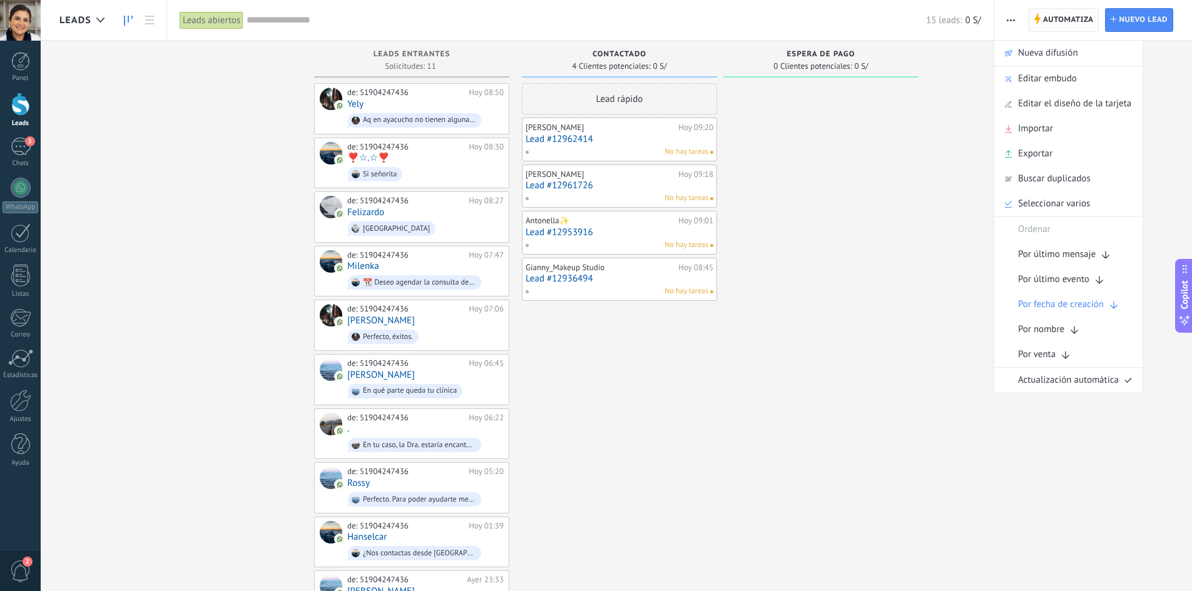
click at [1081, 18] on span "Automatiza" at bounding box center [1068, 20] width 51 height 23
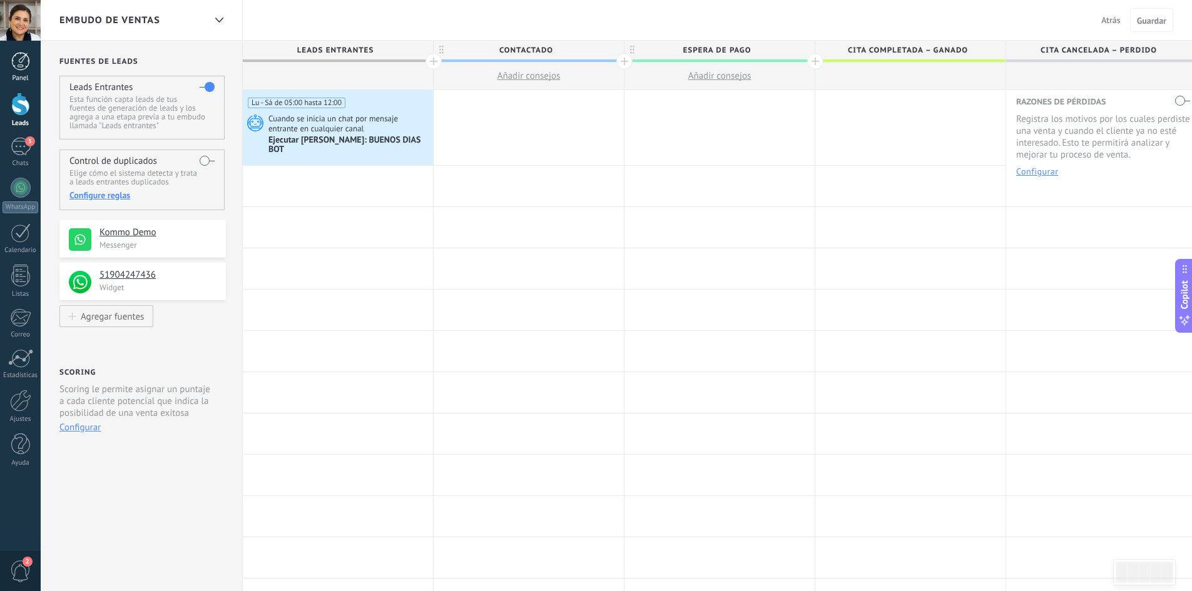
click at [19, 60] on div at bounding box center [20, 61] width 19 height 19
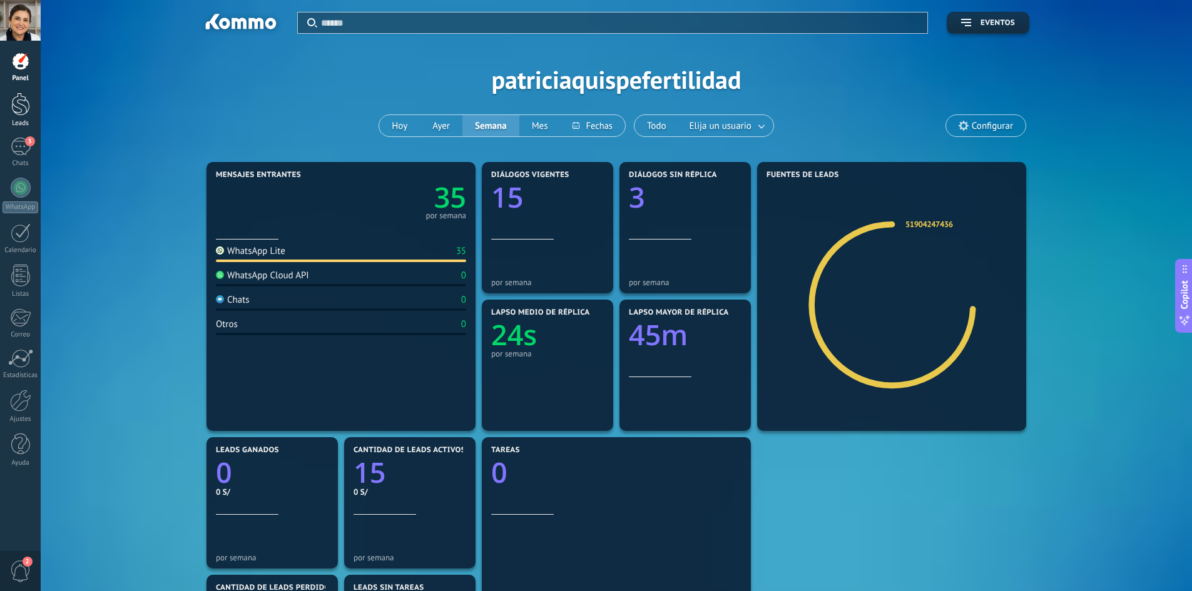
click at [19, 109] on div at bounding box center [20, 104] width 19 height 23
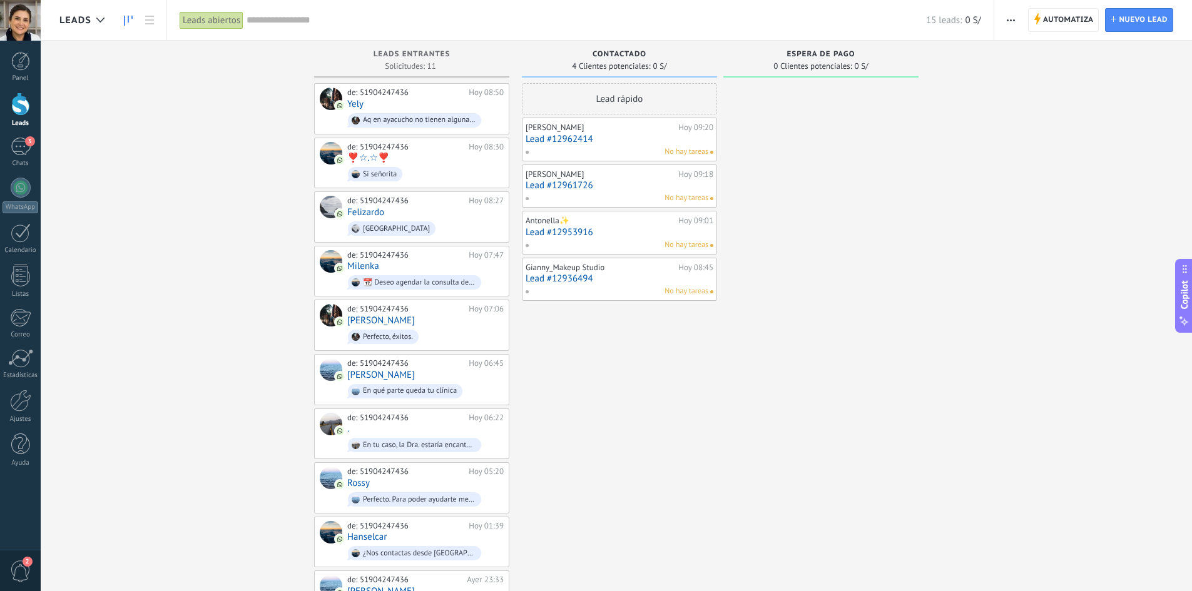
click at [1027, 48] on div "Leads Entrantes Solicitudes: 11 0 0 0 11 0 0 0 11 de: 51904247436 [DATE] 08:50 …" at bounding box center [625, 359] width 1133 height 636
click at [1006, 22] on button "button" at bounding box center [1011, 20] width 18 height 24
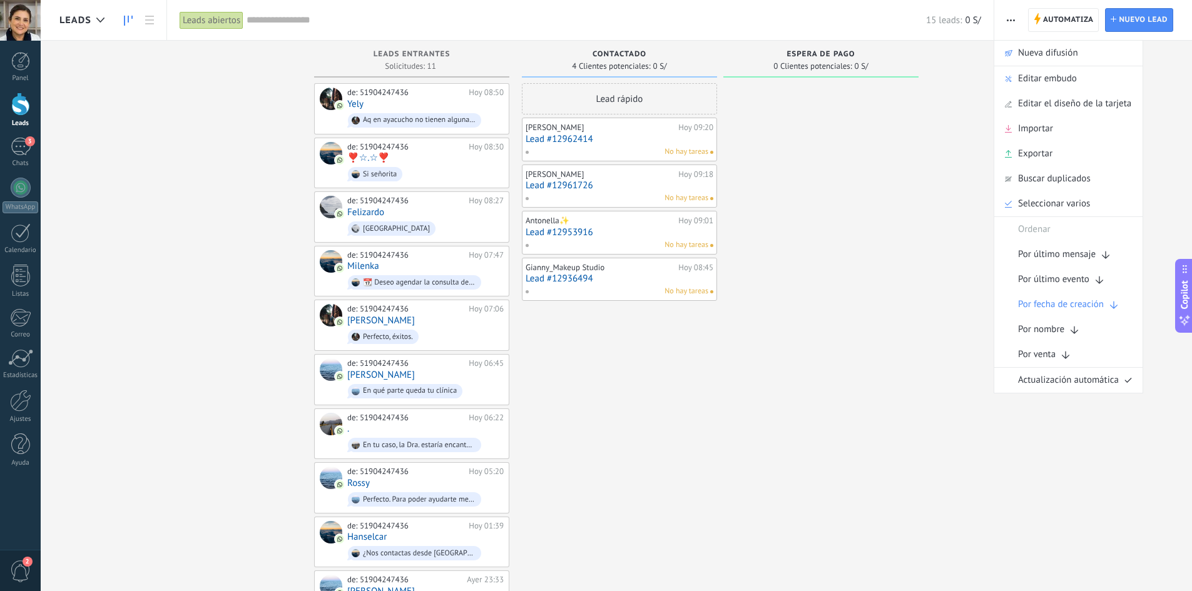
click at [968, 75] on div "Leads Entrantes Solicitudes: 11 0 0 0 11 0 0 0 11 de: 51904247436 [DATE] 08:50 …" at bounding box center [625, 359] width 1133 height 636
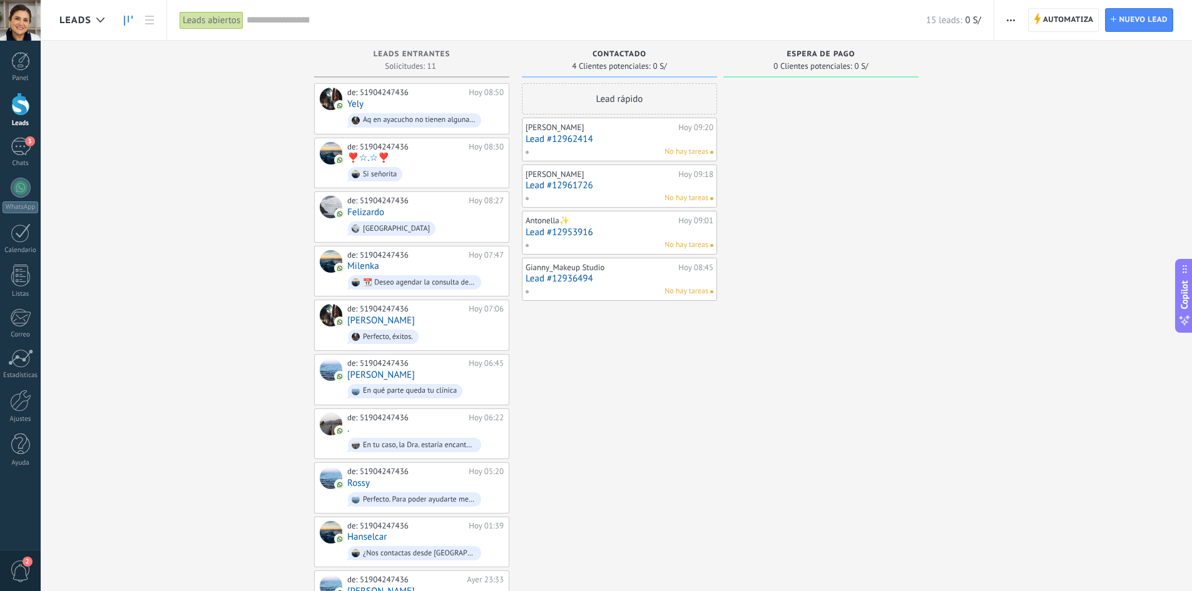
click at [951, 64] on div "Leads Entrantes Solicitudes: 11 0 0 0 11 0 0 0 11 de: 51904247436 [DATE] 08:50 …" at bounding box center [625, 359] width 1133 height 636
click at [30, 147] on div "3" at bounding box center [21, 147] width 20 height 18
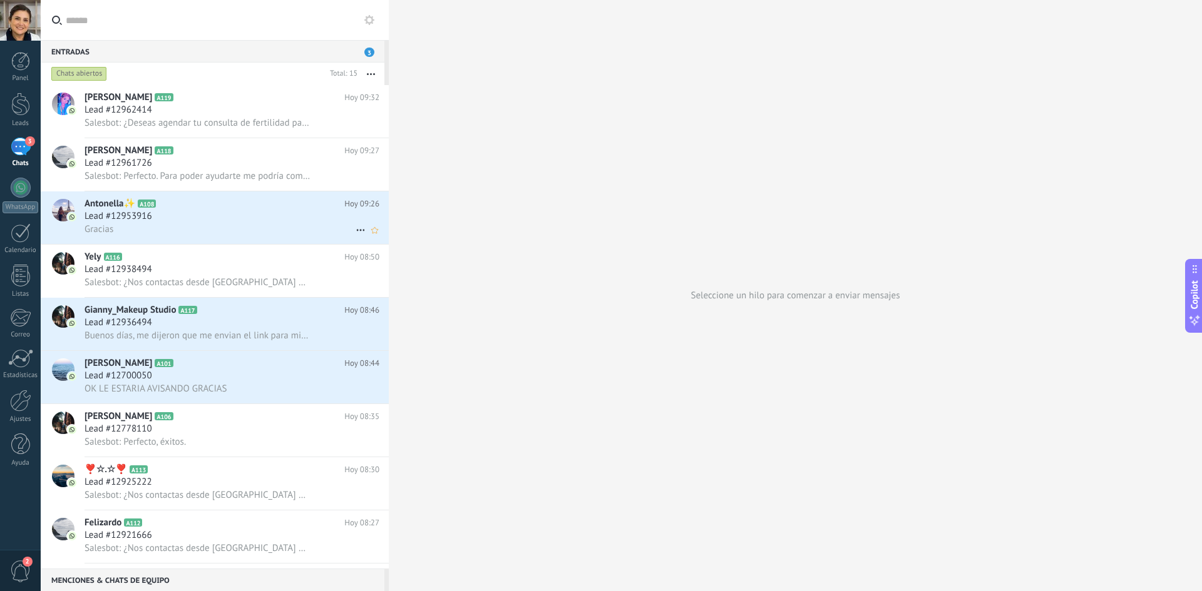
click at [157, 195] on div "Antonella✨ A108 [DATE] 09:26 Lead #12953916 Gracias" at bounding box center [236, 218] width 304 height 53
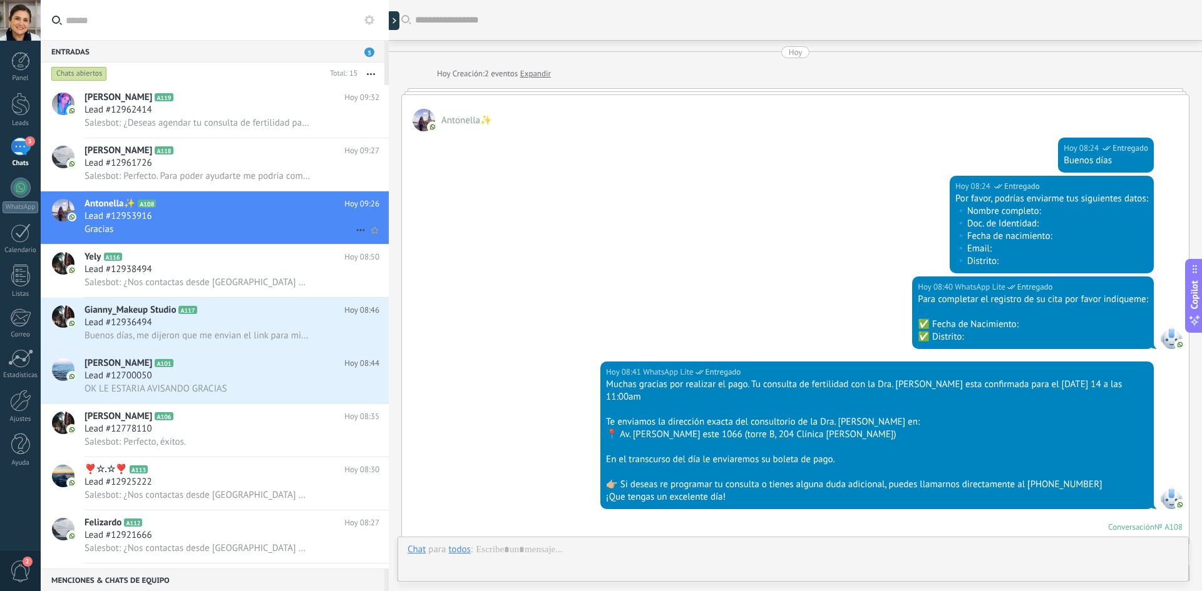
scroll to position [723, 0]
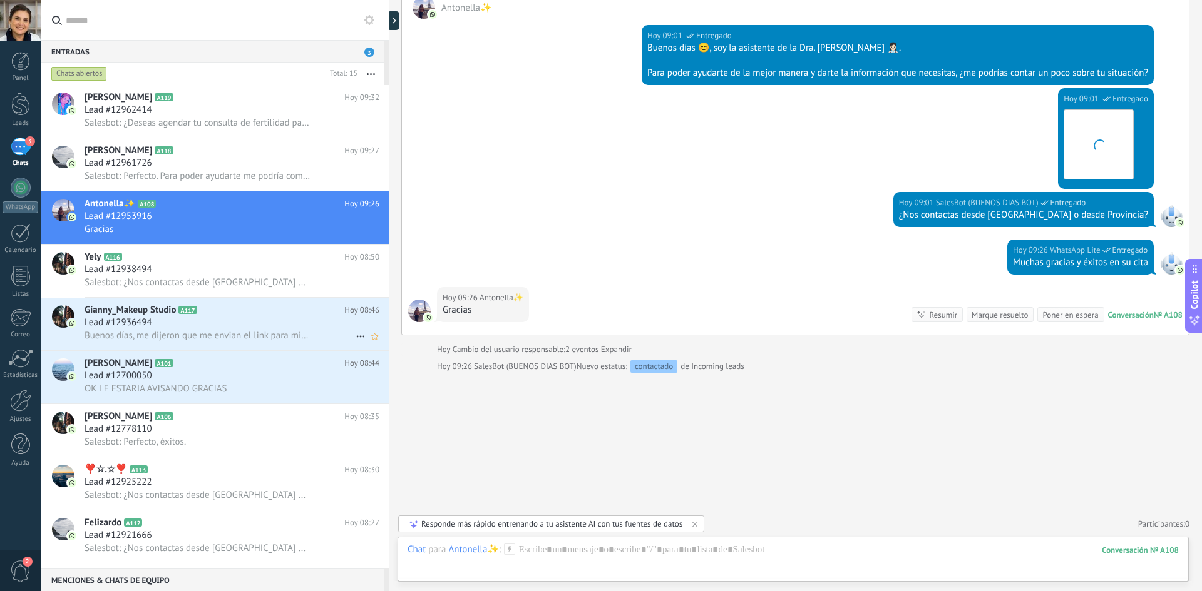
click at [208, 327] on div "Lead #12936494" at bounding box center [231, 323] width 295 height 13
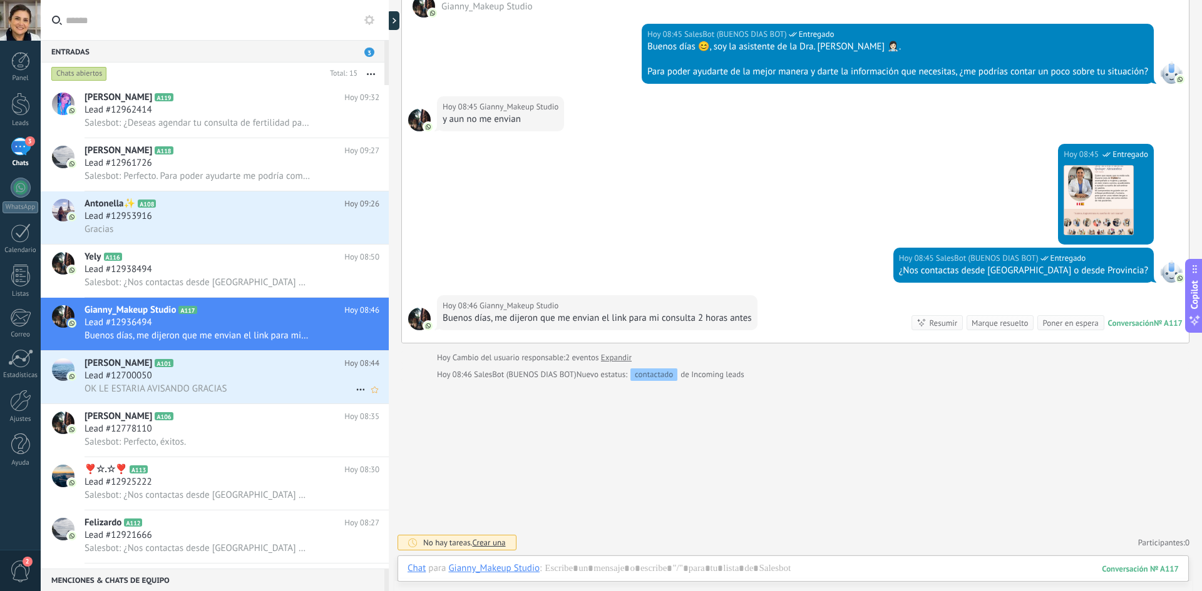
scroll to position [204, 0]
click at [213, 370] on div "Lead #12700050" at bounding box center [231, 376] width 295 height 13
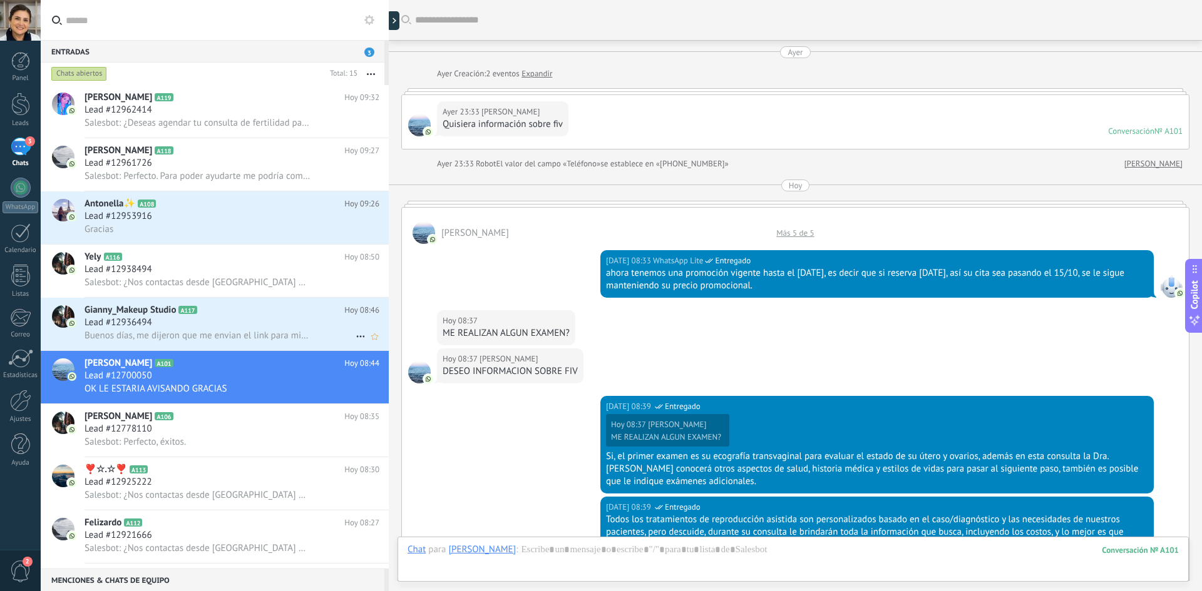
scroll to position [679, 0]
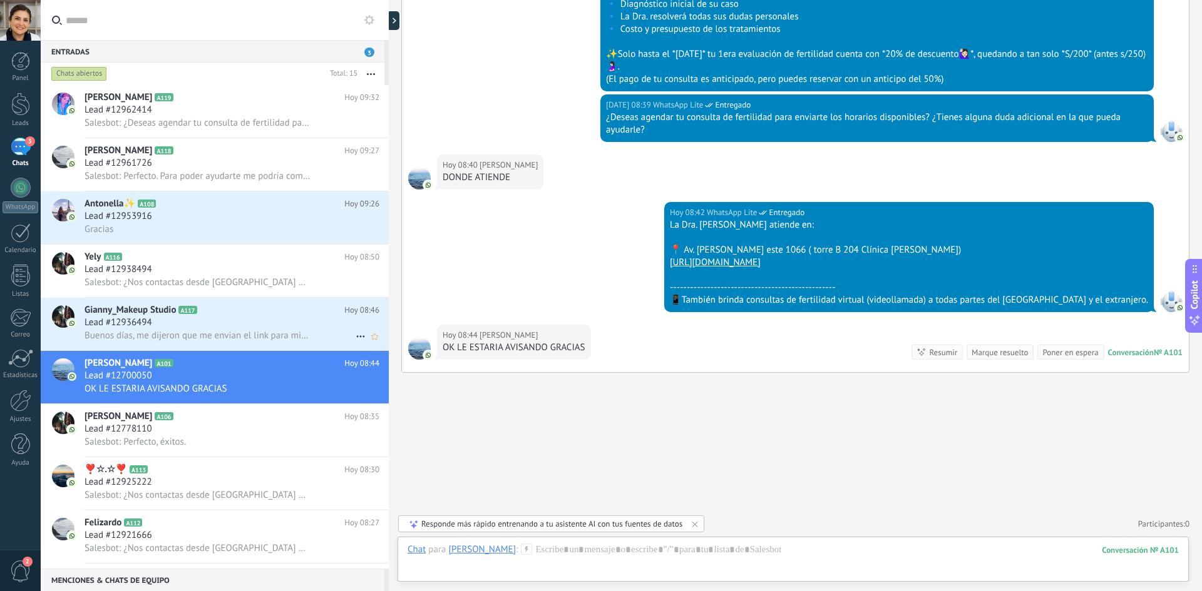
click at [212, 312] on icon at bounding box center [207, 310] width 13 height 13
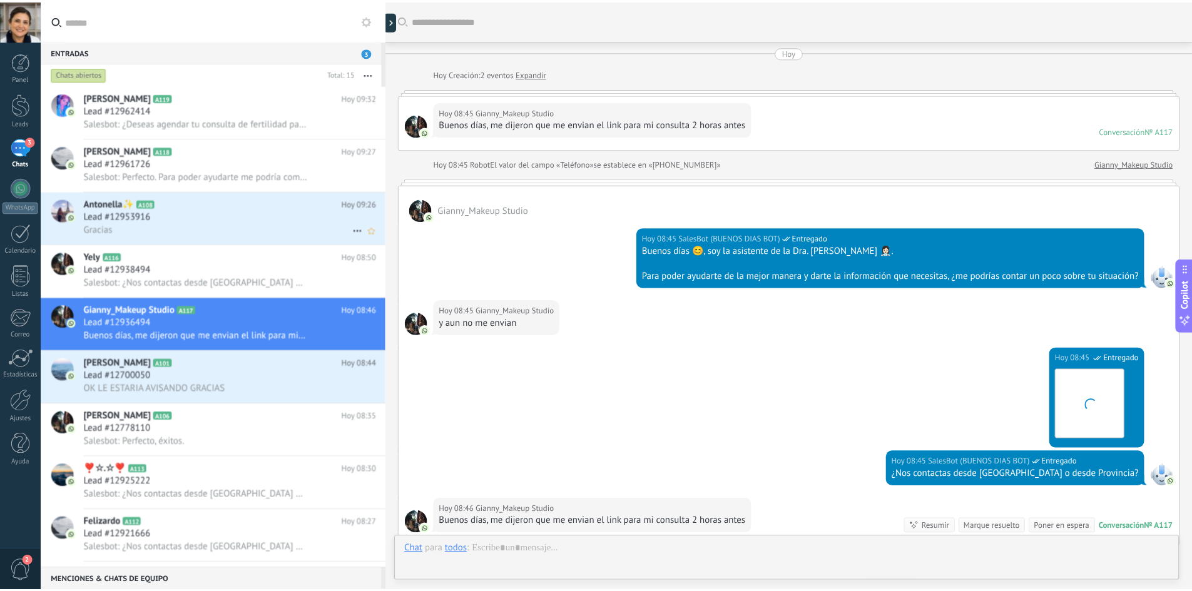
scroll to position [204, 0]
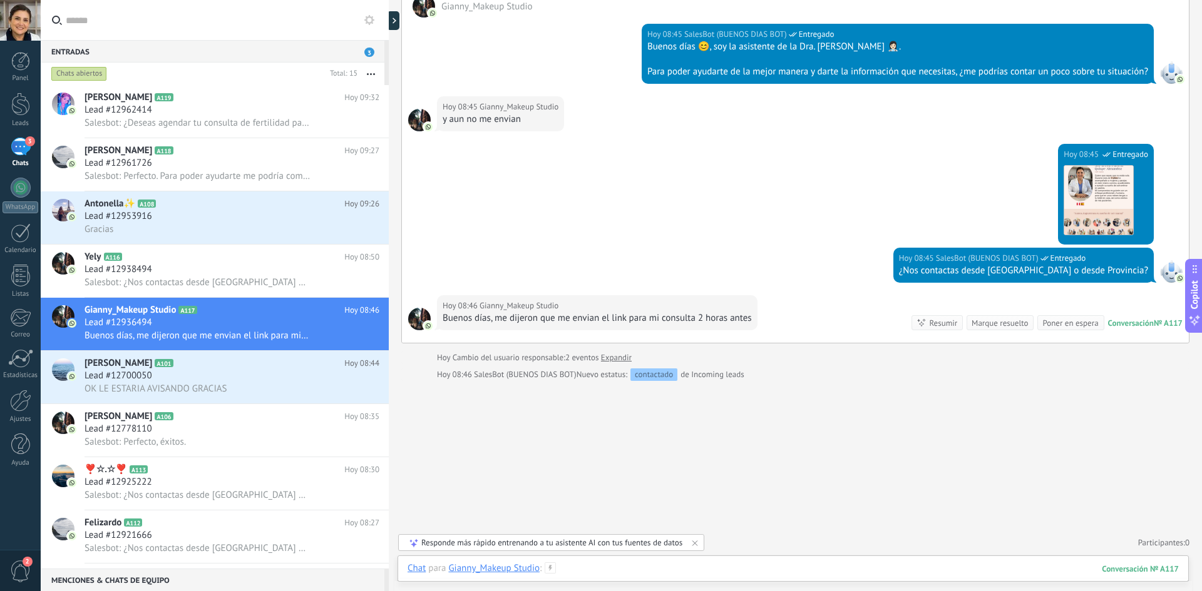
click at [645, 573] on div at bounding box center [792, 582] width 771 height 38
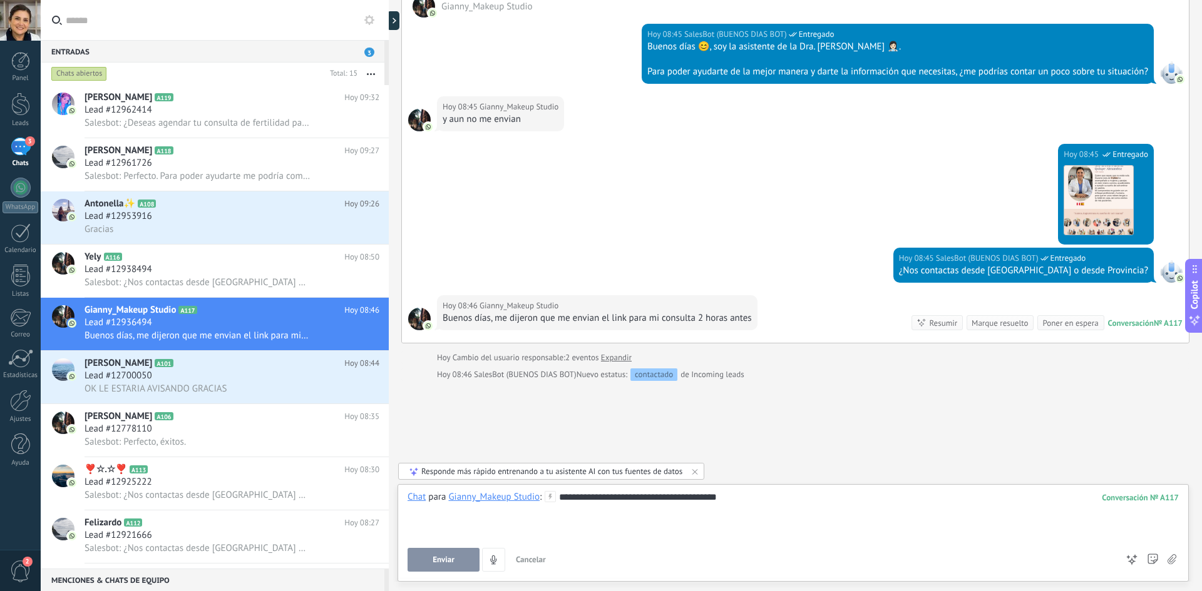
click at [439, 556] on span "Enviar" at bounding box center [444, 560] width 22 height 9
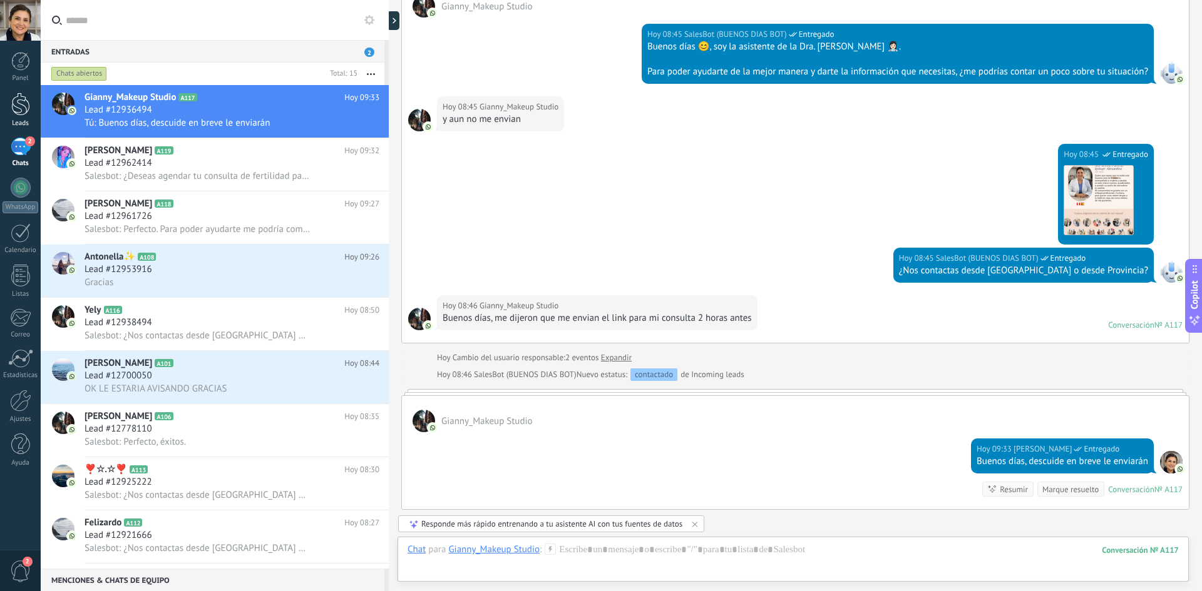
click at [26, 99] on div at bounding box center [20, 104] width 19 height 23
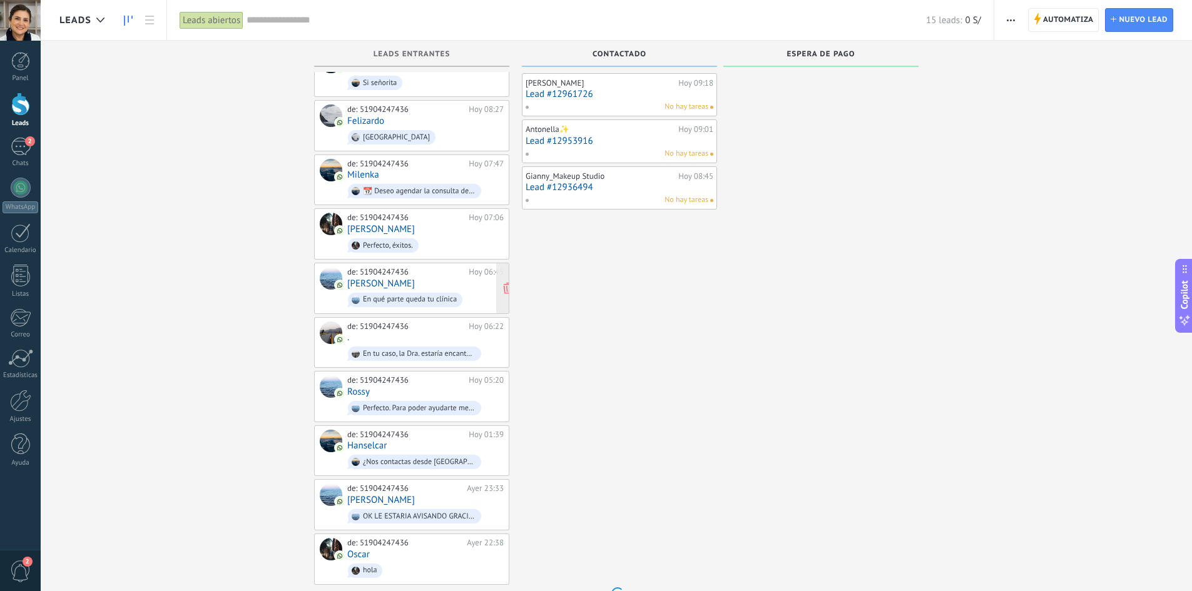
scroll to position [109, 0]
